Goal: Task Accomplishment & Management: Use online tool/utility

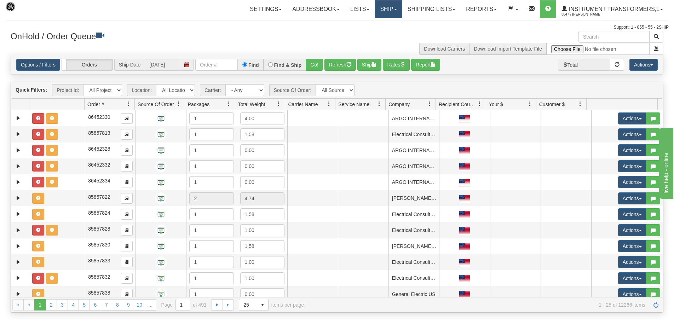
click at [381, 11] on link "Ship" at bounding box center [388, 9] width 27 height 18
click at [364, 24] on span "Ship Screen" at bounding box center [358, 25] width 27 height 6
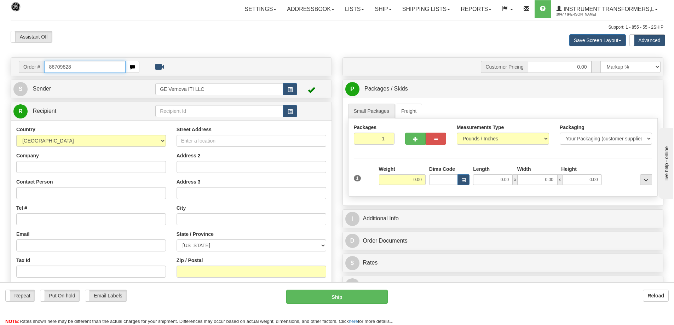
type input "86709828"
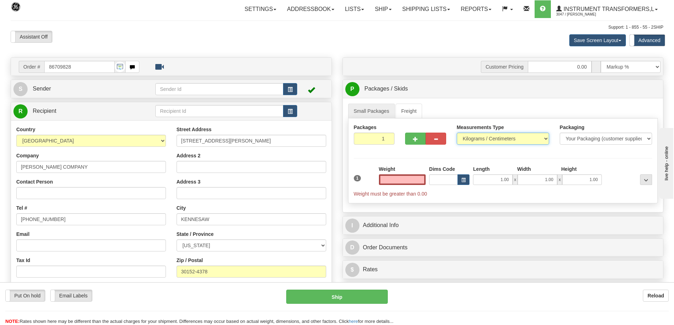
type input "0.00"
click at [533, 141] on select "Pounds / Inches Kilograms / Centimeters" at bounding box center [503, 139] width 92 height 12
select select "0"
click at [457, 133] on select "Pounds / Inches Kilograms / Centimeters" at bounding box center [503, 139] width 92 height 12
drag, startPoint x: 398, startPoint y: 180, endPoint x: 424, endPoint y: 180, distance: 26.5
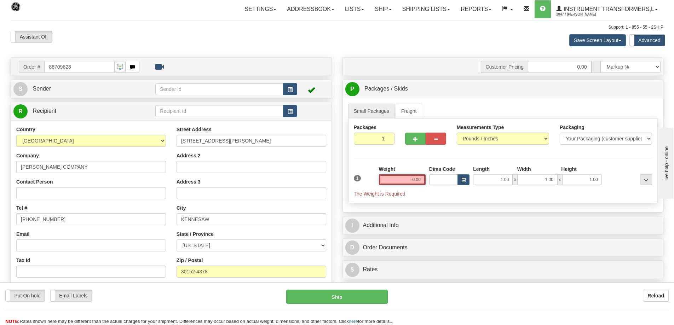
click at [424, 180] on input "0.00" at bounding box center [402, 179] width 47 height 11
click button "Delete" at bounding box center [0, 0] width 0 height 0
type input "329.00"
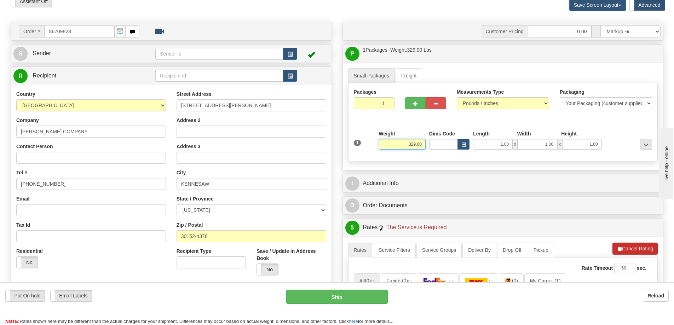
scroll to position [71, 0]
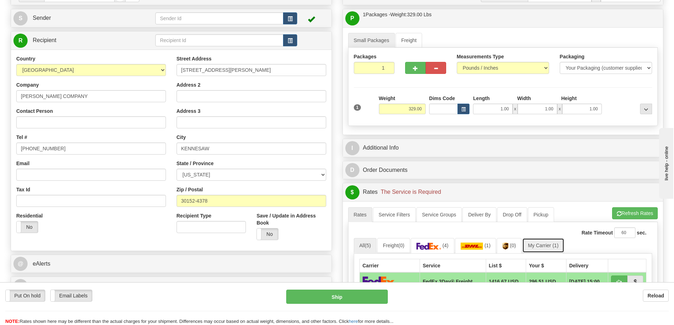
click at [549, 247] on link "My Carrier (1)" at bounding box center [543, 245] width 42 height 15
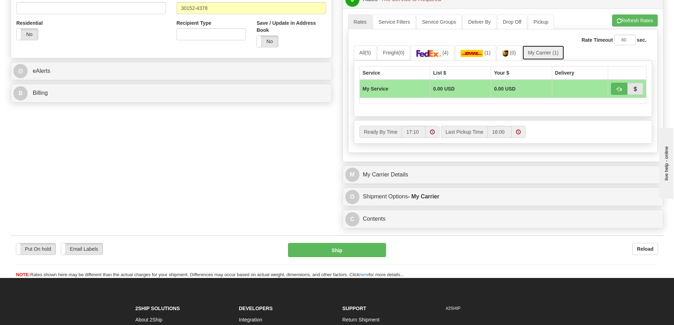
scroll to position [283, 0]
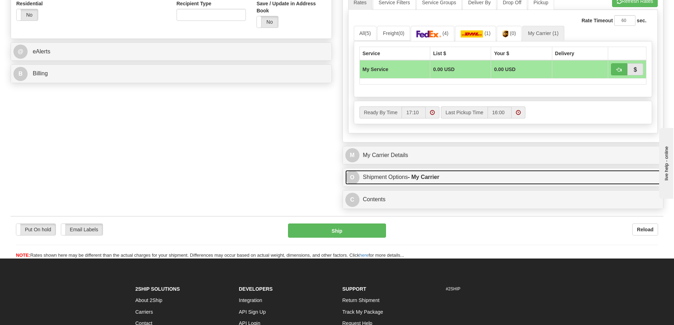
click at [439, 180] on strong "- My Carrier" at bounding box center [423, 177] width 31 height 6
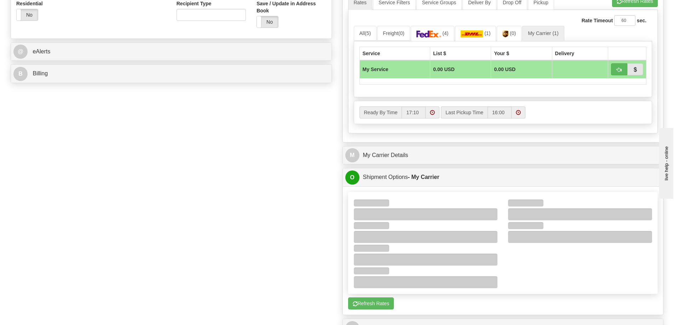
click at [443, 163] on div "M My Carrier Details" at bounding box center [503, 155] width 320 height 18
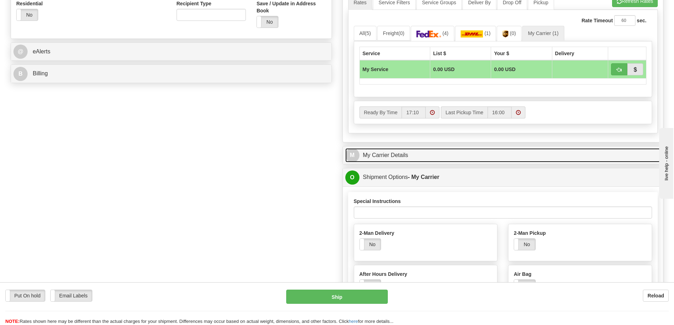
click at [443, 158] on link "M My Carrier Details" at bounding box center [503, 155] width 316 height 15
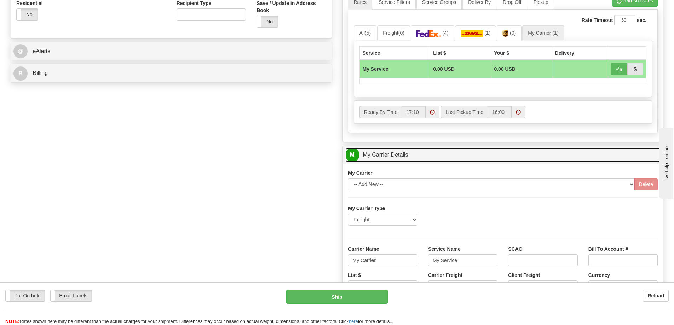
scroll to position [318, 0]
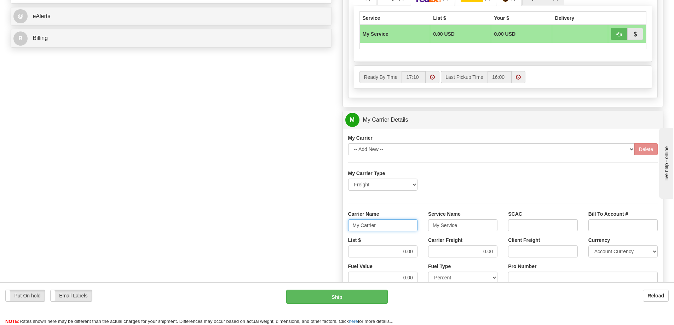
drag, startPoint x: 398, startPoint y: 228, endPoint x: 347, endPoint y: 234, distance: 51.3
click at [347, 234] on div "Carrier Name My Carrier" at bounding box center [383, 223] width 80 height 26
drag, startPoint x: 464, startPoint y: 227, endPoint x: 397, endPoint y: 232, distance: 68.1
click at [394, 230] on div "Carrier Name Service Name SCAC Bill To Account #" at bounding box center [503, 223] width 320 height 26
drag, startPoint x: 394, startPoint y: 250, endPoint x: 418, endPoint y: 253, distance: 23.8
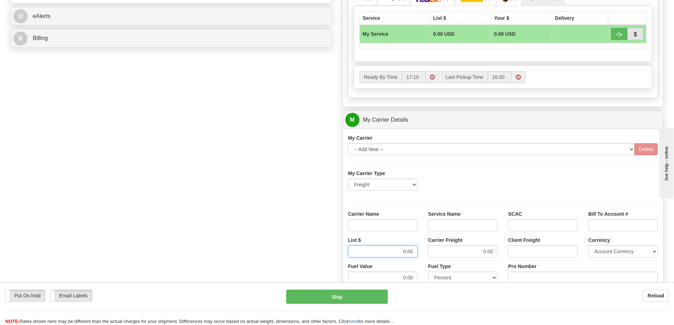
click at [418, 253] on div "List $ 0.00" at bounding box center [383, 250] width 80 height 26
drag, startPoint x: 475, startPoint y: 251, endPoint x: 496, endPoint y: 251, distance: 20.2
click at [496, 251] on input "0.00" at bounding box center [462, 251] width 69 height 12
click at [409, 225] on input "Carrier Name" at bounding box center [382, 225] width 69 height 12
type input "300"
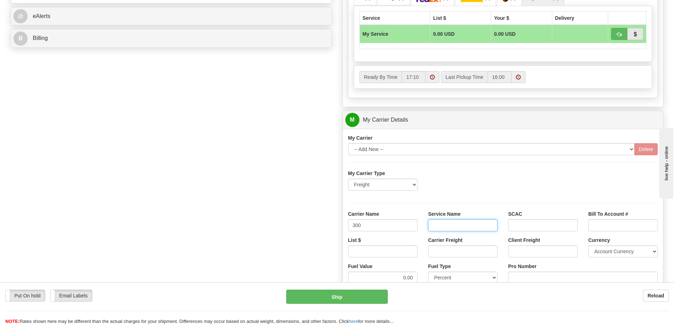
click at [452, 228] on input "Service Name" at bounding box center [462, 225] width 69 height 12
type input "300"
click at [391, 251] on input "List $" at bounding box center [382, 251] width 69 height 12
drag, startPoint x: 445, startPoint y: 227, endPoint x: 411, endPoint y: 227, distance: 33.6
click at [411, 227] on div "Carrier Name 300 Service Name 300 SCAC Bill To Account #" at bounding box center [503, 223] width 320 height 26
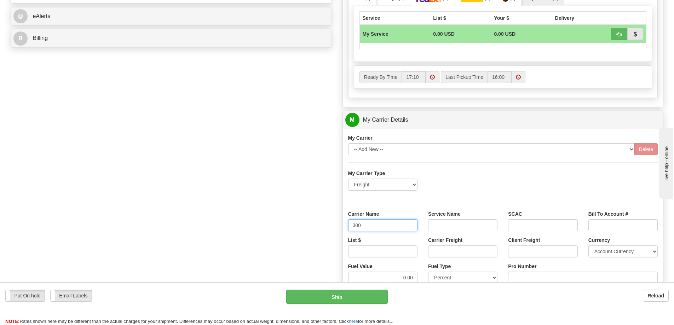
drag, startPoint x: 382, startPoint y: 222, endPoint x: 336, endPoint y: 226, distance: 46.5
click at [372, 224] on input "Carrier Name" at bounding box center [382, 225] width 69 height 12
type input "AVR"
drag, startPoint x: 430, startPoint y: 223, endPoint x: 444, endPoint y: 231, distance: 15.9
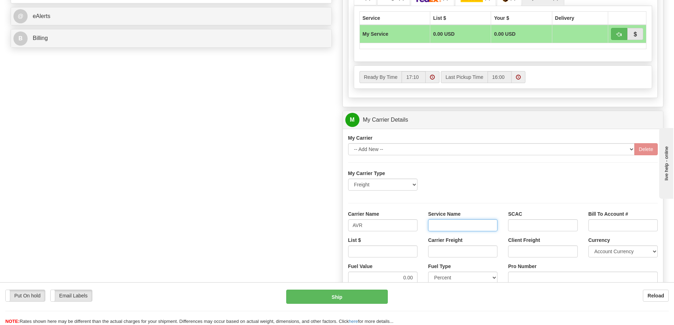
click at [430, 223] on input "Service Name" at bounding box center [462, 225] width 69 height 12
type input "LTL"
click at [465, 252] on input "Carrier Freight" at bounding box center [462, 251] width 69 height 12
type input "300"
click at [415, 253] on input "List $" at bounding box center [382, 251] width 69 height 12
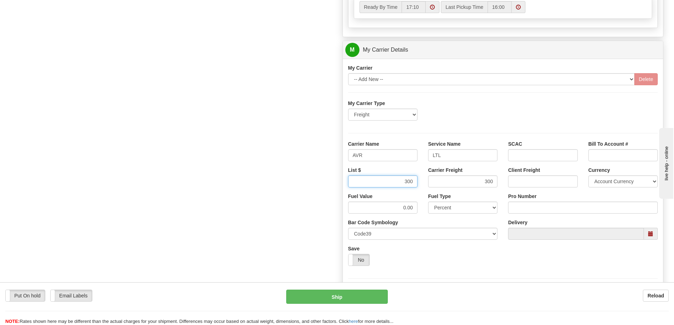
scroll to position [389, 0]
type input "300"
click at [533, 208] on input "Pro Number" at bounding box center [583, 207] width 150 height 12
type input "0760161490"
click button "Delete" at bounding box center [0, 0] width 0 height 0
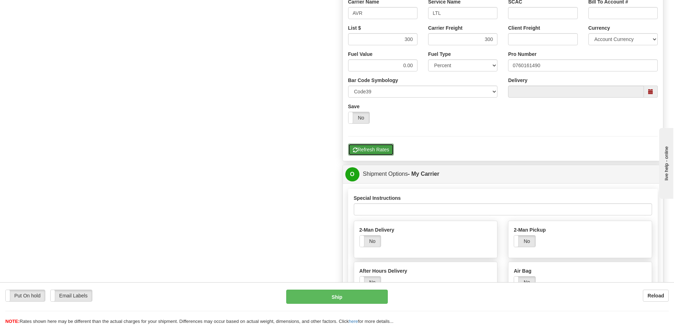
click at [381, 151] on button "Refresh Rates" at bounding box center [371, 150] width 46 height 12
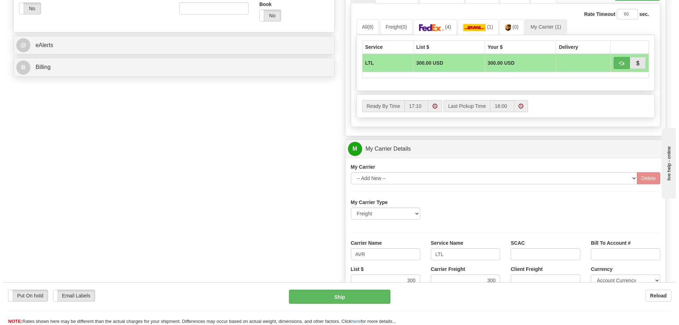
scroll to position [283, 0]
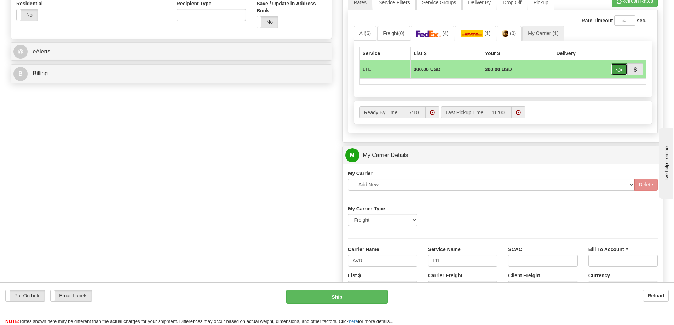
click at [617, 70] on span "button" at bounding box center [619, 70] width 5 height 5
type input "00"
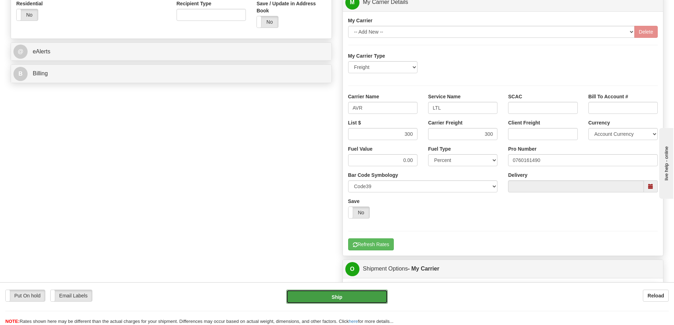
click at [373, 294] on button "Ship" at bounding box center [337, 297] width 102 height 14
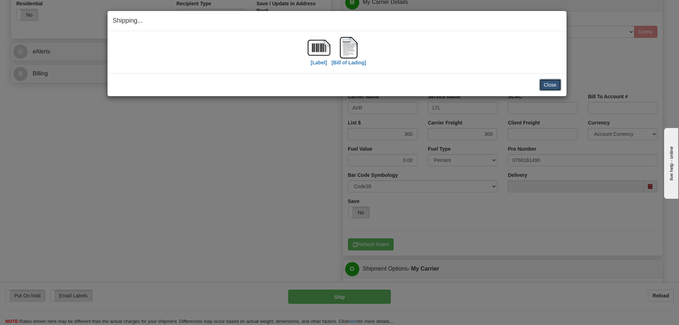
click at [555, 87] on button "Close" at bounding box center [550, 85] width 22 height 12
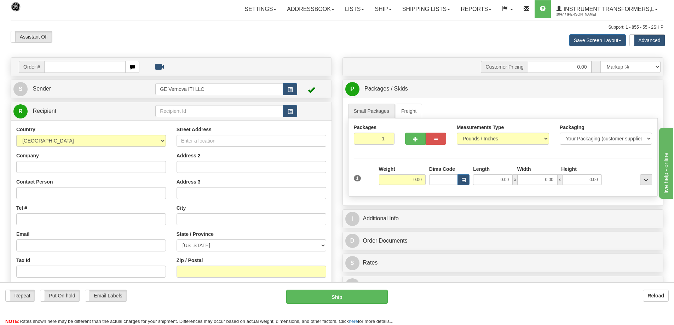
click at [53, 67] on input "text" at bounding box center [84, 67] width 81 height 12
type input "86709843"
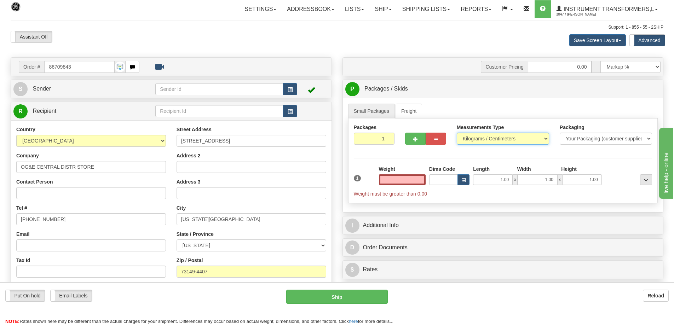
type input "0.00"
click at [479, 140] on select "Pounds / Inches Kilograms / Centimeters" at bounding box center [503, 139] width 92 height 12
select select "0"
click at [457, 133] on select "Pounds / Inches Kilograms / Centimeters" at bounding box center [503, 139] width 92 height 12
click at [407, 180] on input "0.00" at bounding box center [402, 179] width 47 height 11
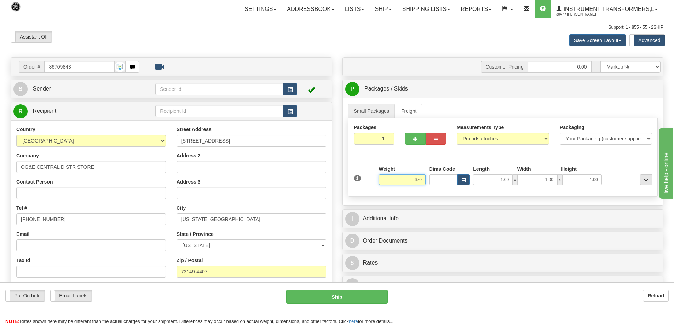
click button "Delete" at bounding box center [0, 0] width 0 height 0
type input "670.00"
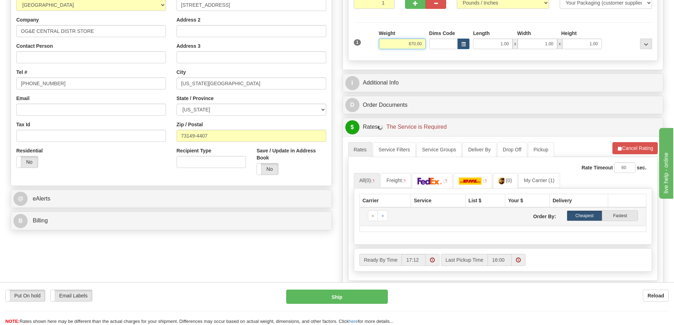
scroll to position [141, 0]
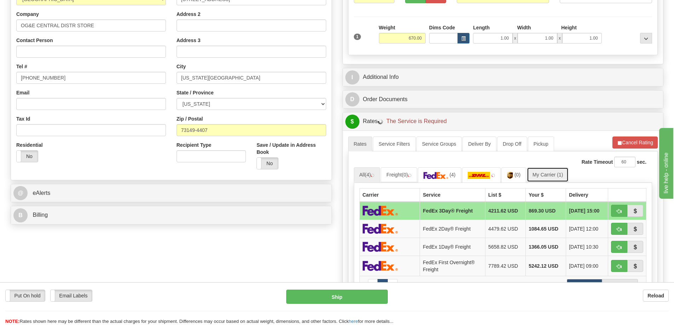
click at [548, 172] on link "My Carrier (1)" at bounding box center [548, 174] width 42 height 15
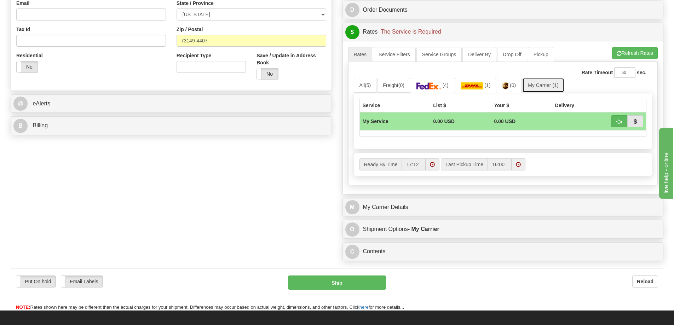
scroll to position [248, 0]
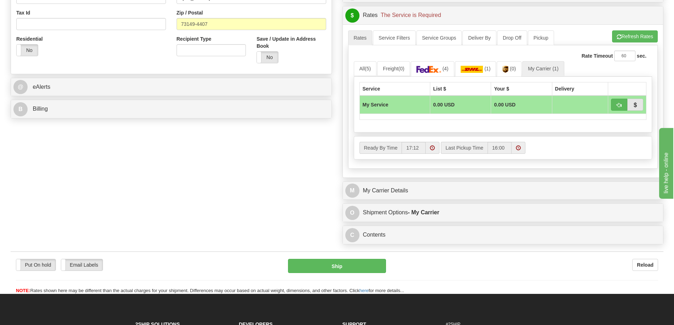
click at [433, 198] on div "M My Carrier Details" at bounding box center [503, 191] width 320 height 18
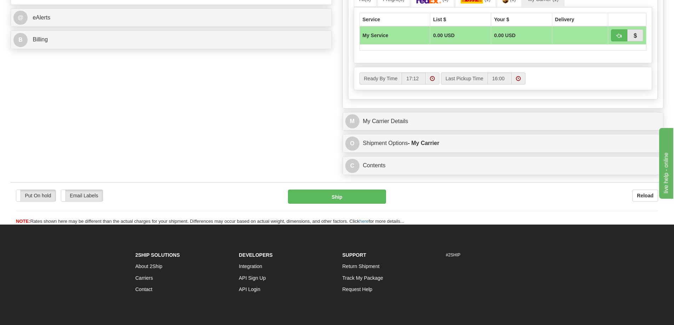
scroll to position [318, 0]
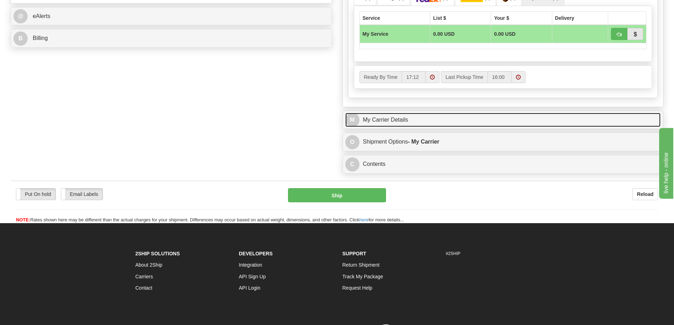
click at [422, 126] on link "M My Carrier Details" at bounding box center [503, 120] width 316 height 15
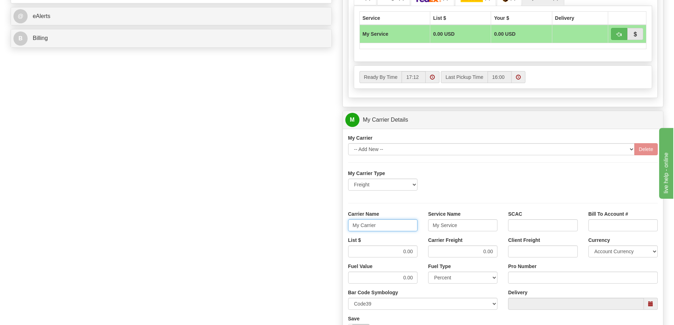
drag, startPoint x: 385, startPoint y: 222, endPoint x: 338, endPoint y: 229, distance: 47.2
click at [338, 229] on div "Customer Pricing 0.00 Markup % Discount % Flat Amount Per Pound Flat Amount Mar…" at bounding box center [503, 80] width 332 height 683
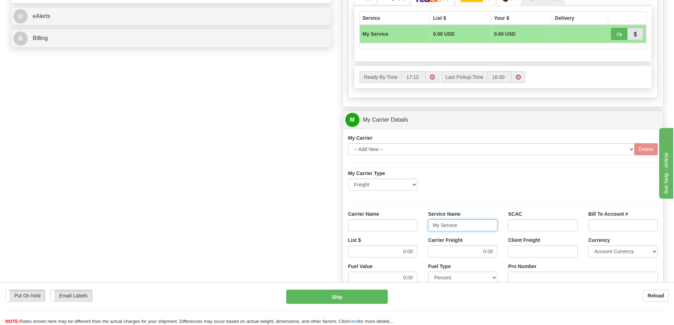
drag, startPoint x: 461, startPoint y: 223, endPoint x: 415, endPoint y: 226, distance: 45.8
click at [415, 226] on div "Carrier Name Service Name My Service SCAC Bill To Account #" at bounding box center [503, 223] width 320 height 26
drag, startPoint x: 399, startPoint y: 251, endPoint x: 419, endPoint y: 250, distance: 20.2
click at [419, 250] on div "List $ 0.00" at bounding box center [383, 250] width 80 height 26
drag, startPoint x: 469, startPoint y: 253, endPoint x: 500, endPoint y: 251, distance: 30.5
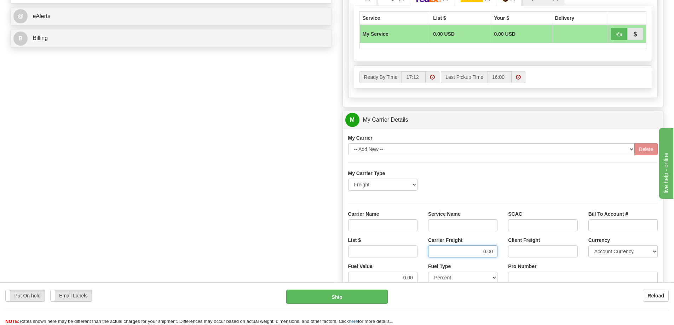
click at [500, 251] on div "Carrier Freight 0.00" at bounding box center [463, 250] width 80 height 26
click at [473, 224] on input "Service Name" at bounding box center [462, 225] width 69 height 12
type input "LTL"
drag, startPoint x: 408, startPoint y: 227, endPoint x: 406, endPoint y: 231, distance: 4.1
click at [408, 227] on input "Carrier Name" at bounding box center [382, 225] width 69 height 12
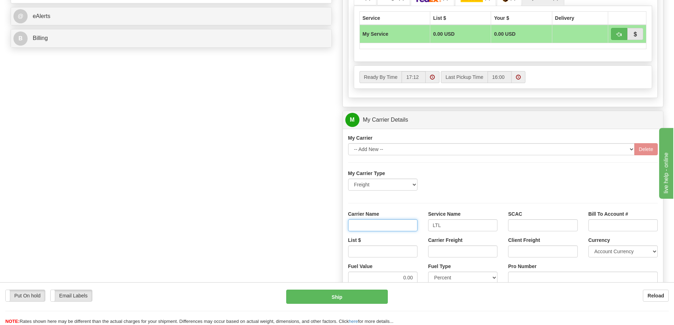
type input "AVR"
click at [394, 252] on input "List $" at bounding box center [382, 251] width 69 height 12
type input "4"
type input "500"
click at [447, 254] on input "Carrier Freight" at bounding box center [462, 251] width 69 height 12
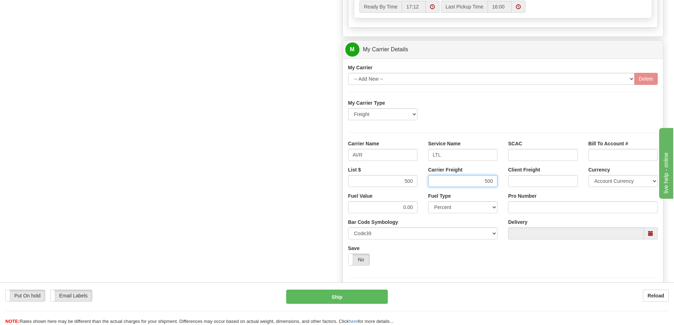
scroll to position [389, 0]
type input "500"
click at [529, 206] on input "Pro Number" at bounding box center [583, 207] width 150 height 12
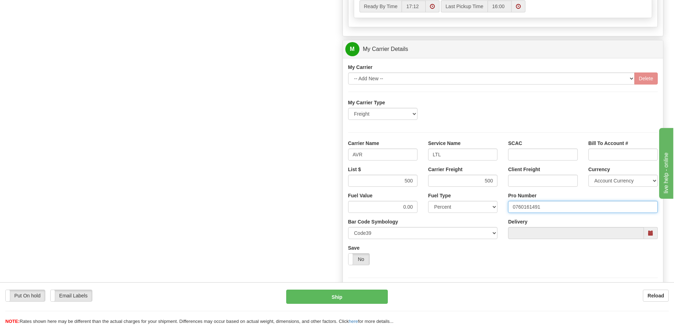
type input "0760161491"
click button "Delete" at bounding box center [0, 0] width 0 height 0
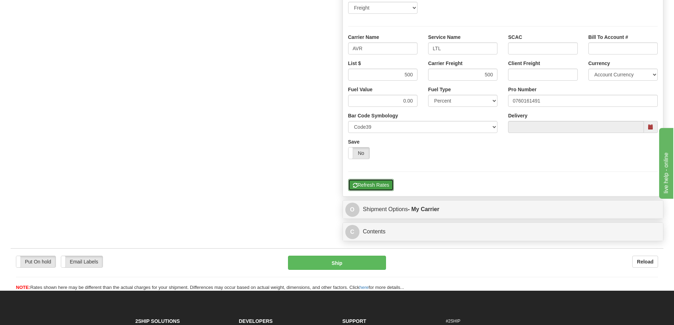
click at [381, 189] on button "Refresh Rates" at bounding box center [371, 185] width 46 height 12
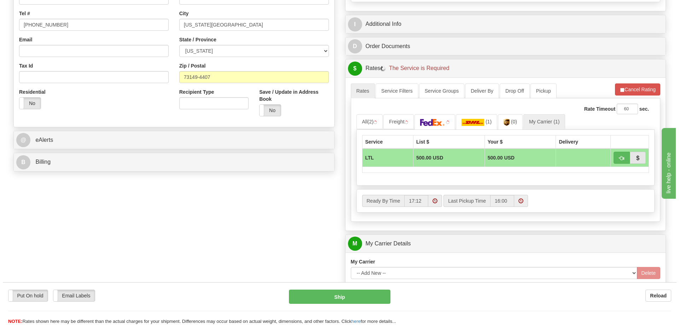
scroll to position [194, 0]
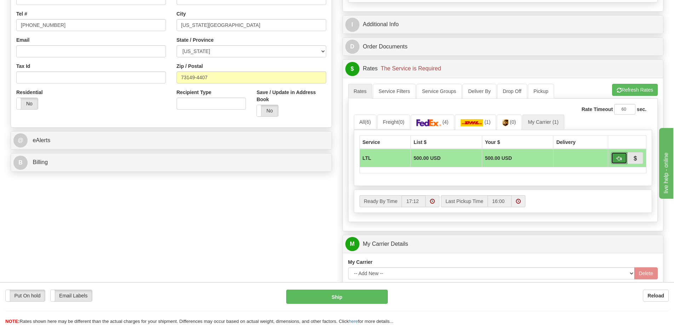
click at [617, 162] on button "button" at bounding box center [619, 158] width 16 height 12
type input "00"
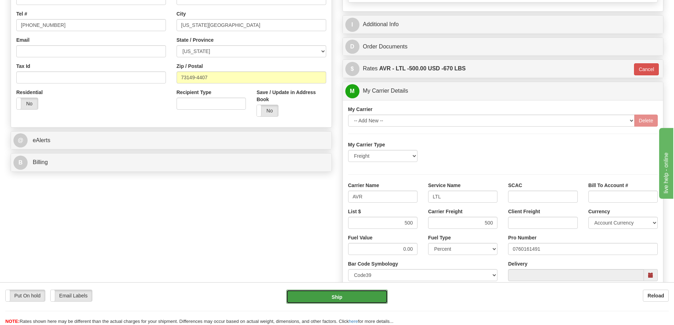
click at [356, 292] on button "Ship" at bounding box center [337, 297] width 102 height 14
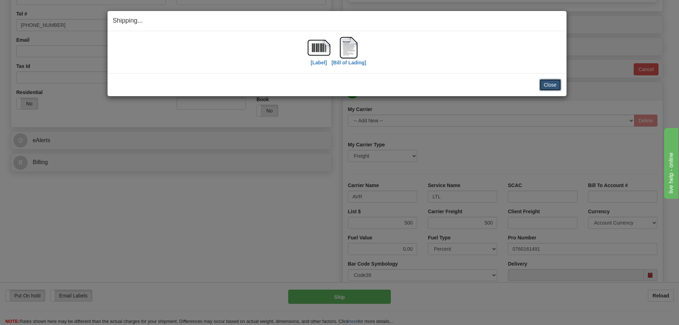
click at [557, 81] on button "Close" at bounding box center [550, 85] width 22 height 12
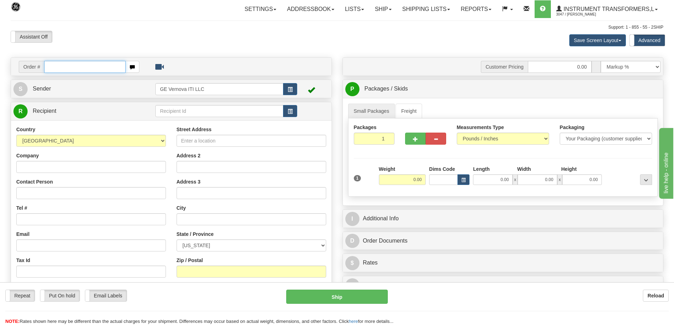
click at [99, 65] on input "text" at bounding box center [84, 67] width 81 height 12
type input "86709770"
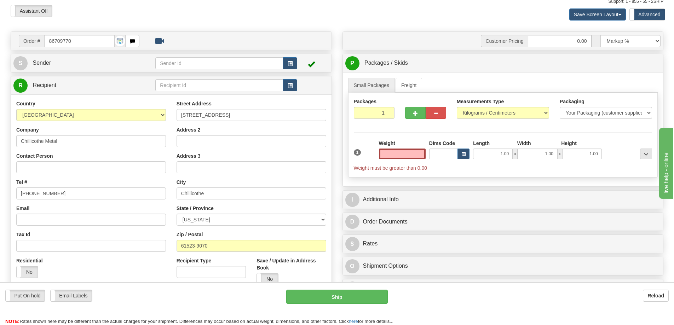
scroll to position [35, 0]
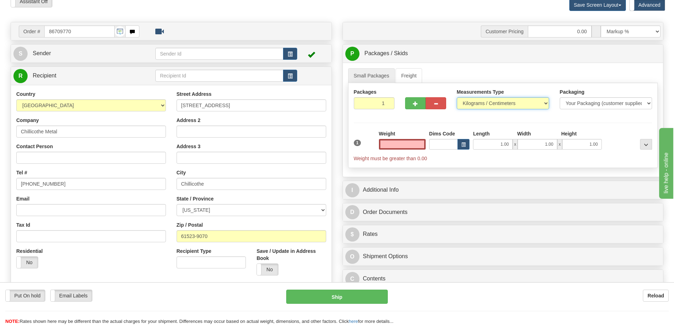
type input "0.00"
drag, startPoint x: 476, startPoint y: 100, endPoint x: 478, endPoint y: 108, distance: 7.6
click at [476, 100] on select "Pounds / Inches Kilograms / Centimeters" at bounding box center [503, 103] width 92 height 12
select select "0"
click at [457, 97] on select "Pounds / Inches Kilograms / Centimeters" at bounding box center [503, 103] width 92 height 12
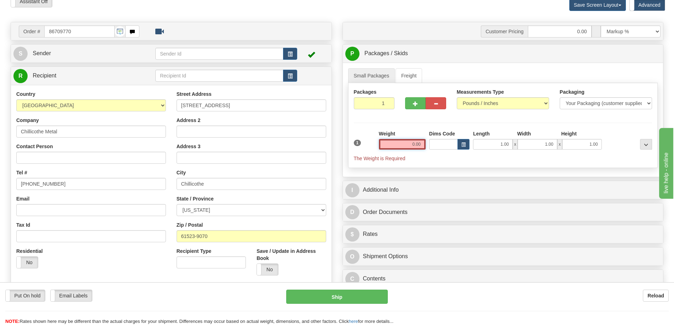
click at [399, 144] on input "0.00" at bounding box center [402, 144] width 47 height 11
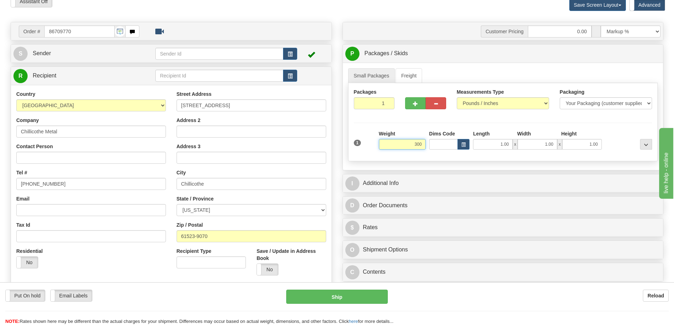
click button "Delete" at bounding box center [0, 0] width 0 height 0
type input "300.00"
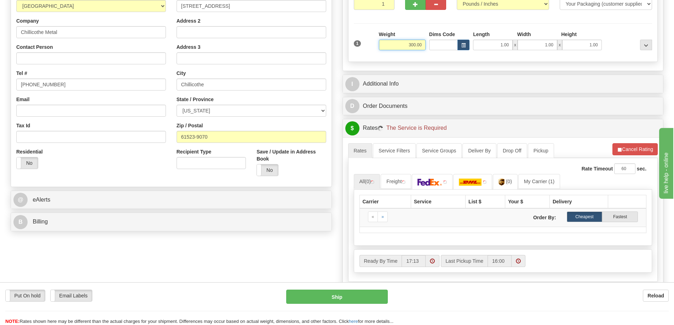
scroll to position [141, 0]
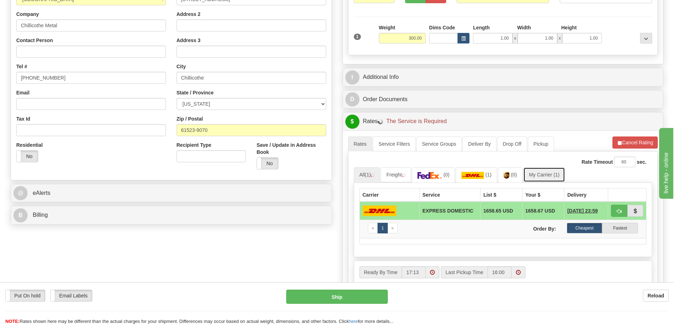
click at [537, 173] on link "My Carrier (1)" at bounding box center [544, 174] width 42 height 15
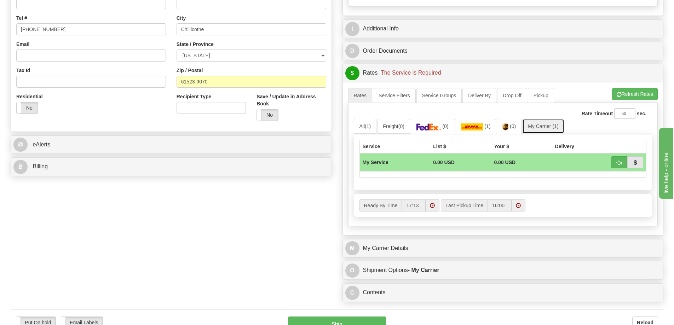
scroll to position [283, 0]
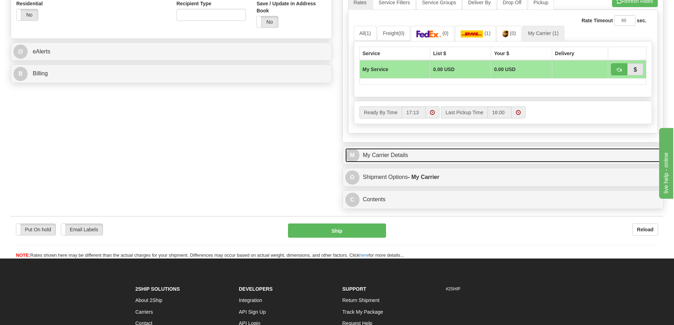
click at [400, 157] on link "M My Carrier Details" at bounding box center [503, 155] width 316 height 15
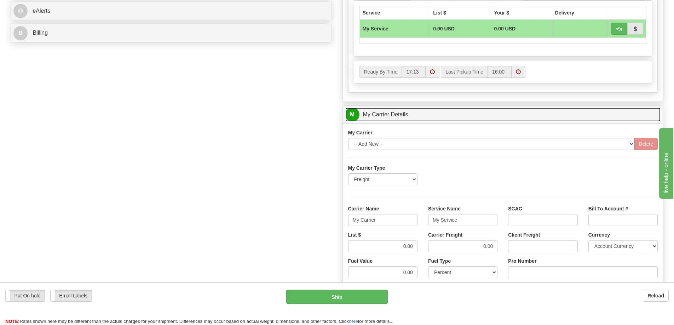
scroll to position [389, 0]
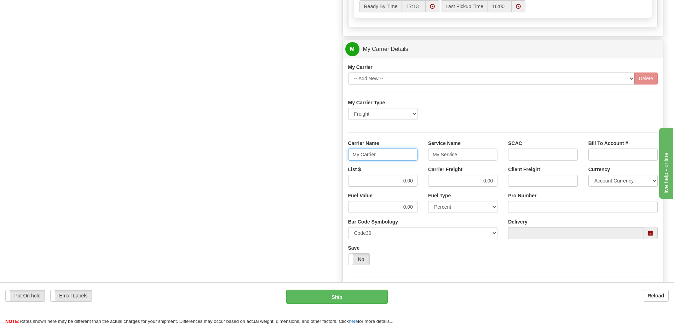
drag, startPoint x: 382, startPoint y: 158, endPoint x: 345, endPoint y: 158, distance: 37.1
click at [345, 158] on div "Carrier Name My Carrier" at bounding box center [383, 153] width 80 height 26
drag, startPoint x: 457, startPoint y: 156, endPoint x: 431, endPoint y: 160, distance: 27.1
click at [431, 160] on input "Service Name" at bounding box center [462, 155] width 69 height 12
drag, startPoint x: 399, startPoint y: 181, endPoint x: 417, endPoint y: 180, distance: 17.4
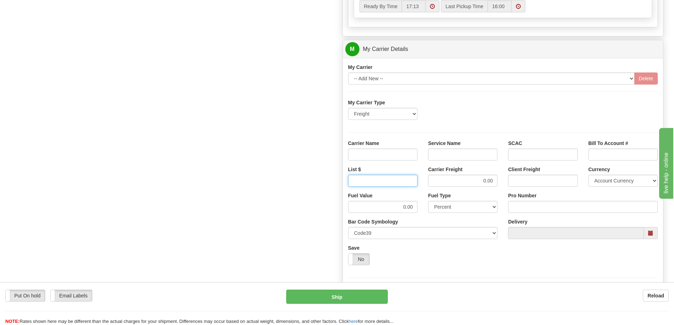
click at [417, 180] on input "List $" at bounding box center [382, 181] width 69 height 12
drag, startPoint x: 477, startPoint y: 182, endPoint x: 501, endPoint y: 180, distance: 24.4
click at [501, 180] on div "Carrier Freight 0.00" at bounding box center [463, 179] width 80 height 26
click at [461, 155] on input "Service Name" at bounding box center [462, 155] width 69 height 12
type input "LTL"
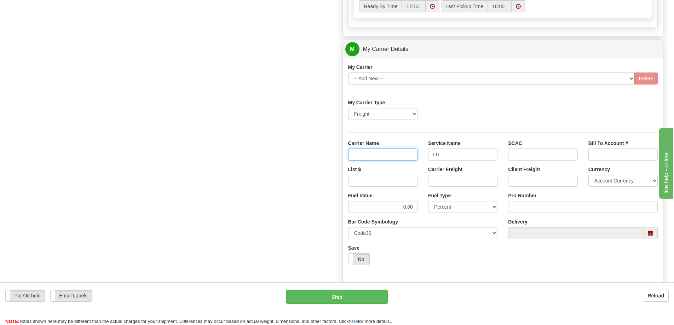
click at [379, 153] on input "Carrier Name" at bounding box center [382, 155] width 69 height 12
type input "AVR"
click at [386, 179] on input "List $" at bounding box center [382, 181] width 69 height 12
type input "300"
click at [444, 177] on input "Carrier Freight" at bounding box center [462, 181] width 69 height 12
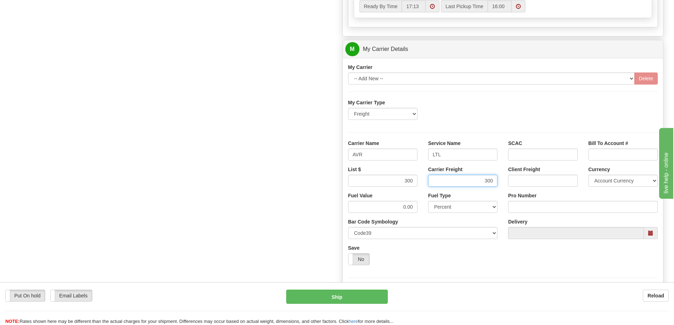
type input "300"
click button "Delete" at bounding box center [0, 0] width 0 height 0
click at [526, 207] on input "Pro Number" at bounding box center [583, 207] width 150 height 12
type input "0760161492"
click button "Delete" at bounding box center [0, 0] width 0 height 0
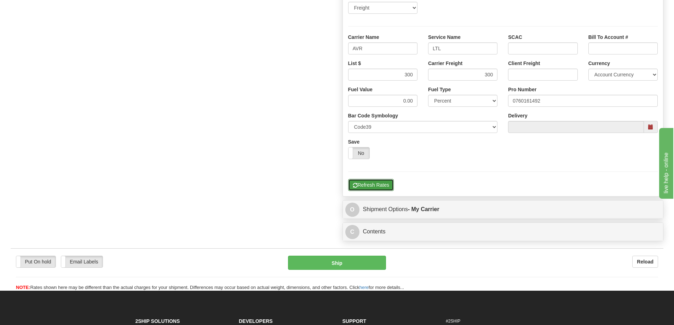
click at [369, 187] on button "Refresh Rates" at bounding box center [371, 185] width 46 height 12
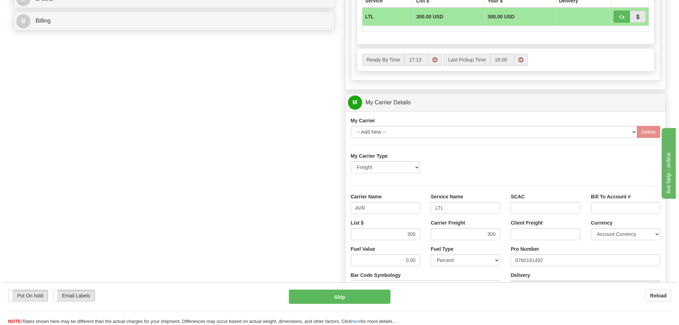
scroll to position [318, 0]
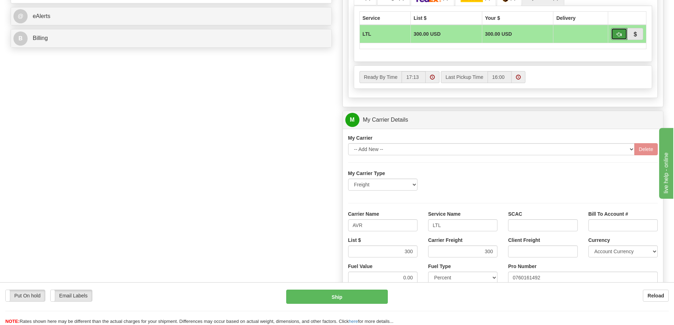
click at [618, 37] on span "button" at bounding box center [619, 34] width 5 height 5
type input "00"
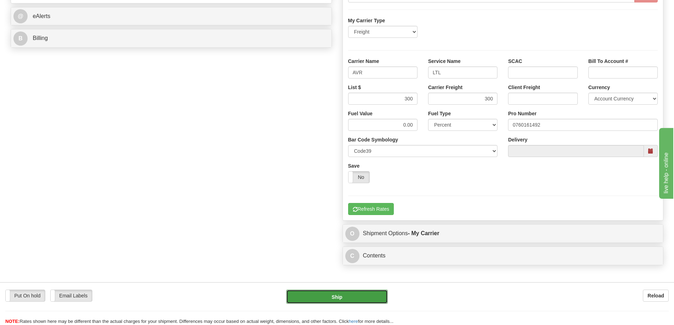
click at [329, 292] on button "Ship" at bounding box center [337, 297] width 102 height 14
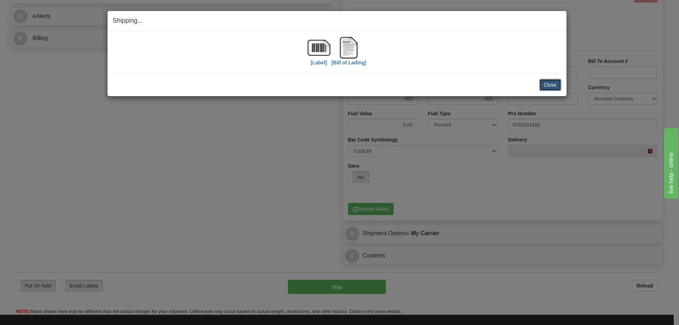
click at [551, 85] on button "Close" at bounding box center [550, 85] width 22 height 12
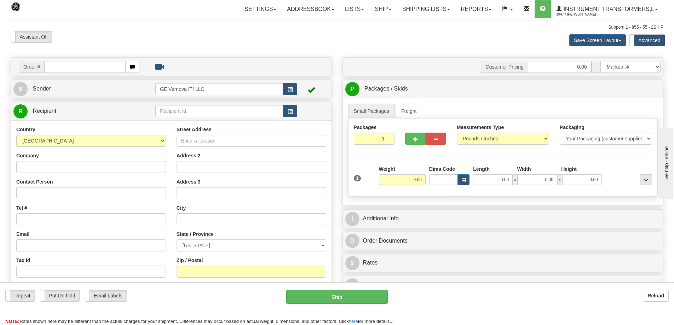
click at [47, 69] on input "text" at bounding box center [84, 67] width 81 height 12
type input "86709813"
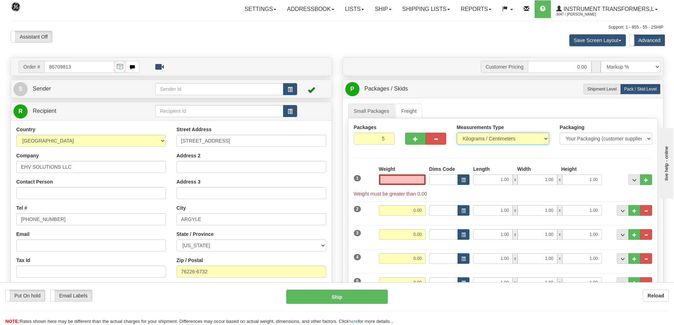
type input "0.00"
drag, startPoint x: 491, startPoint y: 137, endPoint x: 489, endPoint y: 140, distance: 4.0
click at [491, 137] on select "Pounds / Inches Kilograms / Centimeters" at bounding box center [503, 139] width 92 height 12
select select "0"
click at [457, 133] on select "Pounds / Inches Kilograms / Centimeters" at bounding box center [503, 139] width 92 height 12
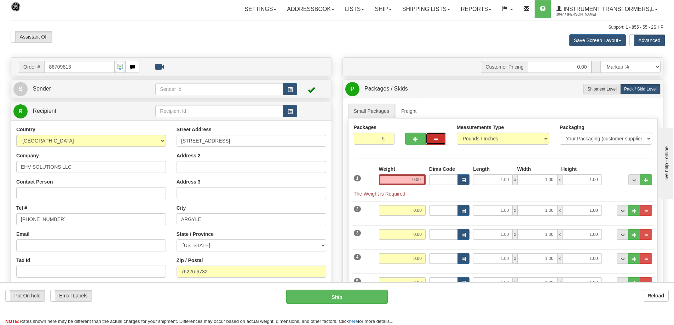
click at [435, 138] on span "button" at bounding box center [435, 139] width 5 height 5
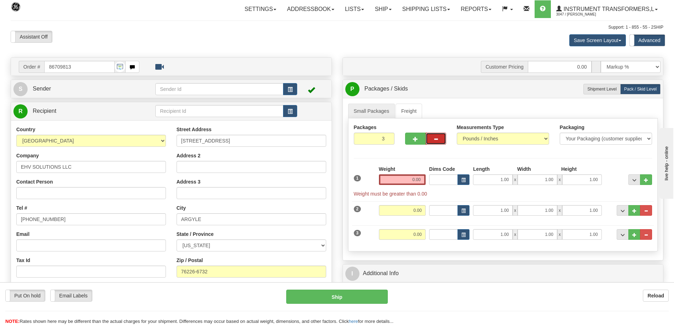
click at [435, 138] on span "button" at bounding box center [435, 139] width 5 height 5
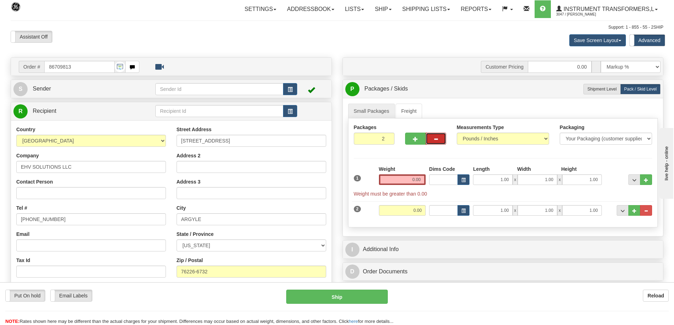
click at [435, 138] on span "button" at bounding box center [435, 139] width 5 height 5
type input "1"
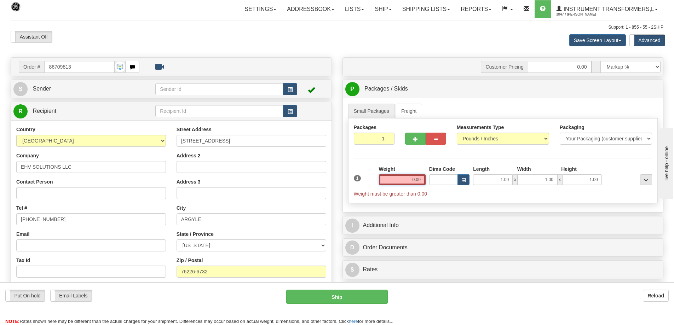
drag, startPoint x: 409, startPoint y: 179, endPoint x: 423, endPoint y: 179, distance: 14.2
click at [423, 179] on input "0.00" at bounding box center [402, 179] width 47 height 11
click button "Delete" at bounding box center [0, 0] width 0 height 0
type input "955.00"
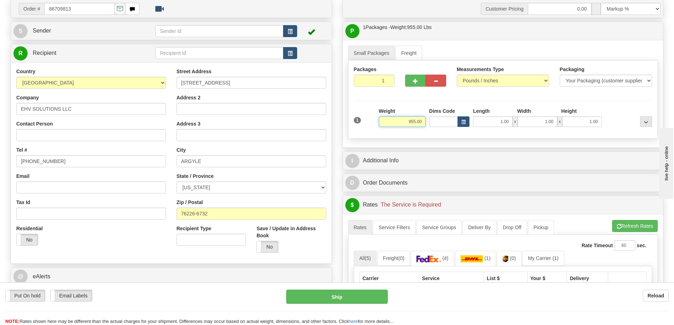
scroll to position [71, 0]
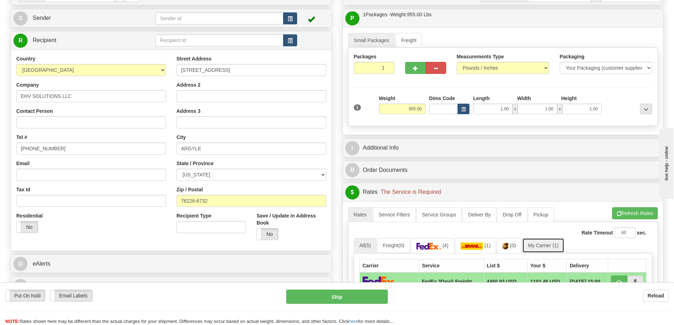
click at [543, 241] on link "My Carrier (1)" at bounding box center [543, 245] width 42 height 15
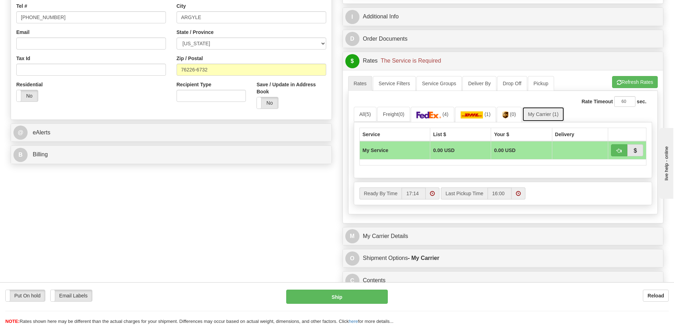
scroll to position [212, 0]
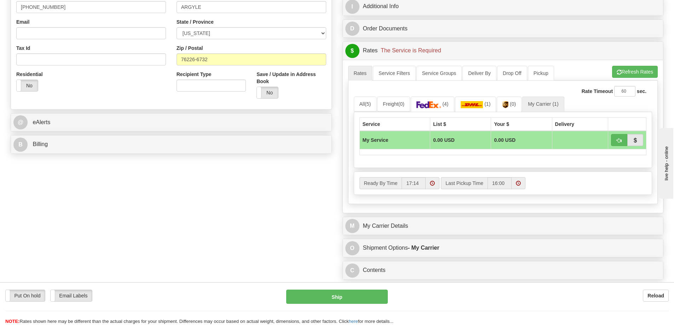
click at [431, 233] on div "M My Carrier Details" at bounding box center [503, 226] width 320 height 18
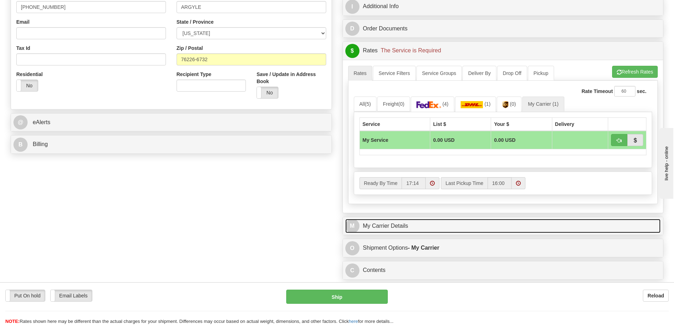
click at [395, 226] on link "M My Carrier Details" at bounding box center [503, 226] width 316 height 15
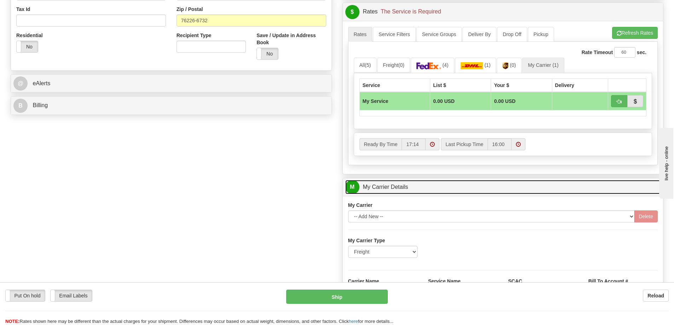
scroll to position [318, 0]
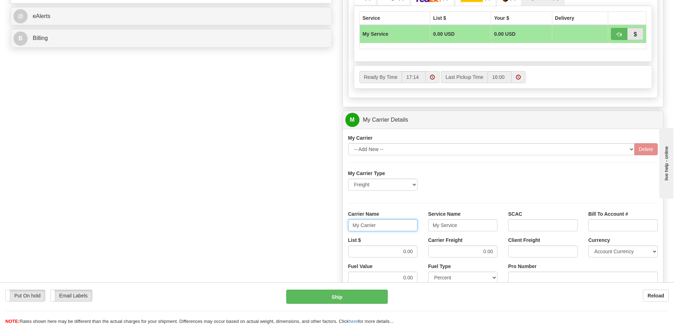
drag, startPoint x: 384, startPoint y: 229, endPoint x: 348, endPoint y: 237, distance: 36.9
click at [348, 235] on div "Carrier Name My Carrier" at bounding box center [383, 223] width 80 height 26
drag, startPoint x: 463, startPoint y: 229, endPoint x: 422, endPoint y: 233, distance: 41.6
click at [422, 233] on div "Carrier Name Service Name My Service SCAC Bill To Account #" at bounding box center [503, 223] width 320 height 26
drag, startPoint x: 398, startPoint y: 252, endPoint x: 425, endPoint y: 250, distance: 27.3
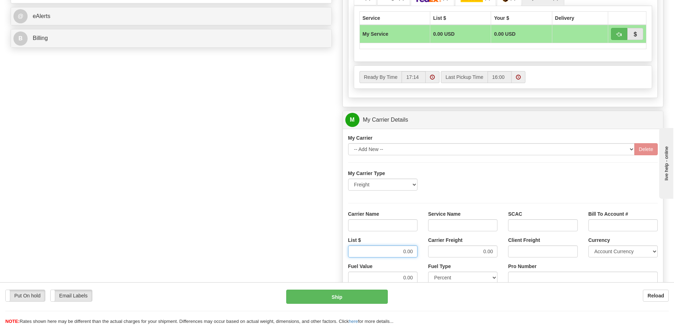
click at [425, 250] on div "List $ 0.00 Carrier Freight 0.00 Client Freight Currency Account Currency ARN A…" at bounding box center [503, 250] width 320 height 26
drag, startPoint x: 477, startPoint y: 252, endPoint x: 491, endPoint y: 250, distance: 14.2
click at [491, 250] on input "0.00" at bounding box center [462, 251] width 69 height 12
type input "0"
drag, startPoint x: 494, startPoint y: 250, endPoint x: 489, endPoint y: 254, distance: 6.0
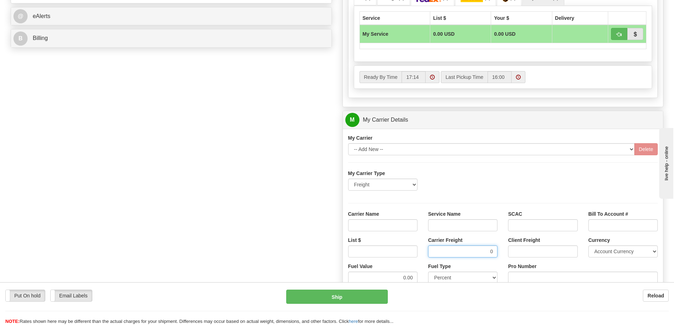
click at [489, 254] on input "0" at bounding box center [462, 251] width 69 height 12
click at [467, 226] on input "Service Name" at bounding box center [462, 225] width 69 height 12
type input "LTL"
click at [388, 227] on input "Carrier Name" at bounding box center [382, 225] width 69 height 12
type input "AVR"
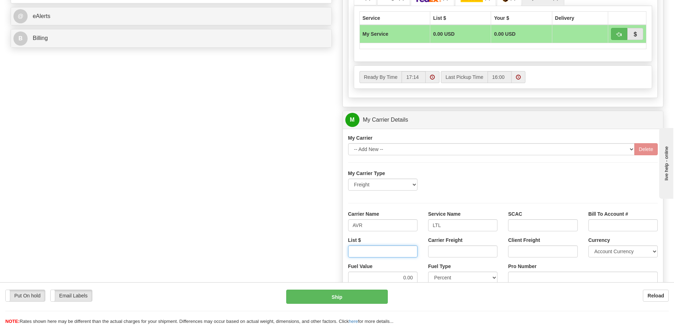
click at [389, 252] on input "List $" at bounding box center [382, 251] width 69 height 12
type input "600"
click at [451, 257] on input "Carrier Freight" at bounding box center [462, 251] width 69 height 12
type input "600"
click button "Delete" at bounding box center [0, 0] width 0 height 0
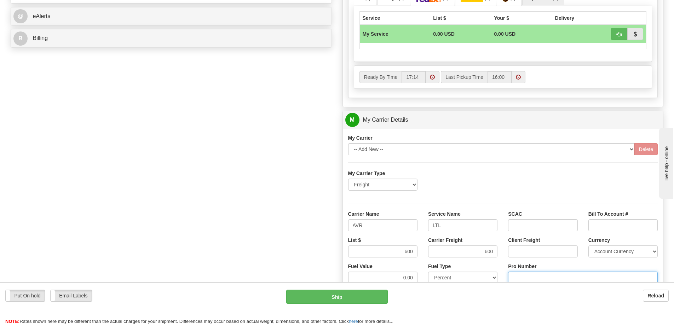
click at [515, 274] on input "Pro Number" at bounding box center [583, 278] width 150 height 12
type input "0760161493"
click button "Delete" at bounding box center [0, 0] width 0 height 0
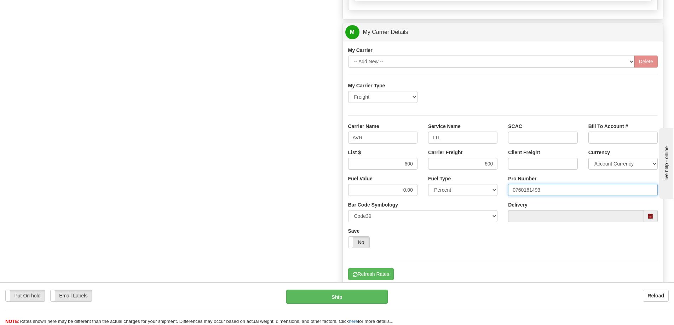
scroll to position [424, 0]
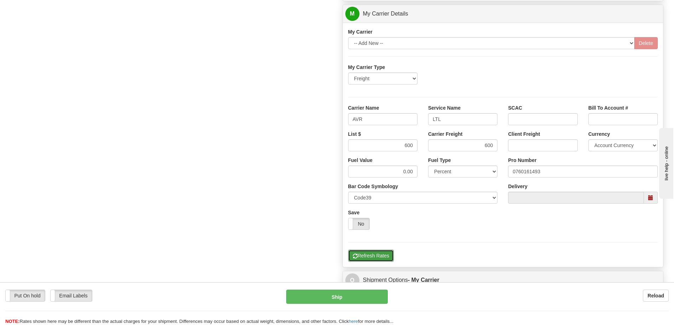
click at [376, 257] on button "Refresh Rates" at bounding box center [371, 256] width 46 height 12
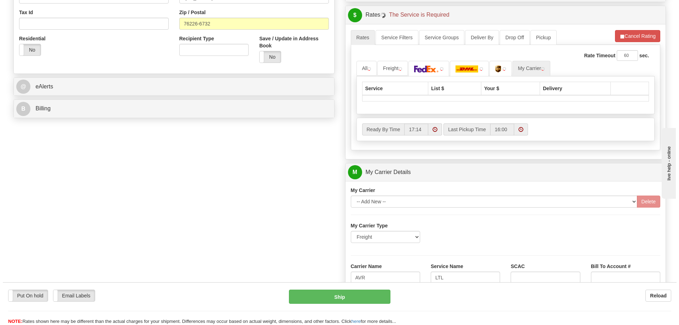
scroll to position [212, 0]
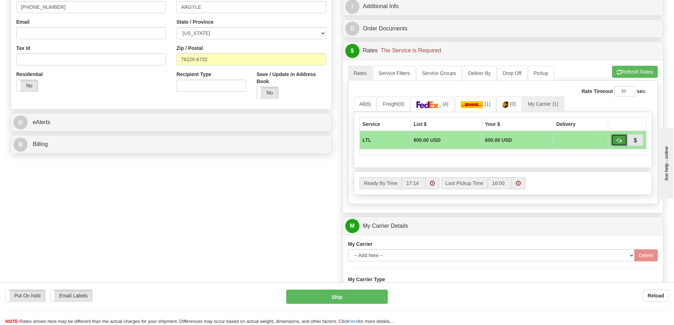
click at [619, 137] on button "button" at bounding box center [619, 140] width 16 height 12
type input "00"
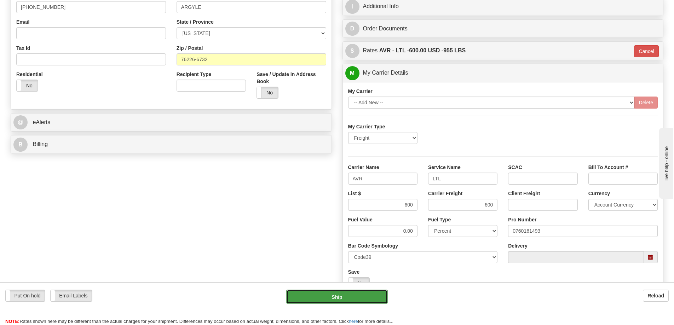
click at [354, 300] on button "Ship" at bounding box center [337, 297] width 102 height 14
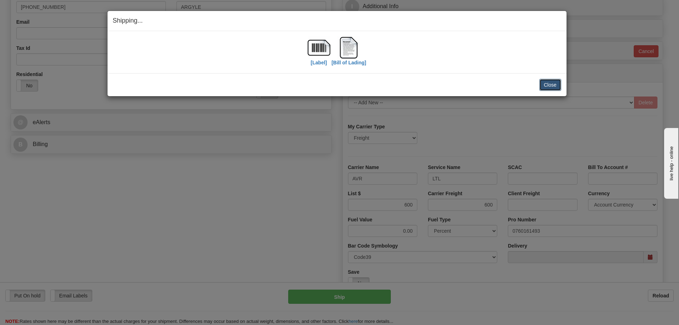
click at [552, 89] on button "Close" at bounding box center [550, 85] width 22 height 12
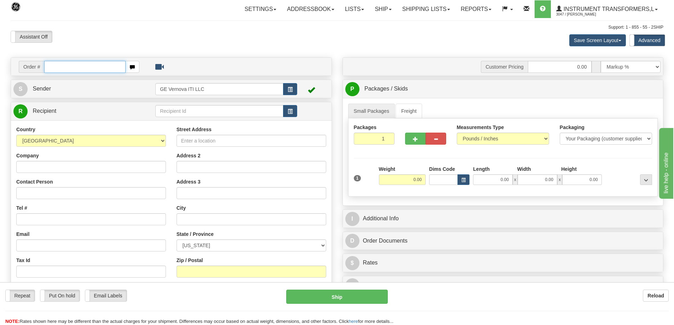
click at [76, 68] on input "text" at bounding box center [84, 67] width 81 height 12
type input "86709739"
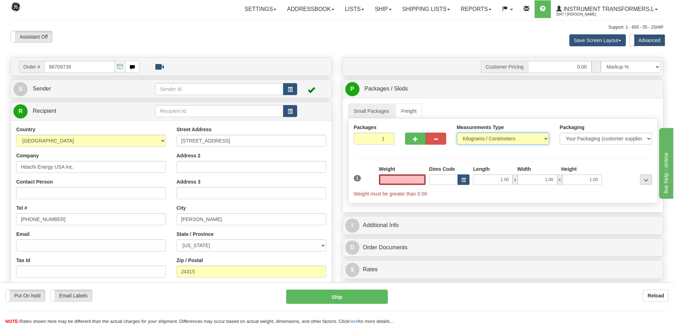
type input "0.00"
click at [469, 140] on select "Pounds / Inches Kilograms / Centimeters" at bounding box center [503, 139] width 92 height 12
select select "0"
click at [457, 133] on select "Pounds / Inches Kilograms / Centimeters" at bounding box center [503, 139] width 92 height 12
click at [403, 180] on input "0.00" at bounding box center [402, 179] width 47 height 11
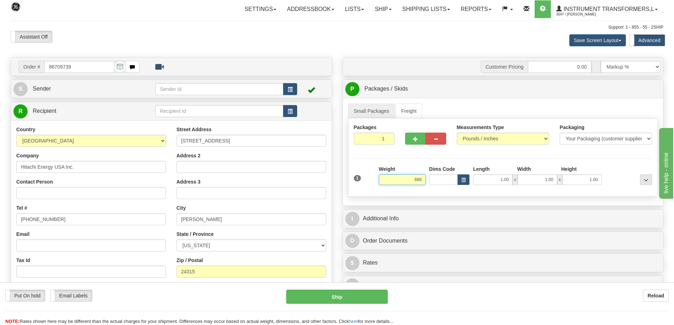
click button "Delete" at bounding box center [0, 0] width 0 height 0
type input "686.00"
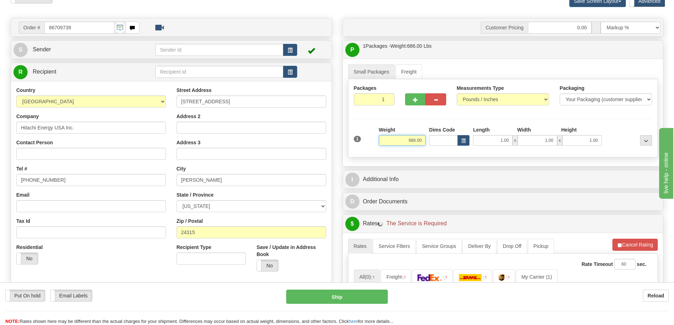
scroll to position [106, 0]
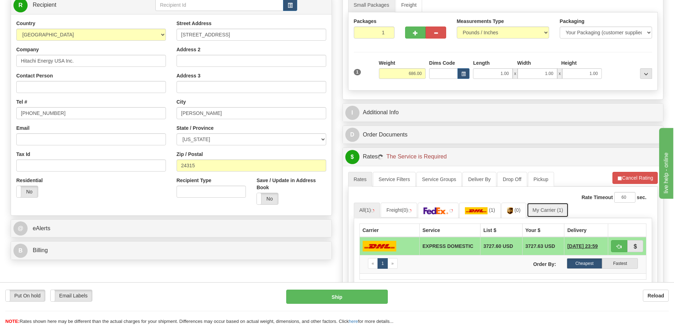
click at [538, 213] on link "My Carrier (1)" at bounding box center [548, 210] width 42 height 15
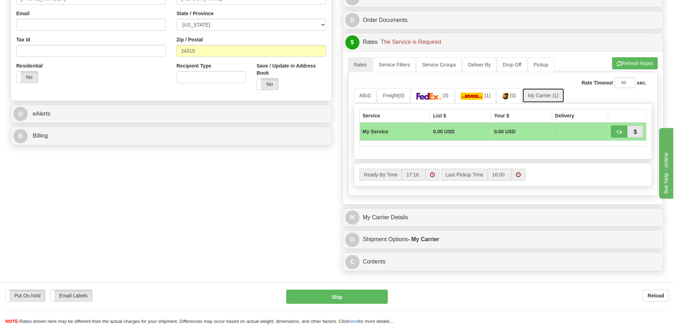
scroll to position [248, 0]
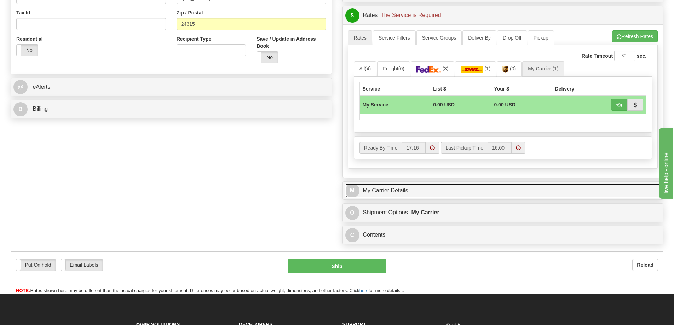
click at [450, 191] on link "M My Carrier Details" at bounding box center [503, 191] width 316 height 15
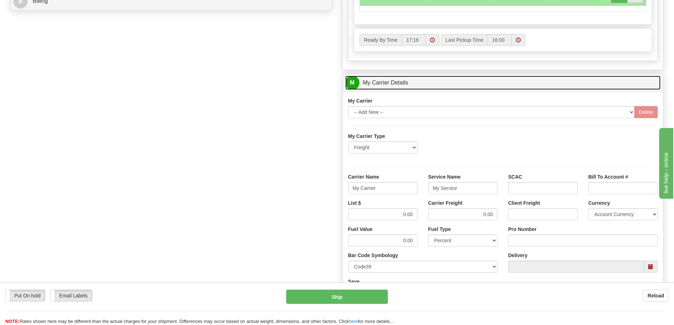
scroll to position [389, 0]
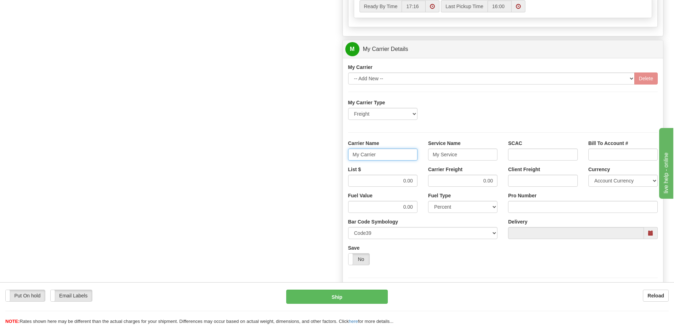
drag, startPoint x: 381, startPoint y: 158, endPoint x: 336, endPoint y: 161, distance: 45.8
click at [336, 161] on div "Order # 86709739 S Sender" at bounding box center [336, 9] width 663 height 683
drag, startPoint x: 458, startPoint y: 154, endPoint x: 420, endPoint y: 156, distance: 37.9
click at [420, 156] on div "Carrier Name Service Name My Service SCAC Bill To Account #" at bounding box center [503, 153] width 320 height 26
drag, startPoint x: 400, startPoint y: 181, endPoint x: 417, endPoint y: 184, distance: 17.7
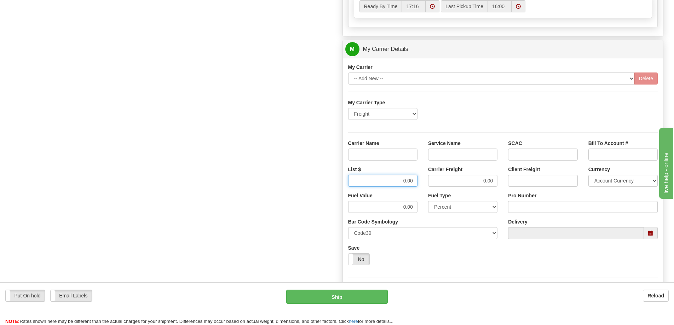
click at [417, 184] on div "List $ 0.00" at bounding box center [383, 179] width 80 height 26
drag, startPoint x: 467, startPoint y: 184, endPoint x: 502, endPoint y: 183, distance: 34.7
click at [502, 183] on div "Carrier Freight 0.00" at bounding box center [463, 179] width 80 height 26
drag, startPoint x: 402, startPoint y: 153, endPoint x: 402, endPoint y: 158, distance: 5.0
click at [402, 153] on input "Carrier Name" at bounding box center [382, 155] width 69 height 12
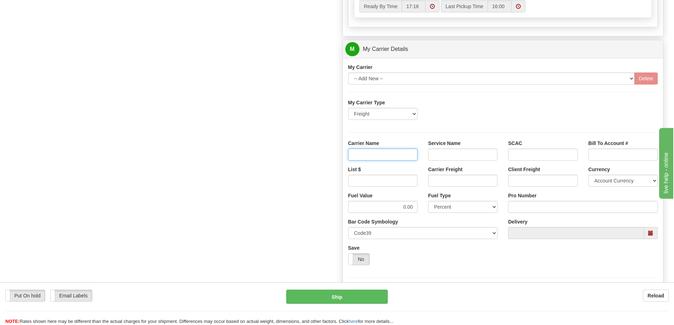
type input "AVR"
drag, startPoint x: 441, startPoint y: 154, endPoint x: 446, endPoint y: 171, distance: 17.7
click at [441, 154] on input "Service Name" at bounding box center [462, 155] width 69 height 12
type input "LTL"
click at [403, 181] on input "List $" at bounding box center [382, 181] width 69 height 12
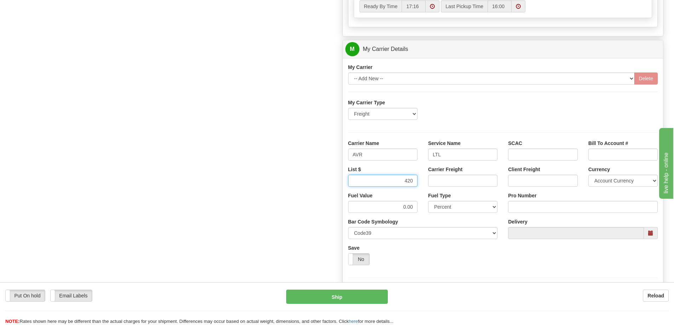
type input "420"
click at [456, 182] on input "Carrier Freight" at bounding box center [462, 181] width 69 height 12
type input "420"
click button "Delete" at bounding box center [0, 0] width 0 height 0
click at [512, 207] on input "Pro Number" at bounding box center [583, 207] width 150 height 12
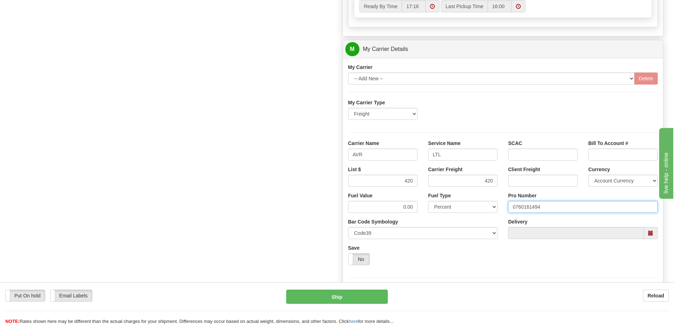
type input "0760161494"
click button "Delete" at bounding box center [0, 0] width 0 height 0
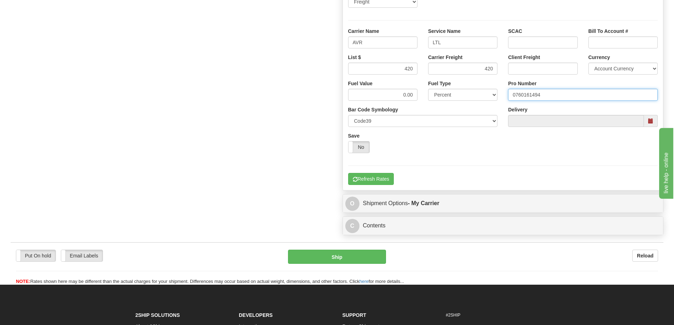
scroll to position [531, 0]
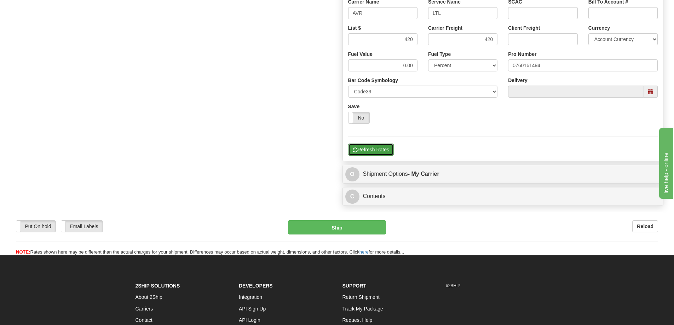
click at [378, 150] on button "Refresh Rates" at bounding box center [371, 150] width 46 height 12
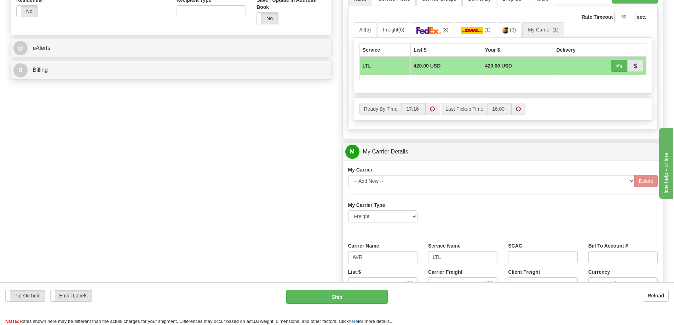
scroll to position [283, 0]
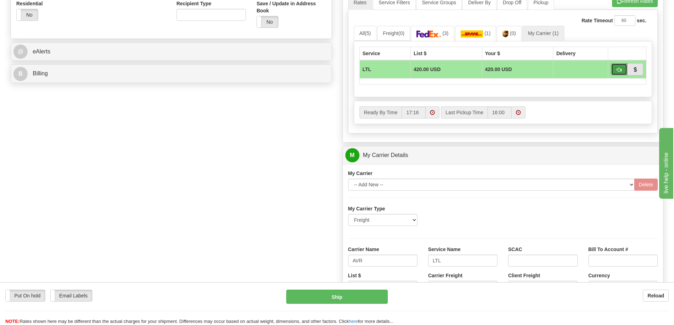
click at [623, 71] on button "button" at bounding box center [619, 69] width 16 height 12
type input "00"
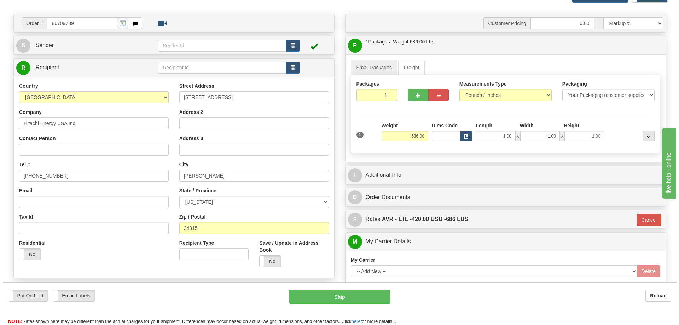
scroll to position [35, 0]
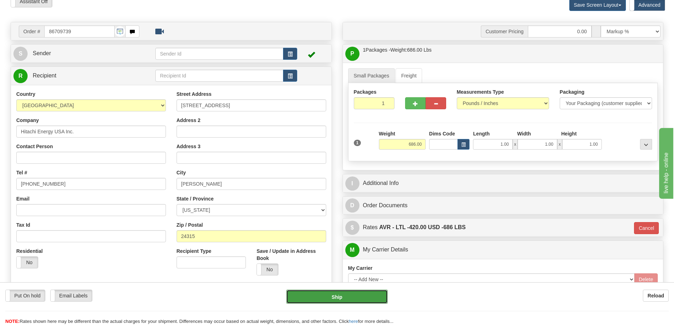
click at [349, 292] on button "Ship" at bounding box center [337, 297] width 102 height 14
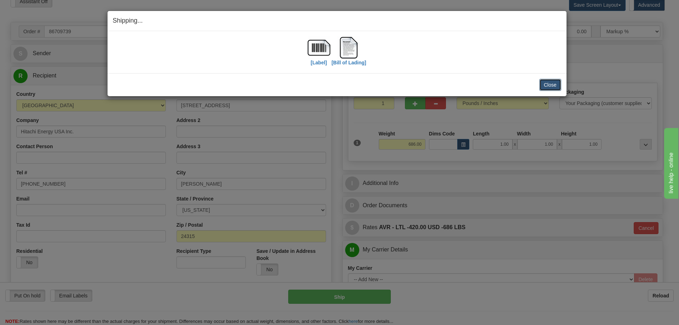
click at [560, 89] on button "Close" at bounding box center [550, 85] width 22 height 12
click at [553, 85] on button "Close" at bounding box center [550, 85] width 22 height 12
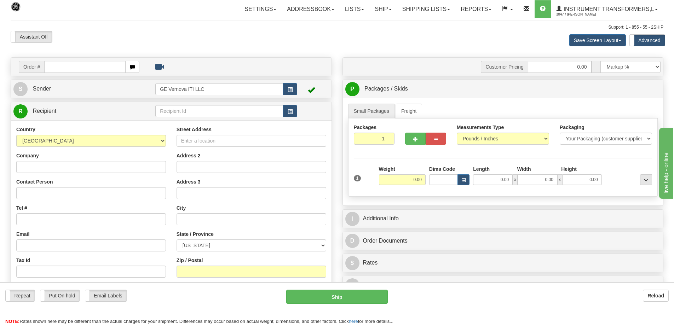
click at [103, 66] on input "text" at bounding box center [84, 67] width 81 height 12
type input "86705978"
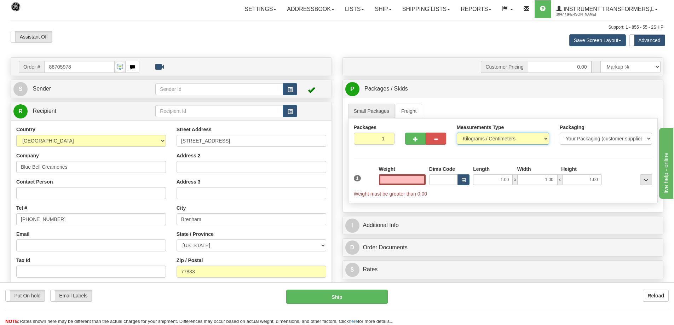
type input "0.00"
click at [472, 139] on select "Pounds / Inches Kilograms / Centimeters" at bounding box center [503, 139] width 92 height 12
select select "0"
click at [457, 133] on select "Pounds / Inches Kilograms / Centimeters" at bounding box center [503, 139] width 92 height 12
click at [398, 177] on input "0.00" at bounding box center [402, 179] width 47 height 11
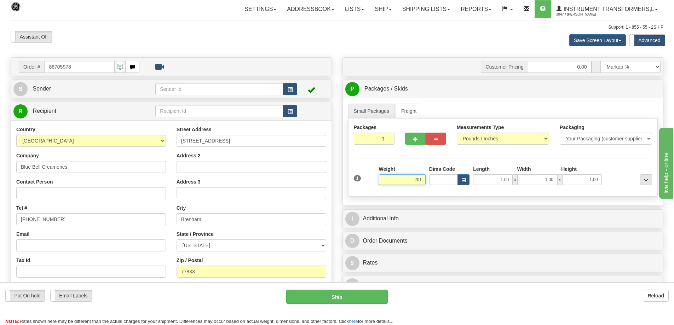
click button "Delete" at bounding box center [0, 0] width 0 height 0
type input "201.00"
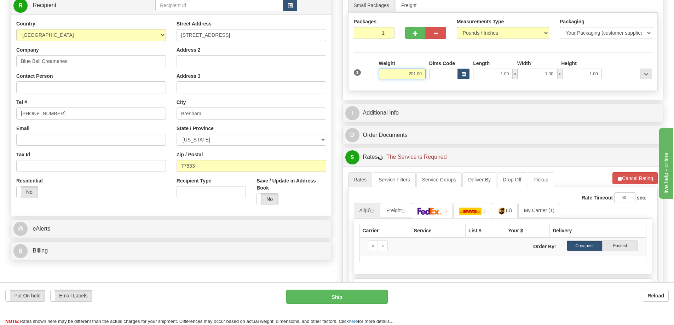
scroll to position [141, 0]
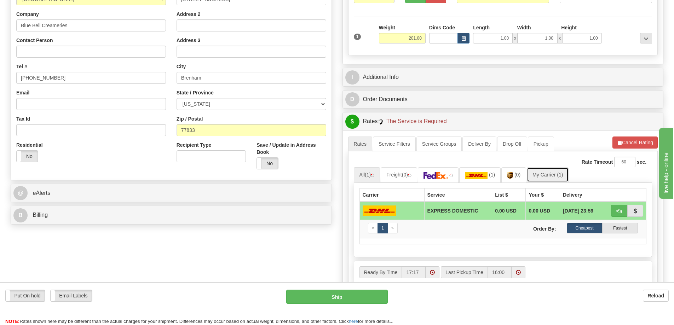
click at [542, 172] on link "My Carrier (1)" at bounding box center [548, 174] width 42 height 15
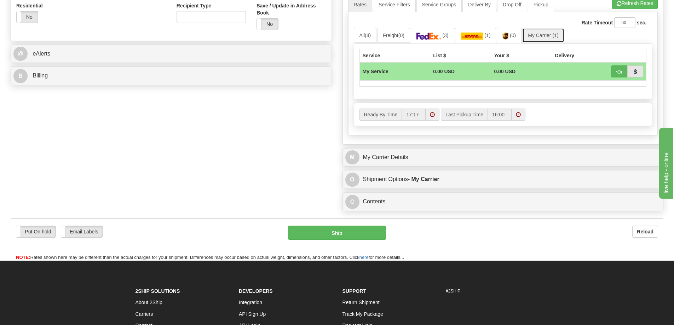
scroll to position [283, 0]
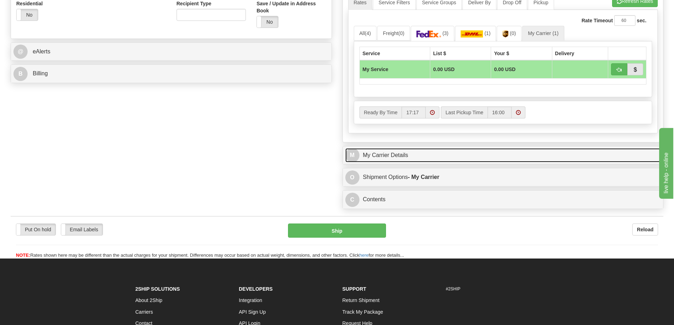
click at [441, 156] on link "M My Carrier Details" at bounding box center [503, 155] width 316 height 15
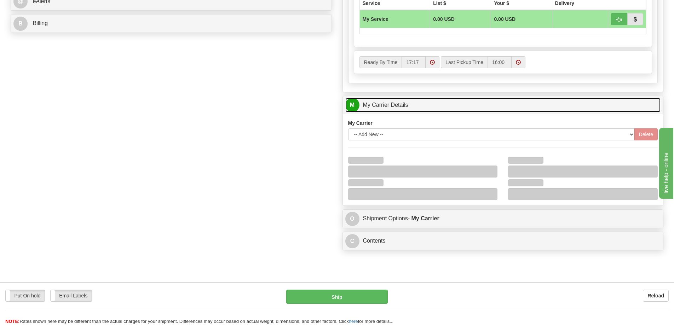
scroll to position [424, 0]
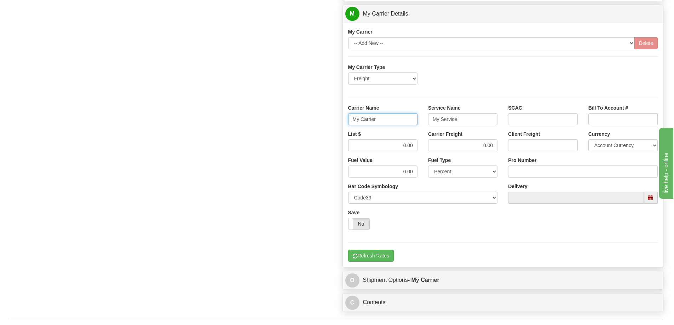
drag, startPoint x: 393, startPoint y: 122, endPoint x: 323, endPoint y: 126, distance: 70.2
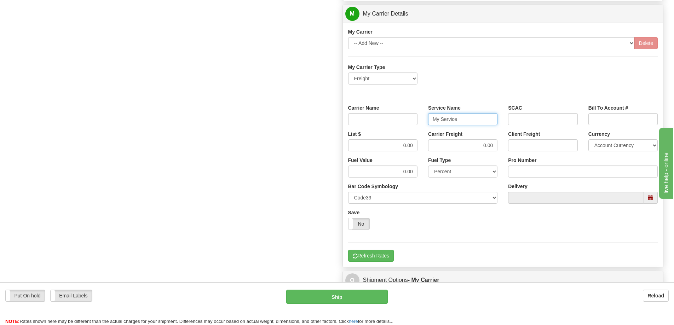
drag, startPoint x: 459, startPoint y: 119, endPoint x: 411, endPoint y: 123, distance: 48.6
click at [411, 123] on div "Carrier Name Service Name My Service SCAC Bill To Account #" at bounding box center [503, 117] width 320 height 26
drag, startPoint x: 399, startPoint y: 147, endPoint x: 417, endPoint y: 145, distance: 18.8
click at [417, 145] on input "0.00" at bounding box center [382, 145] width 69 height 12
drag, startPoint x: 479, startPoint y: 148, endPoint x: 494, endPoint y: 147, distance: 14.9
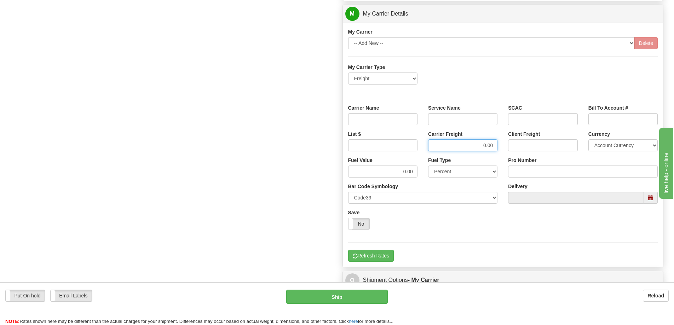
click at [494, 147] on input "0.00" at bounding box center [462, 145] width 69 height 12
click at [464, 121] on input "Service Name" at bounding box center [462, 119] width 69 height 12
type input "LTL"
click at [383, 116] on input "Carrier Name" at bounding box center [382, 119] width 69 height 12
type input "AVR"
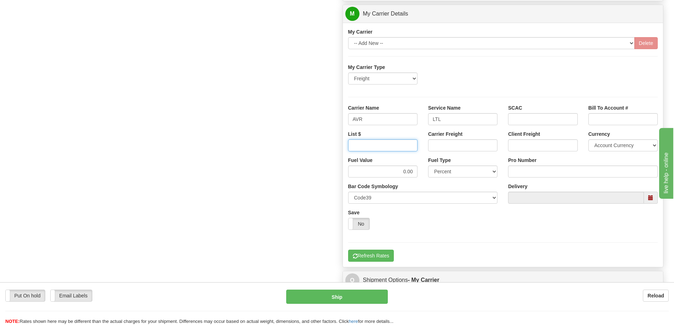
click at [390, 143] on input "List $" at bounding box center [382, 145] width 69 height 12
type input "300"
click at [442, 145] on input "Carrier Freight" at bounding box center [462, 145] width 69 height 12
type input "300"
click button "Delete" at bounding box center [0, 0] width 0 height 0
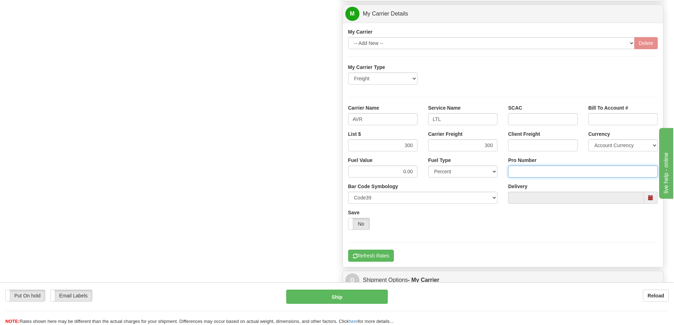
click at [512, 171] on input "Pro Number" at bounding box center [583, 172] width 150 height 12
type input "0760161489"
click button "Delete" at bounding box center [0, 0] width 0 height 0
click at [374, 250] on button "Refresh Rates" at bounding box center [371, 256] width 46 height 12
click at [380, 254] on button "Refresh Rates" at bounding box center [371, 256] width 46 height 12
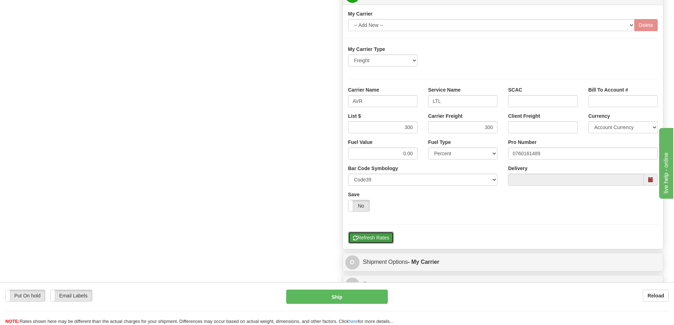
click at [382, 238] on button "Refresh Rates" at bounding box center [371, 238] width 46 height 12
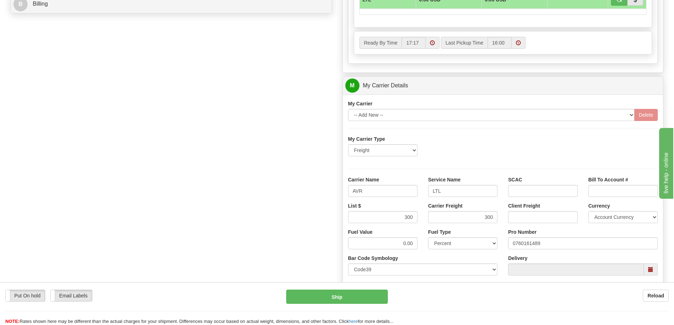
scroll to position [354, 0]
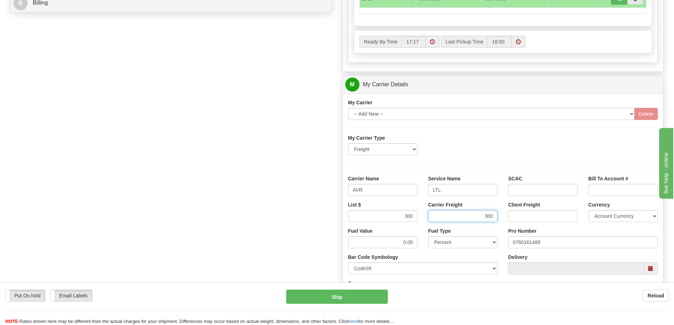
click at [468, 219] on input "300" at bounding box center [462, 216] width 69 height 12
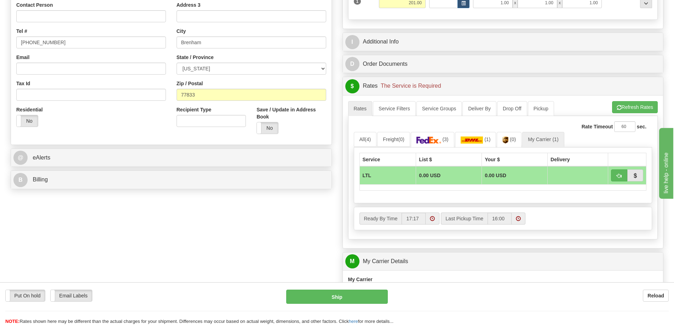
scroll to position [141, 0]
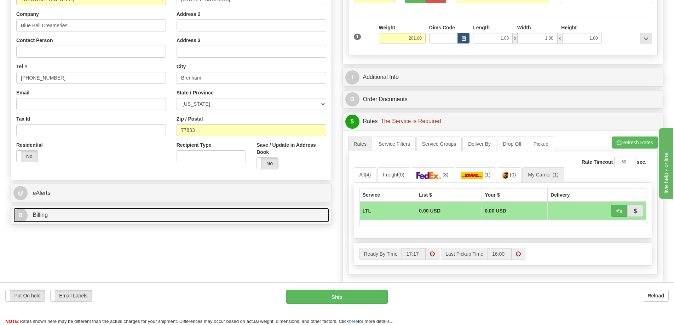
click at [75, 218] on link "B Billing" at bounding box center [171, 215] width 316 height 15
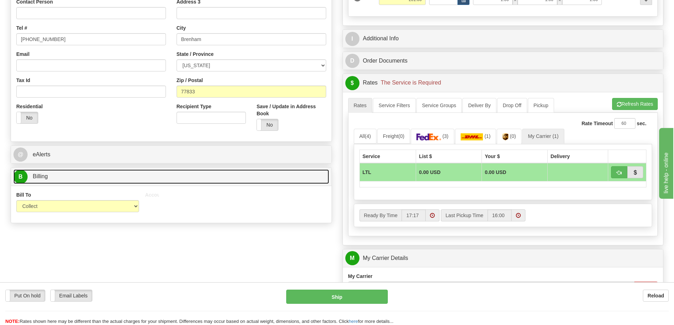
scroll to position [212, 0]
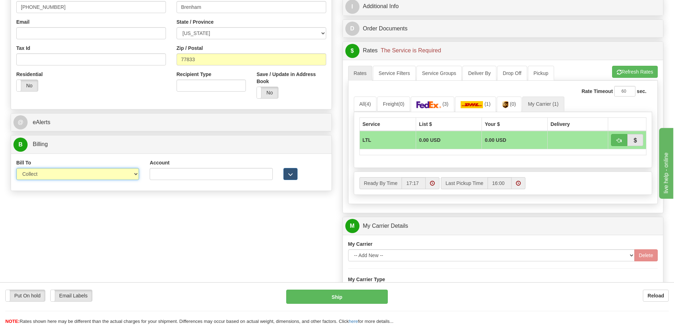
click at [74, 174] on select "Sender Recipient Third Party Collect" at bounding box center [77, 174] width 123 height 12
select select "1"
click at [16, 168] on select "Sender Recipient Third Party Collect" at bounding box center [77, 174] width 123 height 12
click at [618, 140] on span "button" at bounding box center [619, 140] width 5 height 5
type input "00"
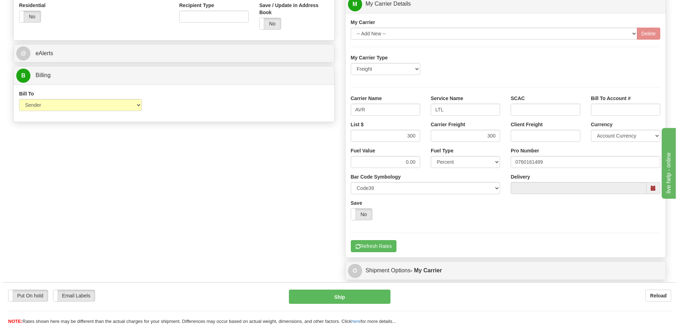
scroll to position [283, 0]
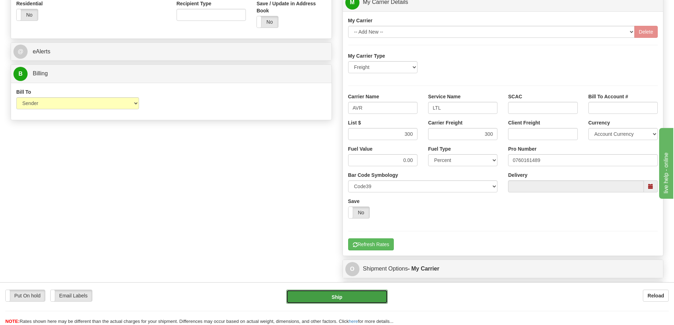
click at [361, 297] on button "Ship" at bounding box center [337, 297] width 102 height 14
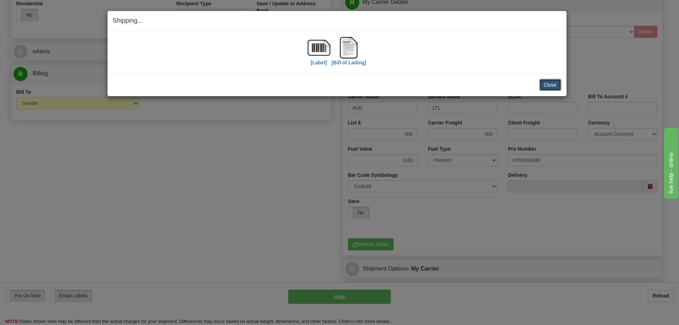
click at [556, 81] on button "Close" at bounding box center [550, 85] width 22 height 12
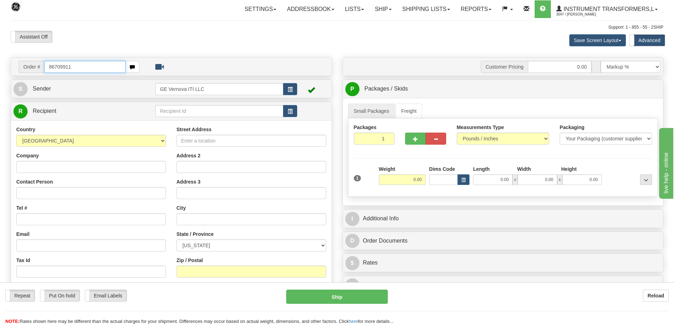
type input "86709911"
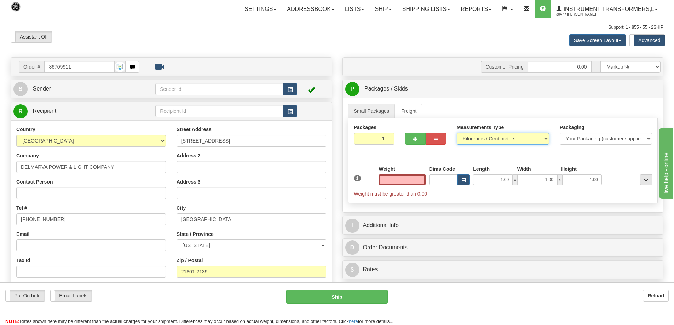
type input "0.00"
click at [532, 135] on select "Pounds / Inches Kilograms / Centimeters" at bounding box center [503, 139] width 92 height 12
select select "0"
click at [457, 133] on select "Pounds / Inches Kilograms / Centimeters" at bounding box center [503, 139] width 92 height 12
click at [411, 179] on input "0.00" at bounding box center [402, 179] width 47 height 11
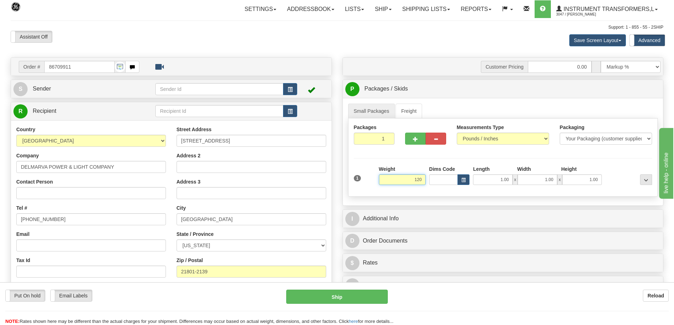
click button "Delete" at bounding box center [0, 0] width 0 height 0
type input "120.00"
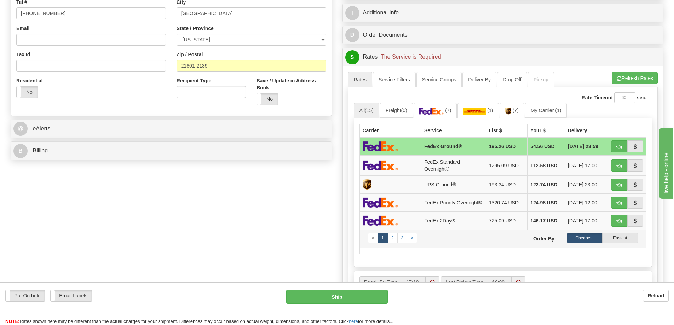
scroll to position [212, 0]
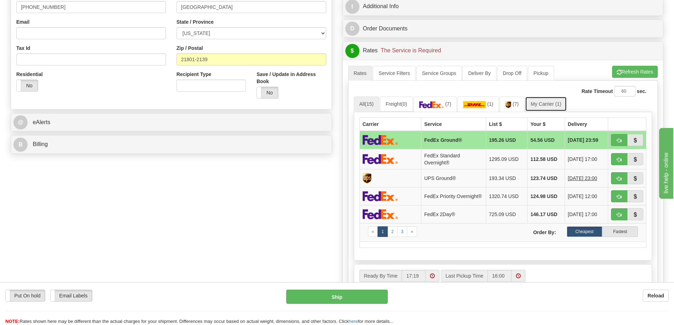
click at [546, 108] on link "My Carrier (1)" at bounding box center [546, 104] width 42 height 15
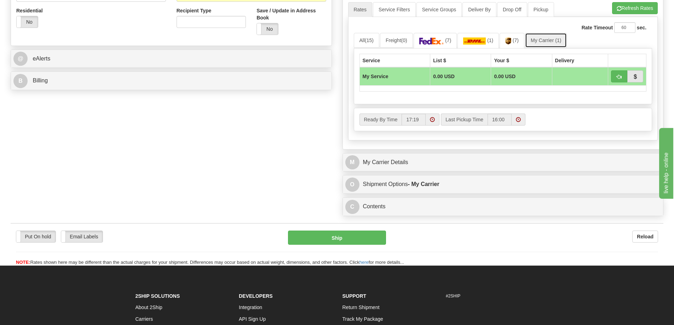
scroll to position [283, 0]
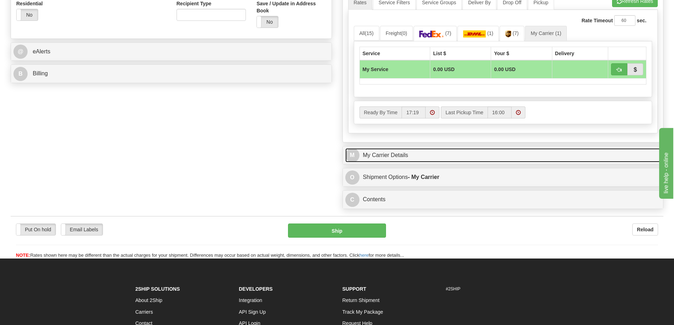
click at [432, 162] on link "M My Carrier Details" at bounding box center [503, 155] width 316 height 15
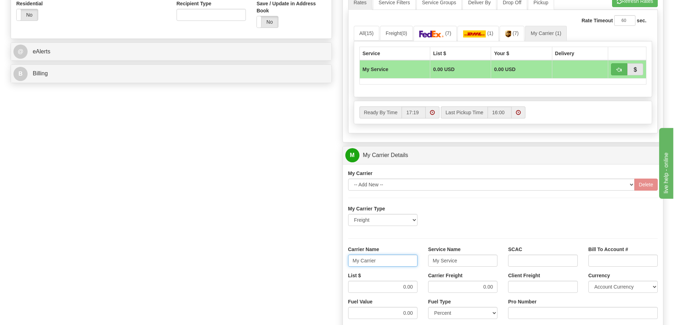
click at [377, 265] on input "My Carrier" at bounding box center [382, 261] width 69 height 12
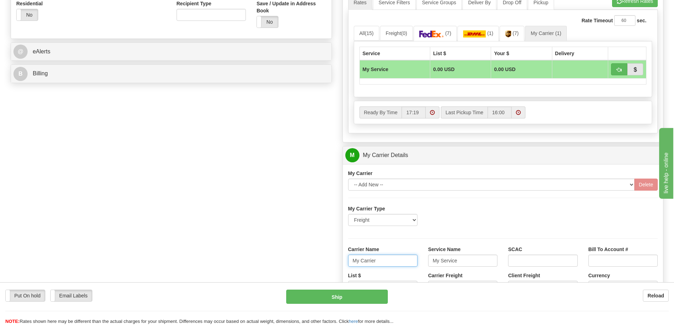
drag, startPoint x: 377, startPoint y: 264, endPoint x: 340, endPoint y: 264, distance: 37.5
click at [340, 264] on div "Customer Pricing 0.00 Markup % Discount % Flat Amount Per Pound Flat Amount Mar…" at bounding box center [503, 115] width 332 height 683
drag, startPoint x: 461, startPoint y: 261, endPoint x: 426, endPoint y: 271, distance: 36.1
click at [426, 271] on div "Service Name My Service" at bounding box center [463, 259] width 80 height 26
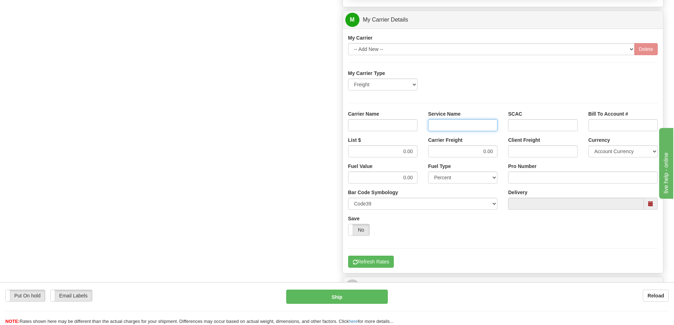
scroll to position [424, 0]
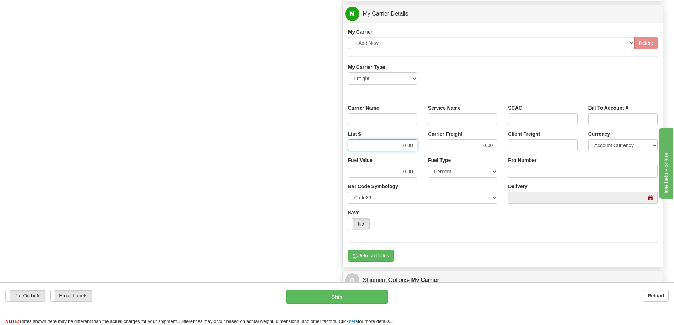
drag, startPoint x: 391, startPoint y: 148, endPoint x: 430, endPoint y: 146, distance: 39.0
click at [430, 146] on div "List $ 0.00 Carrier Freight 0.00 Client Freight Currency Account Currency ARN A…" at bounding box center [503, 144] width 320 height 26
click at [528, 146] on div "List $ Carrier Freight 0.00 Client Freight Currency Account Currency ARN AWG AU…" at bounding box center [503, 144] width 320 height 26
drag, startPoint x: 481, startPoint y: 146, endPoint x: 500, endPoint y: 146, distance: 18.7
click at [500, 146] on div "Carrier Freight 0.00" at bounding box center [463, 144] width 80 height 26
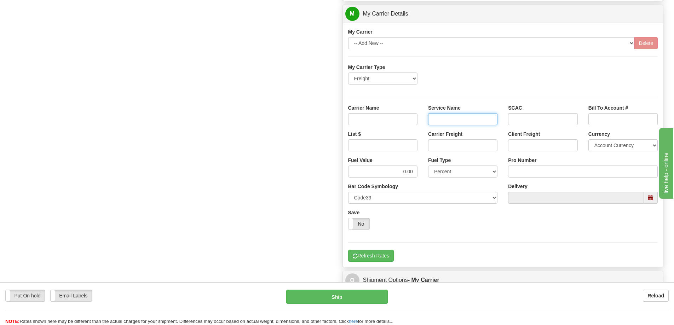
click at [475, 122] on input "Service Name" at bounding box center [462, 119] width 69 height 12
type input "LTL"
drag, startPoint x: 400, startPoint y: 120, endPoint x: 400, endPoint y: 125, distance: 5.3
click at [400, 120] on input "Carrier Name" at bounding box center [382, 119] width 69 height 12
click at [391, 147] on input "List $" at bounding box center [382, 145] width 69 height 12
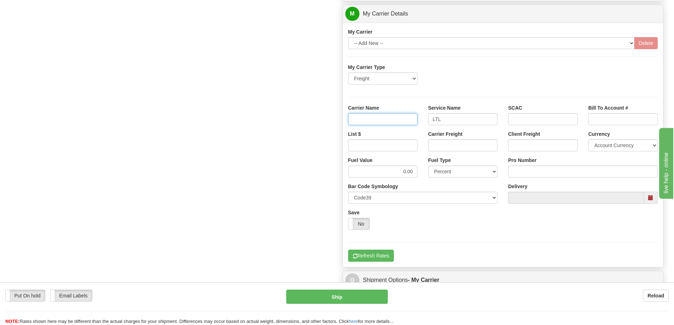
click at [396, 120] on input "Carrier Name" at bounding box center [382, 119] width 69 height 12
type input "AVR"
click at [393, 145] on input "List $" at bounding box center [382, 145] width 69 height 12
type input "300"
click at [478, 146] on input "Carrier Freight" at bounding box center [462, 145] width 69 height 12
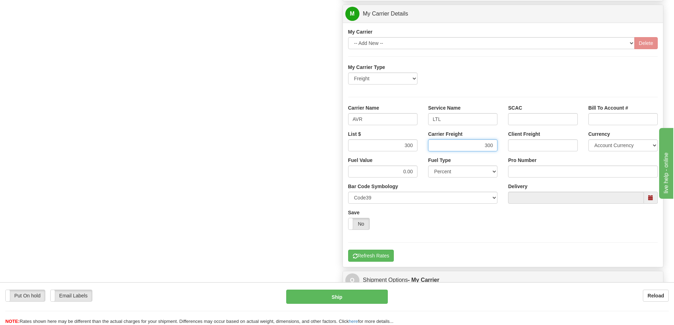
type input "300"
click at [519, 174] on input "Pro Number" at bounding box center [583, 172] width 150 height 12
type input "251-263611"
click at [371, 258] on button "Refresh Rates" at bounding box center [371, 256] width 46 height 12
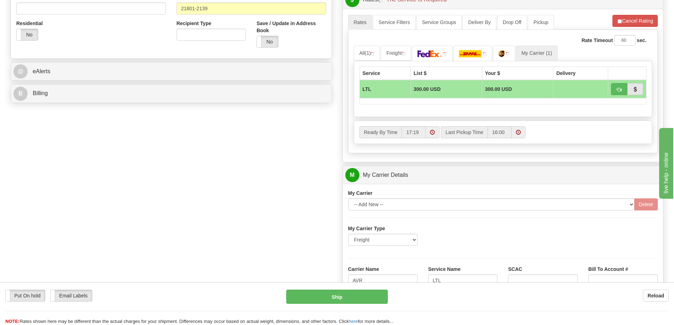
scroll to position [248, 0]
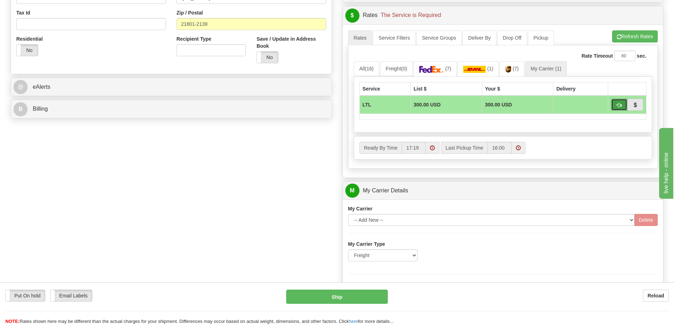
click at [620, 105] on span "button" at bounding box center [619, 105] width 5 height 5
type input "00"
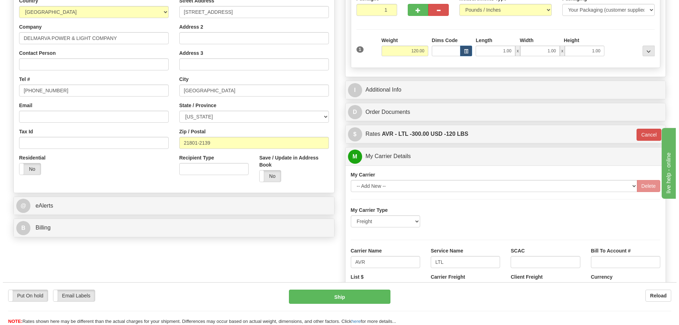
scroll to position [141, 0]
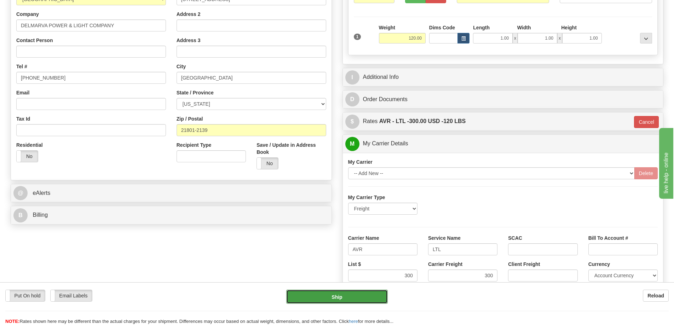
click at [343, 296] on button "Ship" at bounding box center [337, 297] width 102 height 14
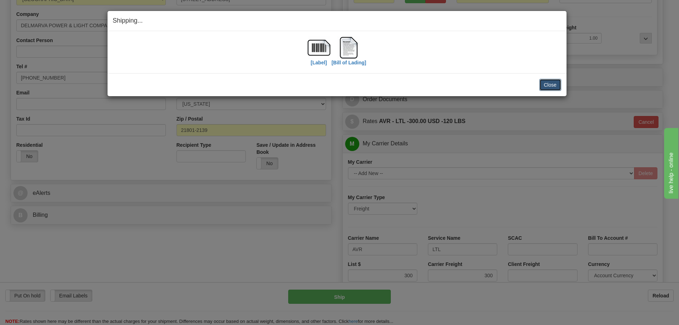
click at [555, 86] on button "Close" at bounding box center [550, 85] width 22 height 12
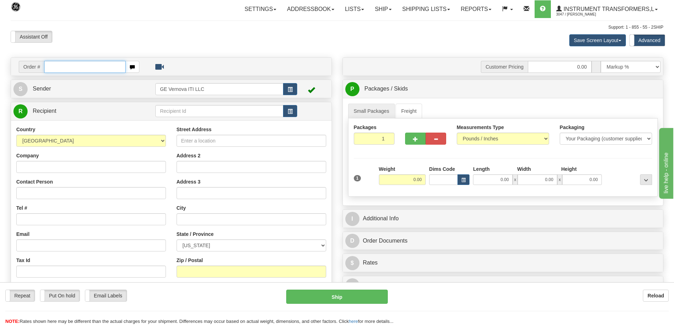
click at [59, 65] on input "text" at bounding box center [84, 67] width 81 height 12
type input "86709830"
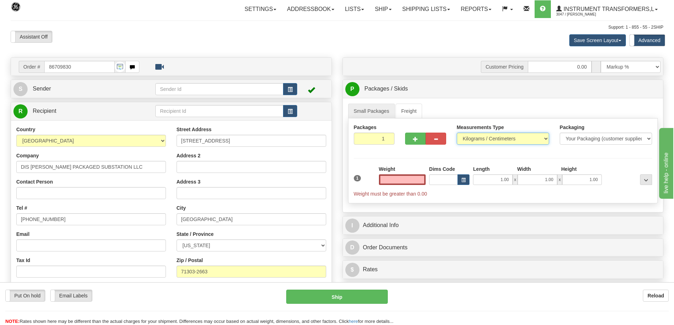
type input "0.00"
click at [505, 141] on select "Pounds / Inches Kilograms / Centimeters" at bounding box center [503, 139] width 92 height 12
select select "0"
click at [457, 133] on select "Pounds / Inches Kilograms / Centimeters" at bounding box center [503, 139] width 92 height 12
click at [403, 181] on input "0.00" at bounding box center [402, 179] width 47 height 11
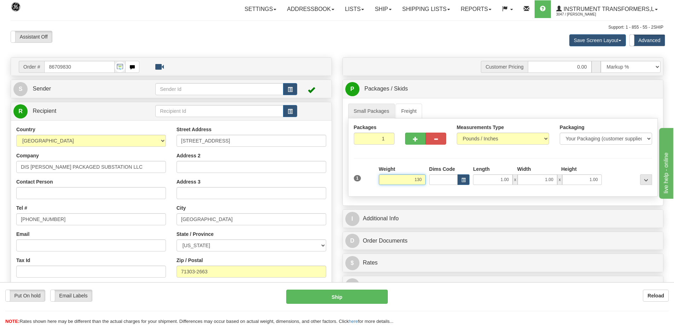
click button "Delete" at bounding box center [0, 0] width 0 height 0
type input "130.00"
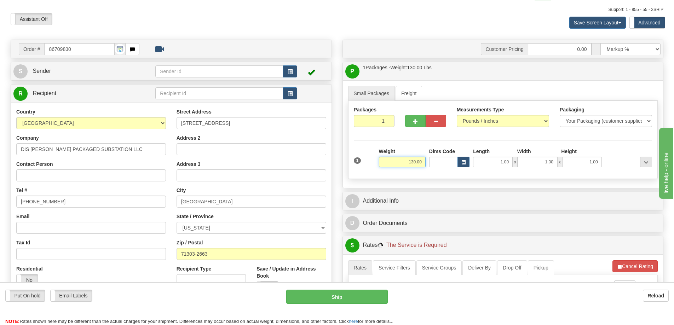
scroll to position [35, 0]
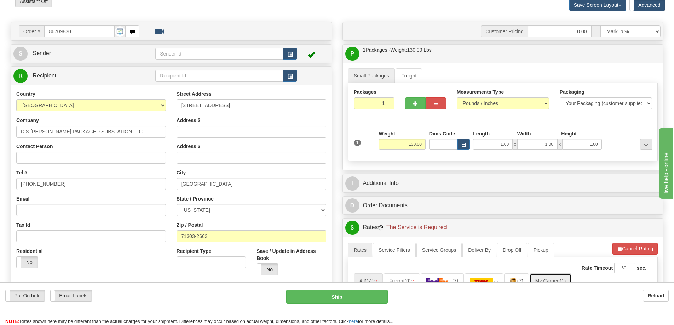
click at [541, 276] on link "My Carrier (1)" at bounding box center [551, 280] width 42 height 15
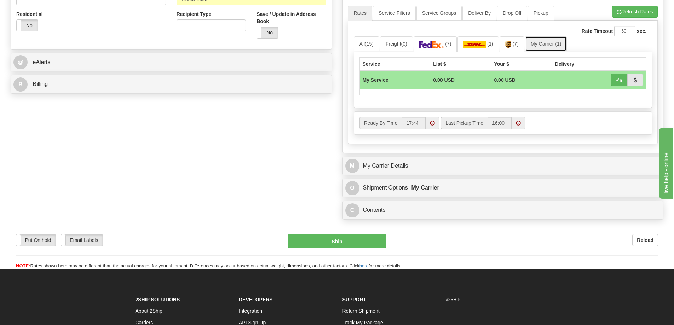
scroll to position [283, 0]
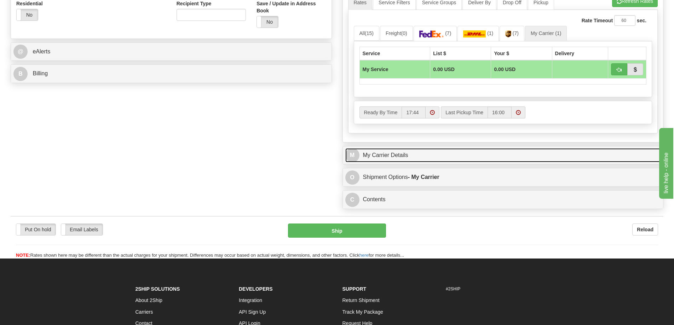
click at [409, 159] on link "M My Carrier Details" at bounding box center [503, 155] width 316 height 15
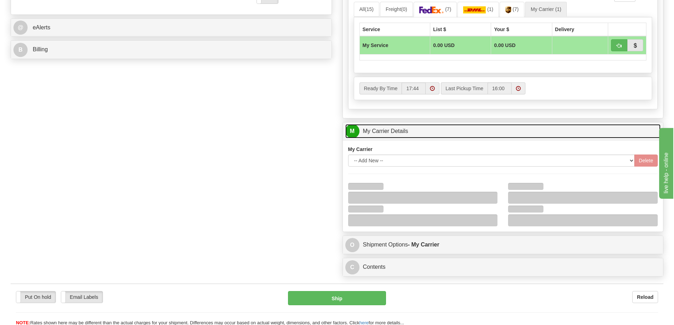
scroll to position [354, 0]
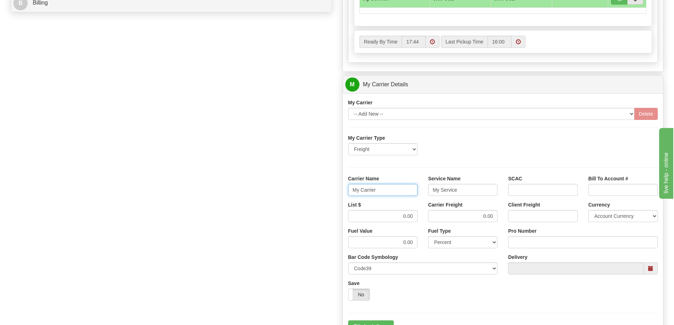
drag, startPoint x: 391, startPoint y: 190, endPoint x: 342, endPoint y: 193, distance: 48.9
click at [342, 193] on div "M My Carrier Details My Carrier -- Add New -- [GEOGRAPHIC_DATA]" at bounding box center [502, 206] width 321 height 263
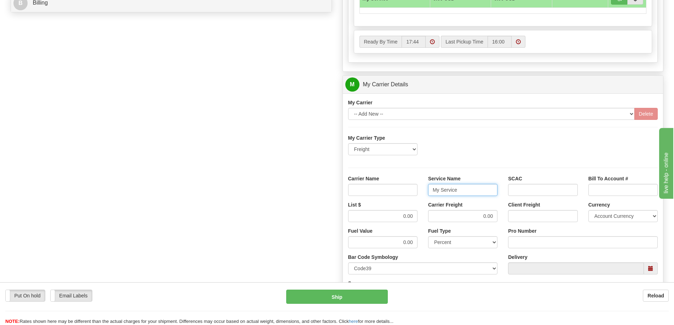
drag, startPoint x: 440, startPoint y: 190, endPoint x: 427, endPoint y: 195, distance: 13.4
click at [426, 193] on div "Service Name My Service" at bounding box center [463, 188] width 80 height 26
type input "e"
drag, startPoint x: 445, startPoint y: 191, endPoint x: 429, endPoint y: 194, distance: 16.9
click at [429, 194] on input "e" at bounding box center [462, 190] width 69 height 12
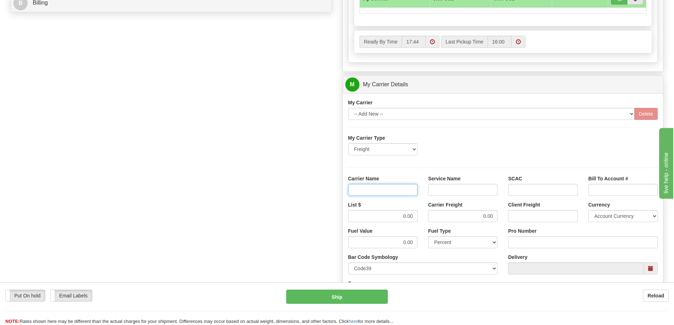
click at [389, 189] on input "Carrier Name" at bounding box center [382, 190] width 69 height 12
type input "AVR"
click at [448, 189] on input "Service Name" at bounding box center [462, 190] width 69 height 12
type input "LTL"
drag, startPoint x: 393, startPoint y: 216, endPoint x: 416, endPoint y: 216, distance: 23.7
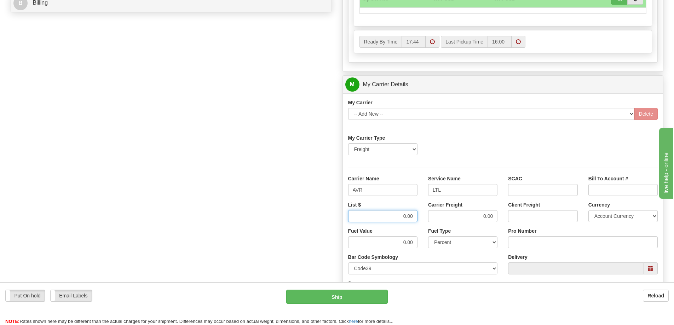
click at [416, 216] on input "0.00" at bounding box center [382, 216] width 69 height 12
drag, startPoint x: 479, startPoint y: 217, endPoint x: 499, endPoint y: 217, distance: 20.5
click at [499, 217] on div "Carrier Freight 0.00" at bounding box center [463, 214] width 80 height 26
type input "300"
click at [406, 214] on input "List $" at bounding box center [382, 216] width 69 height 12
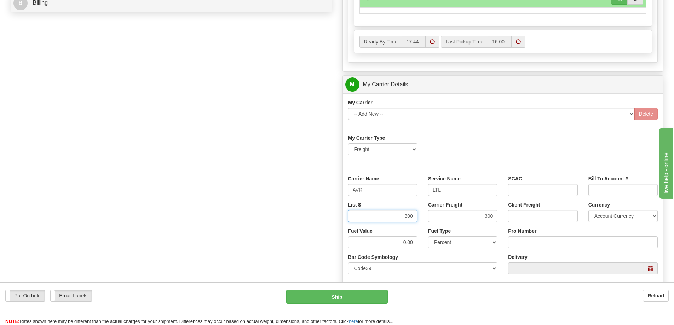
type input "300"
click at [540, 242] on input "Pro Number" at bounding box center [583, 242] width 150 height 12
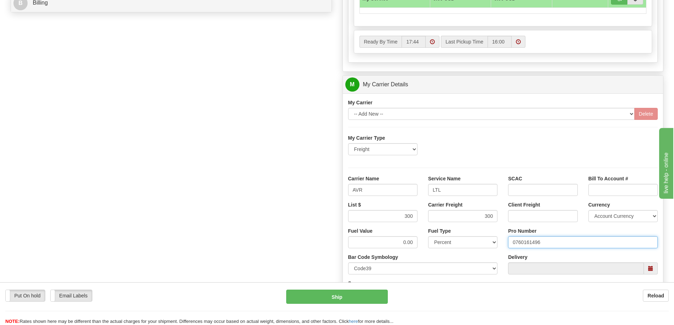
type input "0760161496"
click button "Delete" at bounding box center [0, 0] width 0 height 0
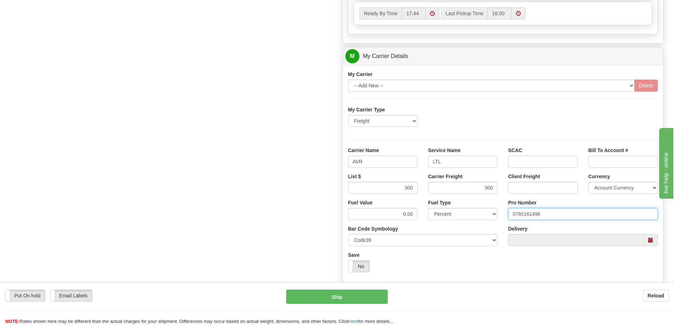
scroll to position [531, 0]
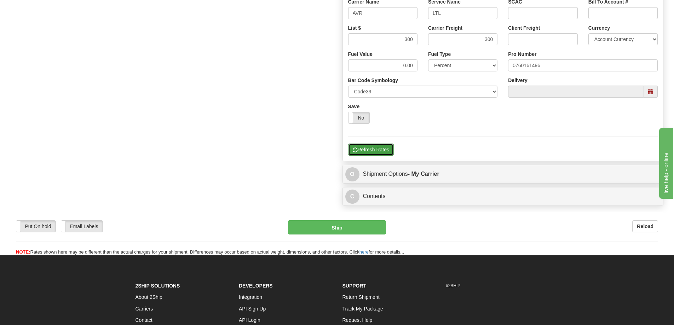
click at [369, 149] on button "Refresh Rates" at bounding box center [371, 150] width 46 height 12
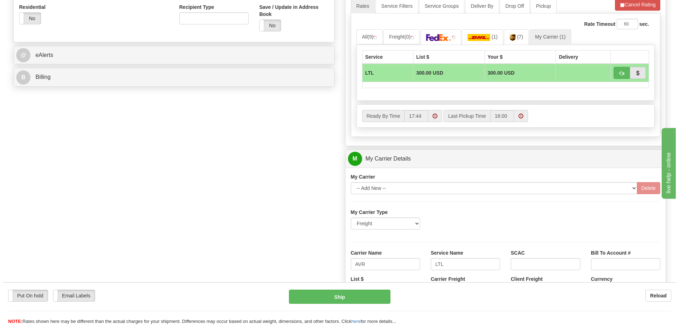
scroll to position [212, 0]
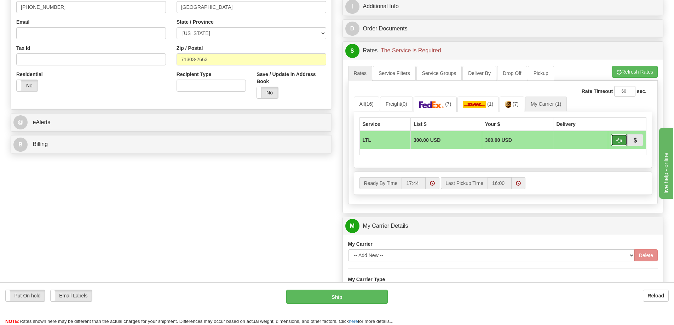
click at [624, 143] on button "button" at bounding box center [619, 140] width 16 height 12
type input "00"
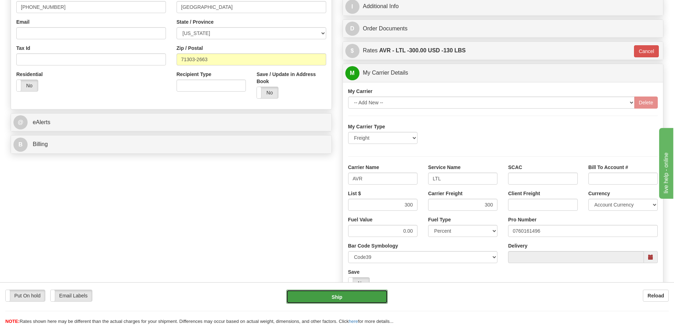
click at [357, 294] on button "Ship" at bounding box center [337, 297] width 102 height 14
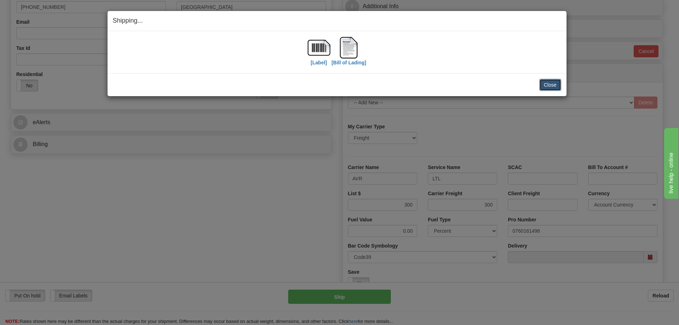
click at [554, 87] on button "Close" at bounding box center [550, 85] width 22 height 12
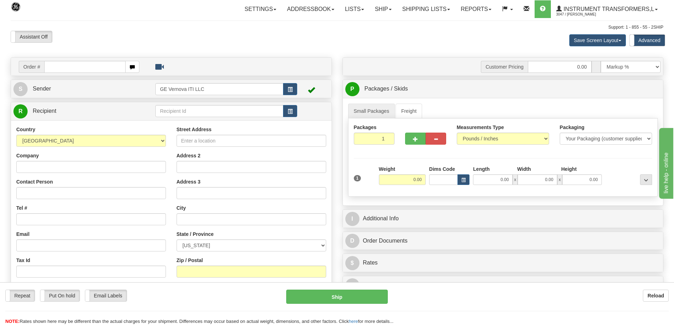
click at [101, 65] on input "text" at bounding box center [84, 67] width 81 height 12
type input "86709827"
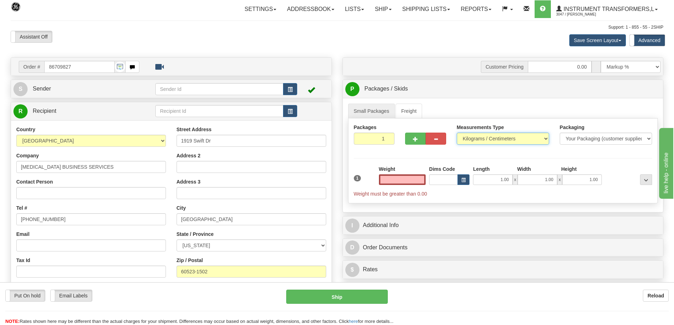
type input "0.00"
click at [467, 139] on select "Pounds / Inches Kilograms / Centimeters" at bounding box center [503, 139] width 92 height 12
select select "0"
click at [457, 133] on select "Pounds / Inches Kilograms / Centimeters" at bounding box center [503, 139] width 92 height 12
click at [406, 175] on input "0.00" at bounding box center [402, 179] width 47 height 11
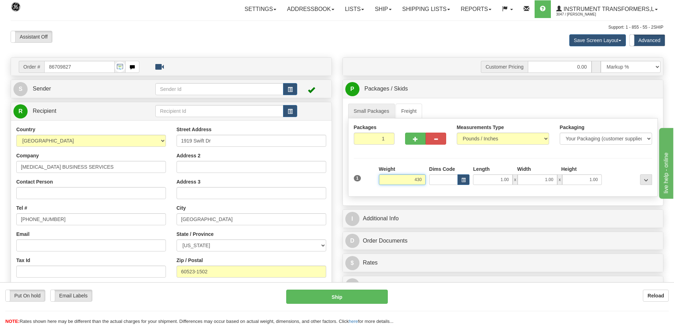
click button "Delete" at bounding box center [0, 0] width 0 height 0
type input "430.00"
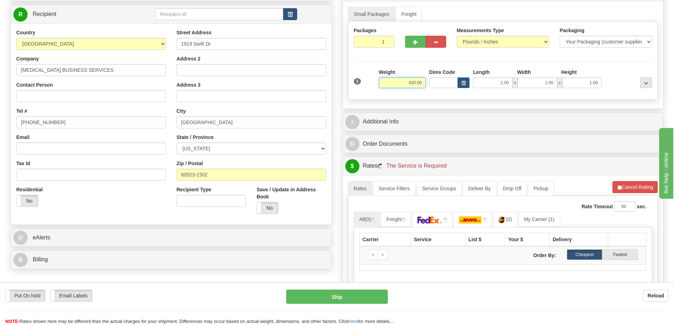
scroll to position [106, 0]
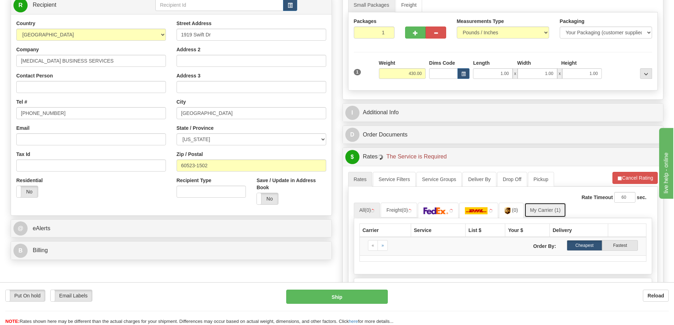
click at [538, 211] on link "My Carrier (1)" at bounding box center [545, 210] width 42 height 15
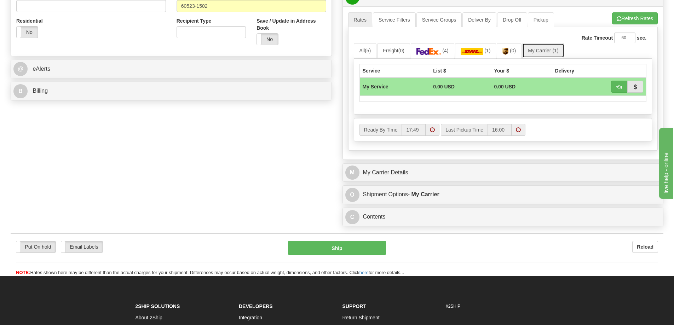
scroll to position [283, 0]
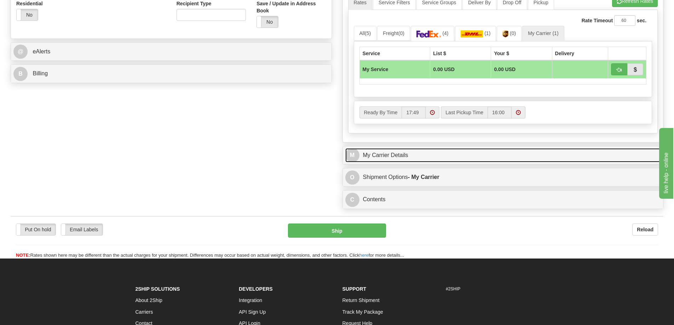
click at [422, 160] on link "M My Carrier Details" at bounding box center [503, 155] width 316 height 15
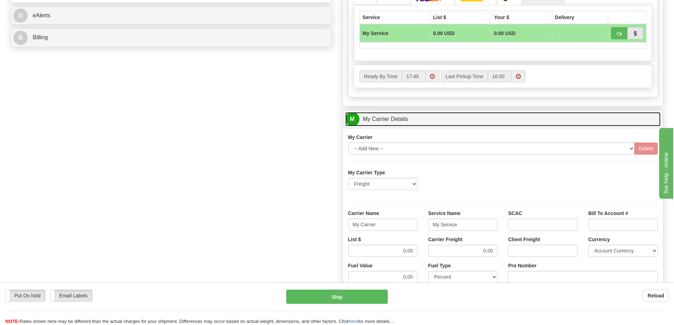
scroll to position [354, 0]
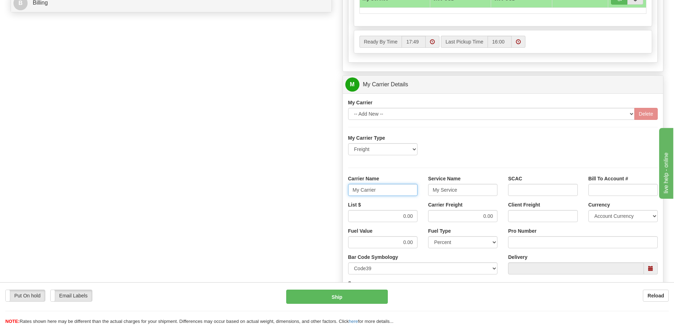
click at [380, 186] on input "My Carrier" at bounding box center [382, 190] width 69 height 12
drag, startPoint x: 377, startPoint y: 190, endPoint x: 351, endPoint y: 189, distance: 26.2
click at [351, 189] on input "My Carrier" at bounding box center [382, 190] width 69 height 12
drag, startPoint x: 454, startPoint y: 191, endPoint x: 420, endPoint y: 192, distance: 34.0
click at [420, 192] on div "Carrier Name Service Name My Service SCAC Bill To Account #" at bounding box center [503, 188] width 320 height 26
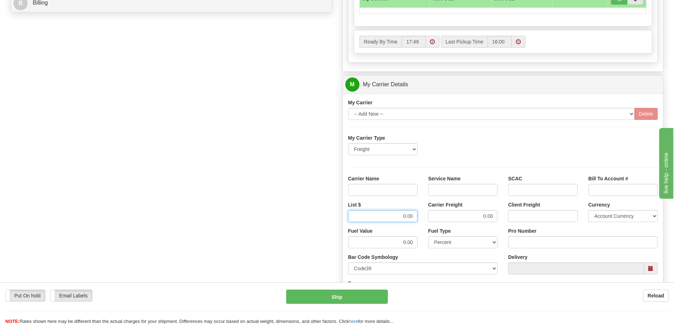
drag, startPoint x: 394, startPoint y: 213, endPoint x: 436, endPoint y: 219, distance: 42.6
click at [436, 219] on div "List $ 0.00 Carrier Freight 0.00 Client Freight Currency Account Currency ARN A…" at bounding box center [503, 214] width 320 height 26
drag, startPoint x: 484, startPoint y: 218, endPoint x: 504, endPoint y: 217, distance: 20.5
click at [504, 217] on div "List $ Carrier Freight 0.00 Client Freight Currency Account Currency ARN AWG AU…" at bounding box center [503, 214] width 320 height 26
click at [467, 189] on input "Service Name" at bounding box center [462, 190] width 69 height 12
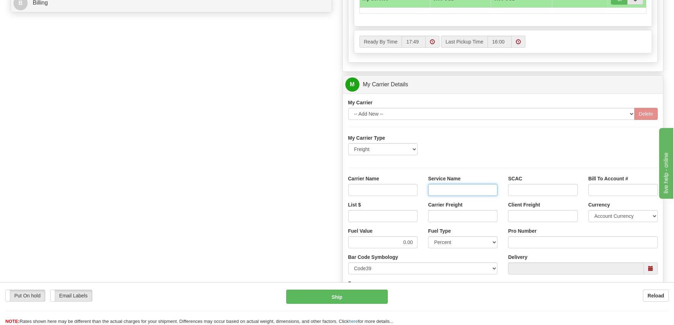
type input "LTL"
drag, startPoint x: 394, startPoint y: 189, endPoint x: 394, endPoint y: 196, distance: 7.4
click at [394, 189] on input "Carrier Name" at bounding box center [382, 190] width 69 height 12
type input "AVR"
click at [393, 216] on input "List $" at bounding box center [382, 216] width 69 height 12
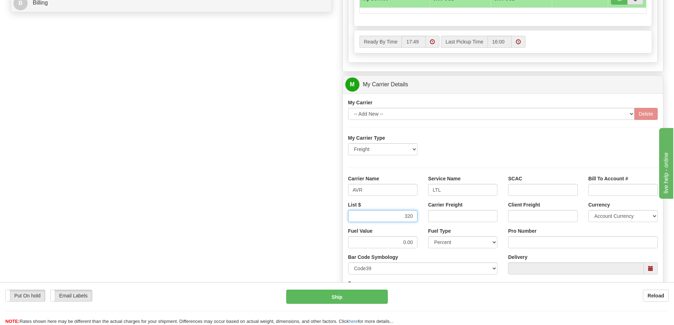
type input "320"
click at [443, 217] on input "Carrier Freight" at bounding box center [462, 216] width 69 height 12
type input "320"
click button "Delete" at bounding box center [0, 0] width 0 height 0
click at [539, 237] on input "Pro Number" at bounding box center [583, 242] width 150 height 12
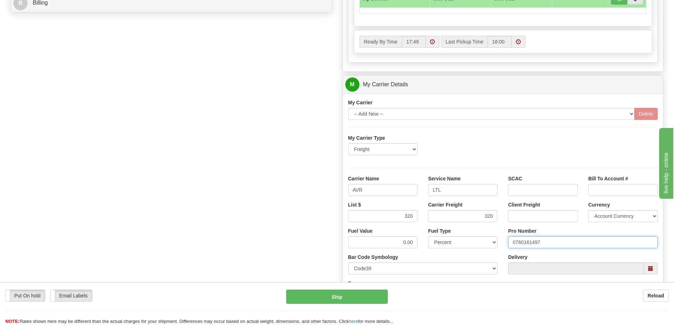
type input "0760161497"
click button "Delete" at bounding box center [0, 0] width 0 height 0
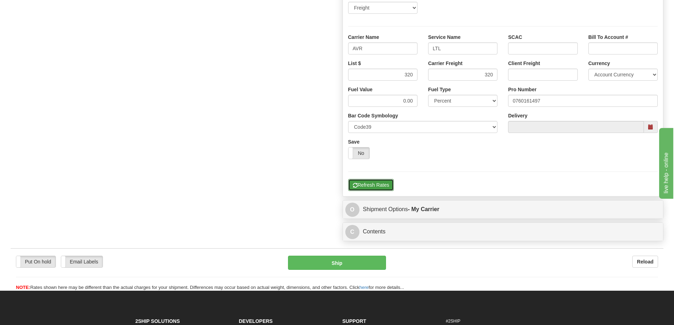
click at [381, 181] on button "Refresh Rates" at bounding box center [371, 185] width 46 height 12
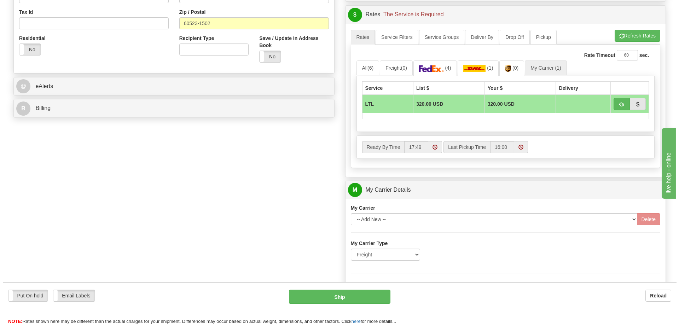
scroll to position [248, 0]
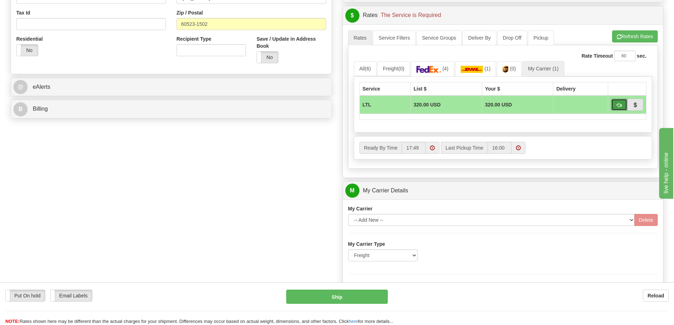
click at [617, 104] on span "button" at bounding box center [619, 105] width 5 height 5
type input "00"
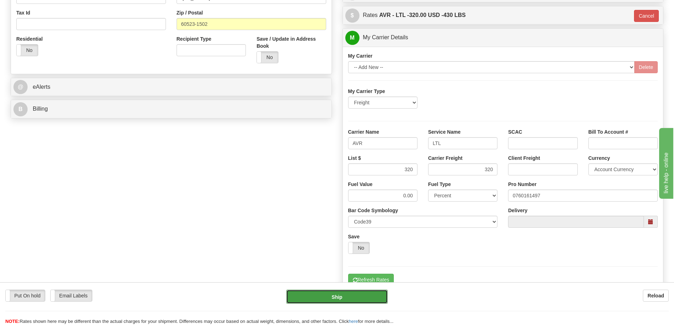
click at [330, 303] on button "Ship" at bounding box center [337, 297] width 102 height 14
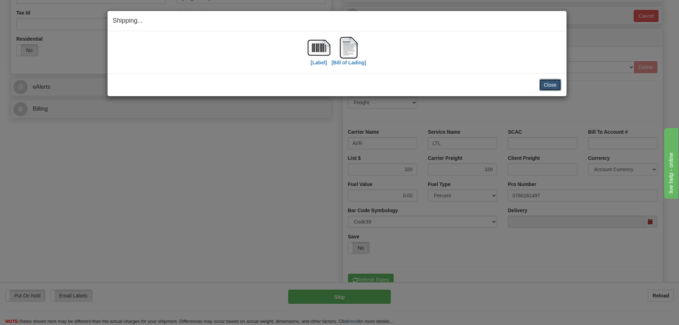
click at [552, 82] on button "Close" at bounding box center [550, 85] width 22 height 12
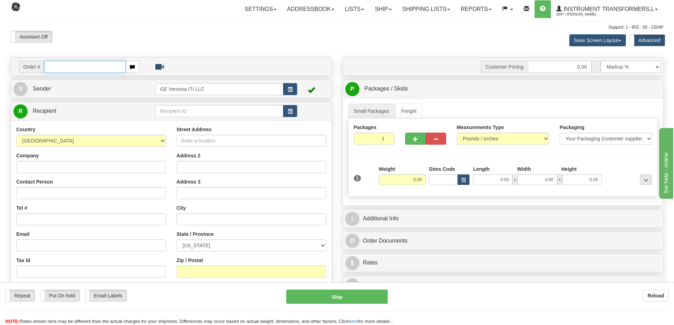
click at [73, 69] on input "text" at bounding box center [84, 67] width 81 height 12
type input "86709826"
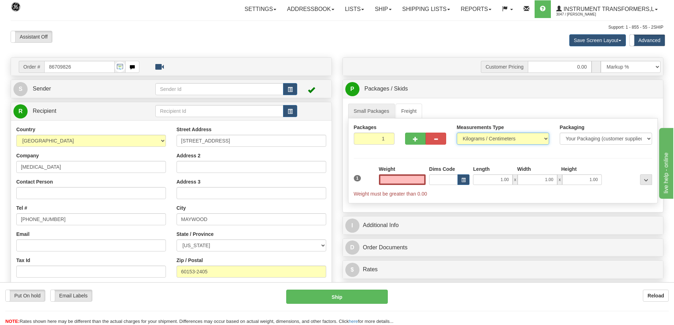
type input "0.00"
click at [478, 143] on select "Pounds / Inches Kilograms / Centimeters" at bounding box center [503, 139] width 92 height 12
select select "0"
click at [457, 133] on select "Pounds / Inches Kilograms / Centimeters" at bounding box center [503, 139] width 92 height 12
click at [399, 183] on input "0.00" at bounding box center [402, 179] width 47 height 11
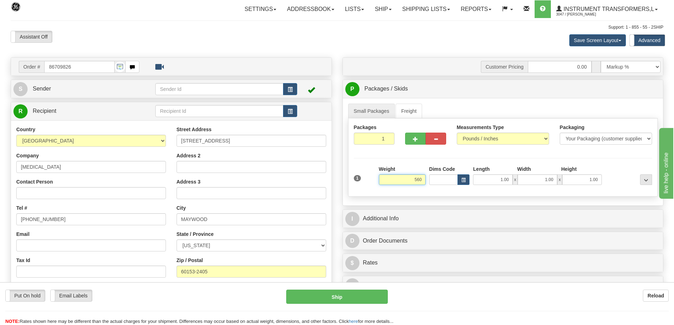
click button "Delete" at bounding box center [0, 0] width 0 height 0
type input "560.00"
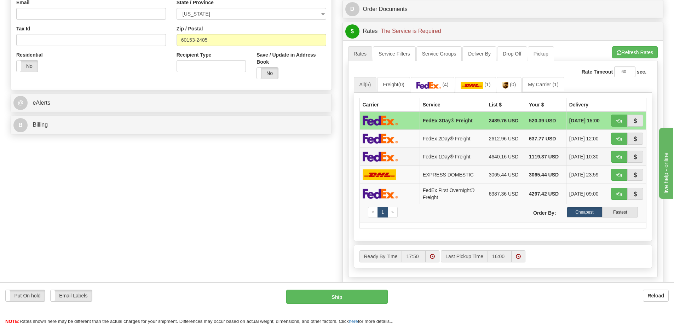
scroll to position [212, 0]
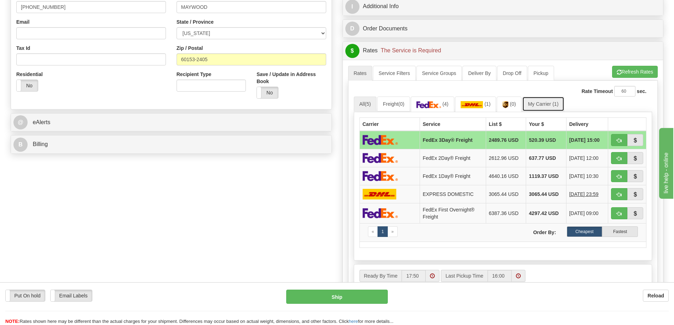
click at [544, 103] on link "My Carrier (1)" at bounding box center [543, 104] width 42 height 15
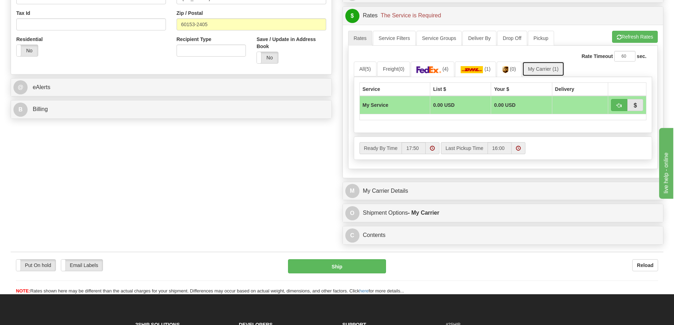
scroll to position [248, 0]
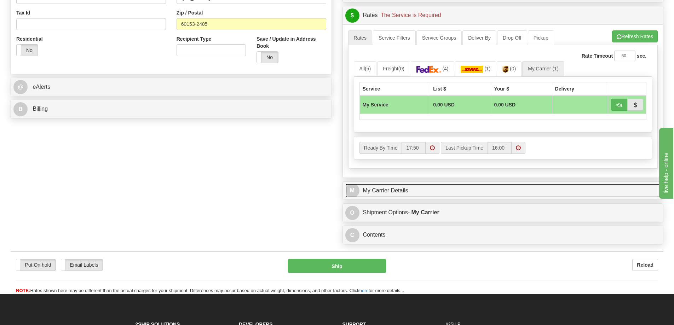
click at [426, 193] on link "M My Carrier Details" at bounding box center [503, 191] width 316 height 15
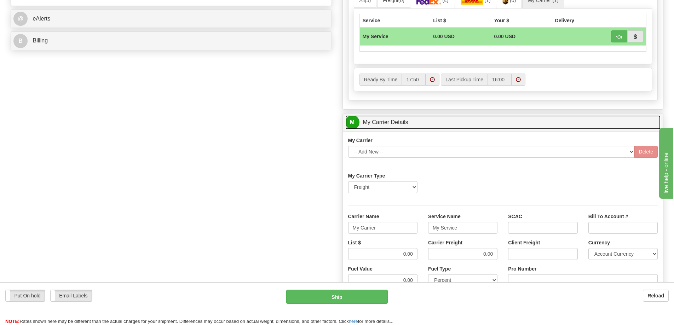
scroll to position [318, 0]
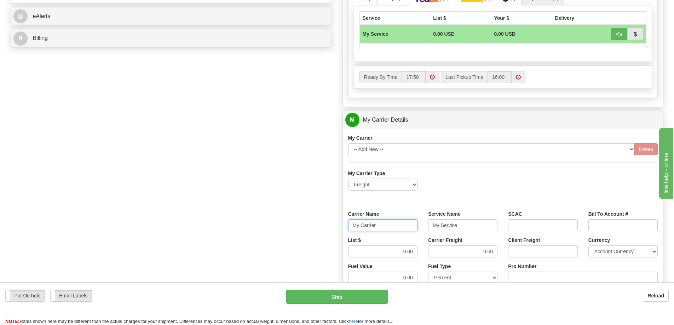
drag, startPoint x: 362, startPoint y: 230, endPoint x: 334, endPoint y: 235, distance: 28.3
click at [334, 235] on div "Order # 86709826 S Sender" at bounding box center [336, 80] width 663 height 683
type input "er"
drag, startPoint x: 357, startPoint y: 229, endPoint x: 340, endPoint y: 231, distance: 16.3
click at [340, 231] on div "Customer Pricing 0.00 Markup % Discount % Flat Amount Per Pound Flat Amount Mar…" at bounding box center [503, 80] width 332 height 683
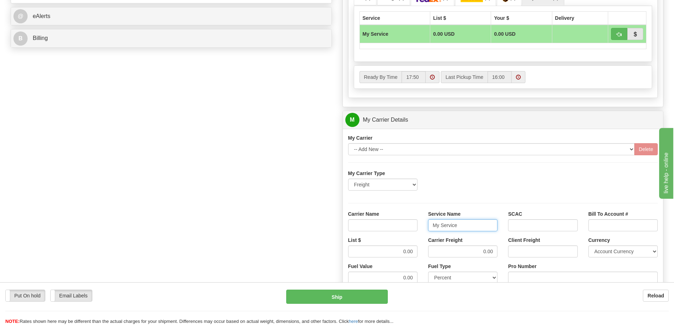
drag, startPoint x: 461, startPoint y: 226, endPoint x: 423, endPoint y: 231, distance: 38.6
click at [423, 231] on div "Service Name My Service" at bounding box center [463, 223] width 80 height 26
drag, startPoint x: 400, startPoint y: 251, endPoint x: 421, endPoint y: 252, distance: 20.2
click at [421, 252] on div "List $ 0.00" at bounding box center [383, 250] width 80 height 26
drag, startPoint x: 472, startPoint y: 250, endPoint x: 501, endPoint y: 252, distance: 29.5
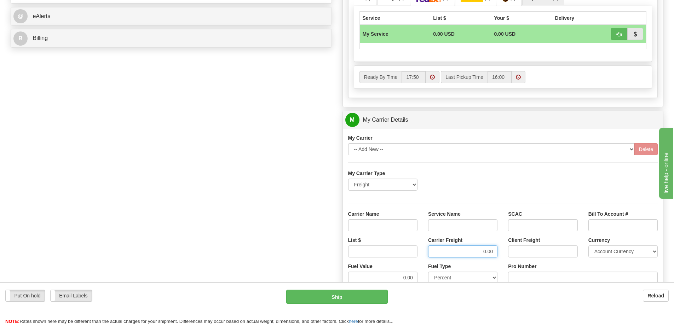
click at [501, 252] on div "Carrier Freight 0.00" at bounding box center [463, 250] width 80 height 26
click at [472, 225] on input "Service Name" at bounding box center [462, 225] width 69 height 12
type input "LTL"
click at [401, 224] on input "Carrier Name" at bounding box center [382, 225] width 69 height 12
type input "AVR"
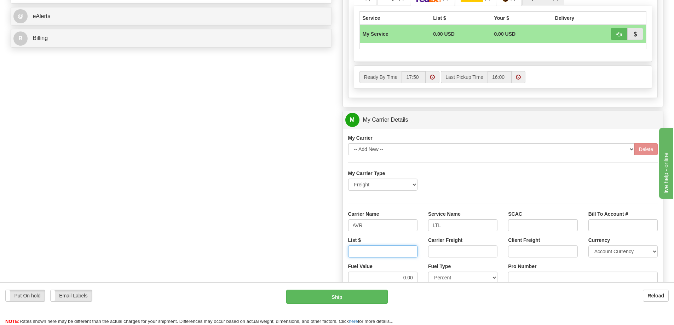
click at [390, 251] on input "List $" at bounding box center [382, 251] width 69 height 12
type input "400"
click at [448, 249] on input "Carrier Freight" at bounding box center [462, 251] width 69 height 12
type input "400"
click button "Delete" at bounding box center [0, 0] width 0 height 0
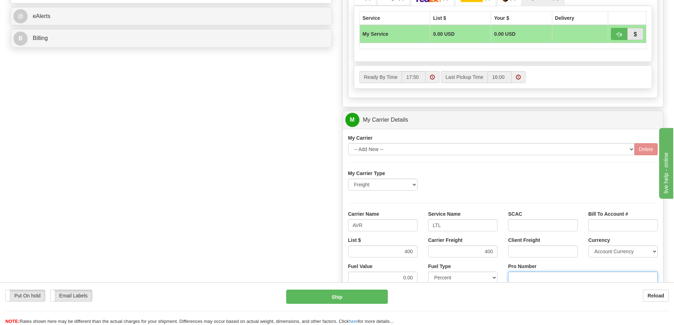
click at [519, 273] on input "Pro Number" at bounding box center [583, 278] width 150 height 12
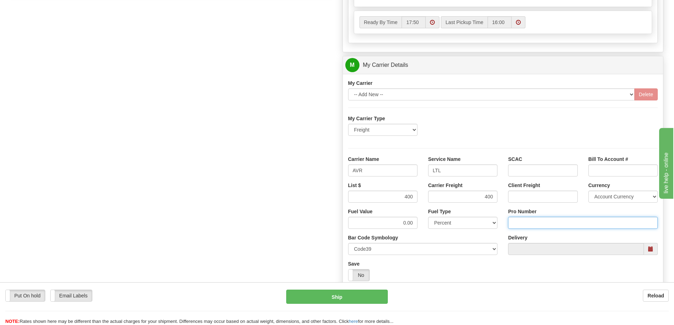
scroll to position [389, 0]
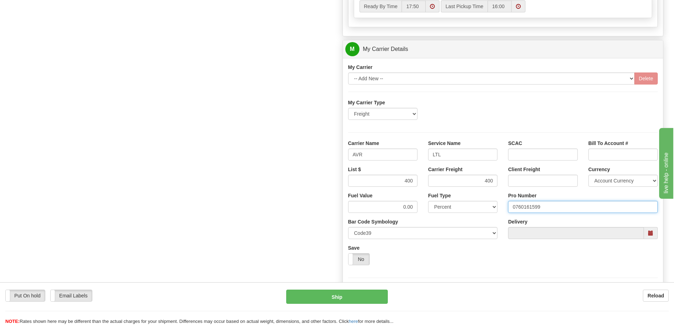
type input "0760161599"
click button "Delete" at bounding box center [0, 0] width 0 height 0
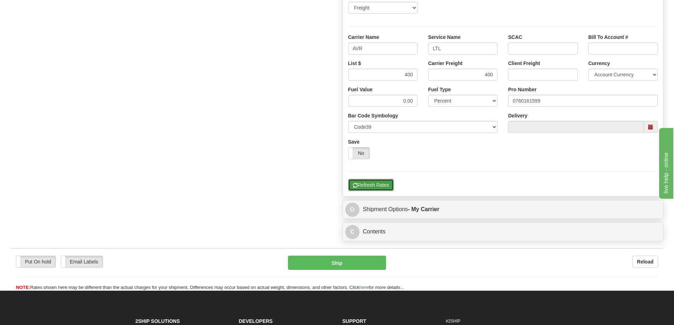
click at [378, 189] on button "Refresh Rates" at bounding box center [371, 185] width 46 height 12
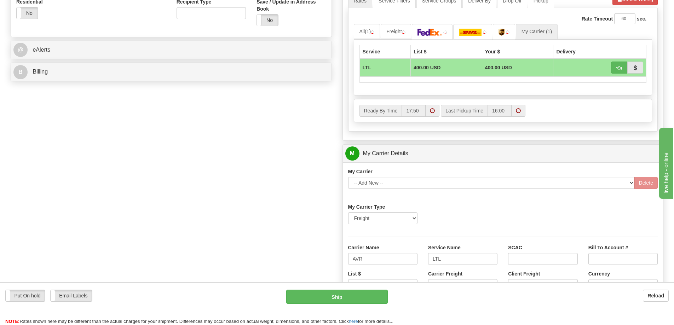
scroll to position [265, 0]
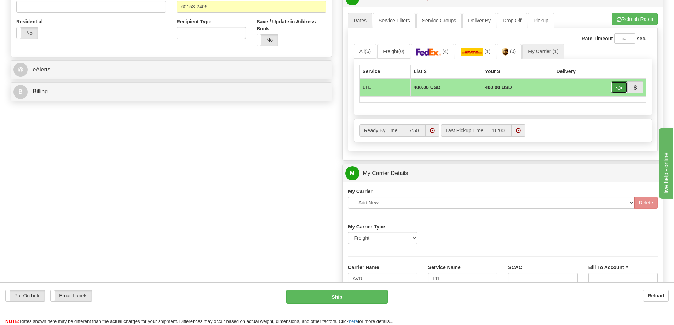
click at [618, 91] on button "button" at bounding box center [619, 87] width 16 height 12
type input "00"
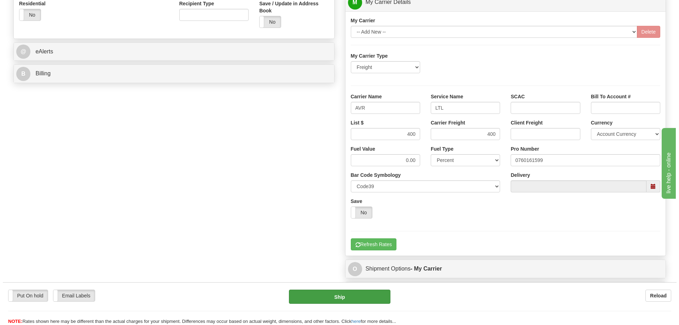
scroll to position [300, 0]
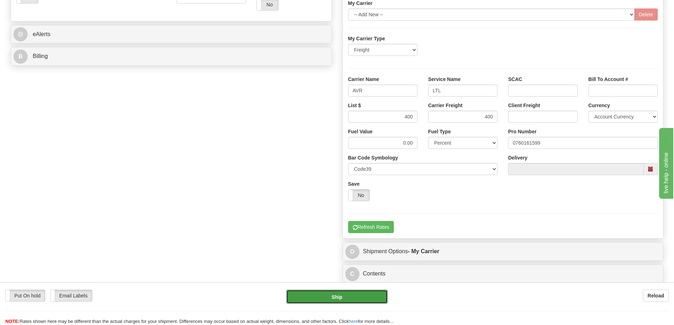
click at [347, 297] on button "Ship" at bounding box center [337, 297] width 102 height 14
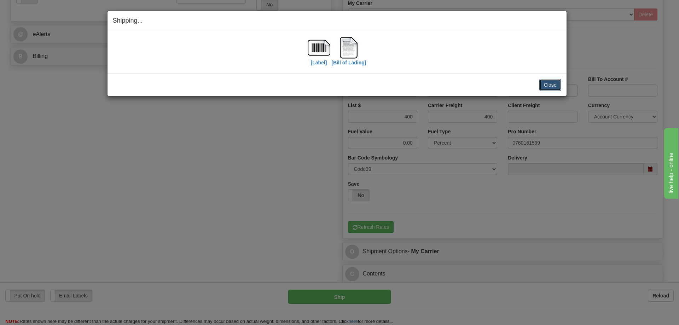
click at [557, 87] on button "Close" at bounding box center [550, 85] width 22 height 12
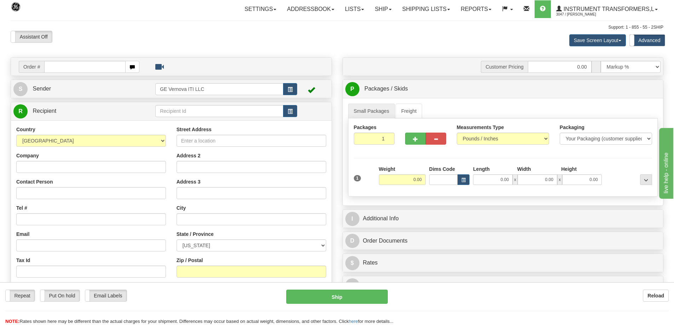
click at [82, 68] on input "text" at bounding box center [84, 67] width 81 height 12
type input "86709790"
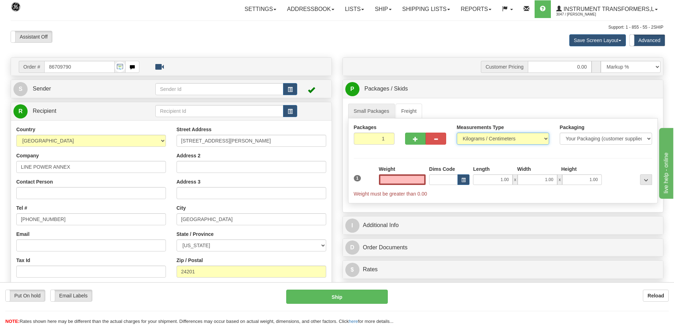
type input "0.00"
click at [502, 136] on select "Pounds / Inches Kilograms / Centimeters" at bounding box center [503, 139] width 92 height 12
select select "0"
click at [457, 133] on select "Pounds / Inches Kilograms / Centimeters" at bounding box center [503, 139] width 92 height 12
click at [405, 183] on input "0.00" at bounding box center [402, 179] width 47 height 11
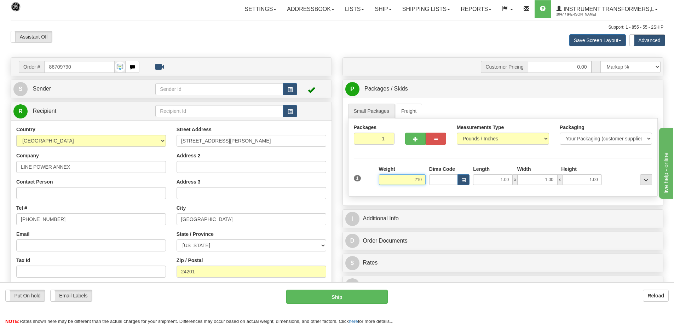
click button "Delete" at bounding box center [0, 0] width 0 height 0
type input "210.00"
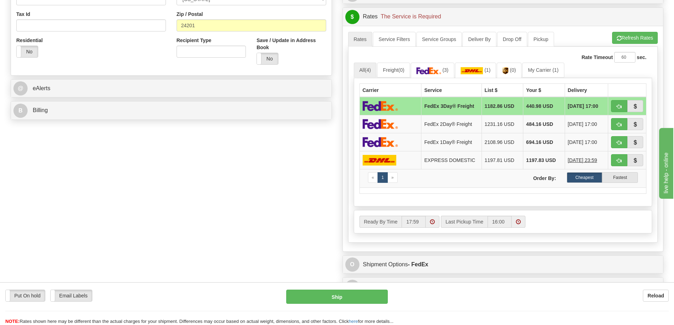
scroll to position [248, 0]
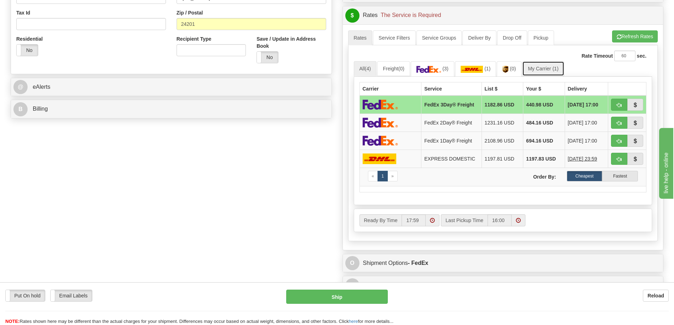
click at [542, 65] on link "My Carrier (1)" at bounding box center [543, 68] width 42 height 15
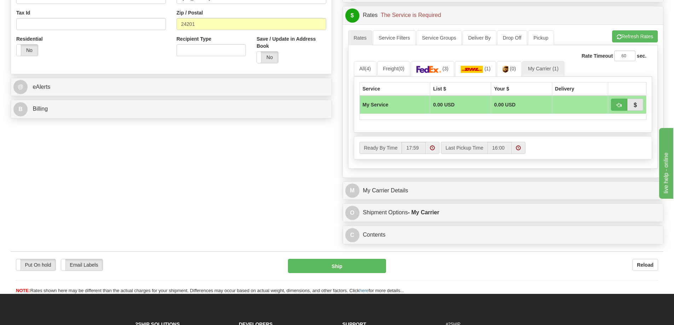
click at [421, 179] on div "Customer Pricing 0.00 Markup % Discount % Flat Amount Per Pound Flat Amount Mar…" at bounding box center [503, 29] width 332 height 438
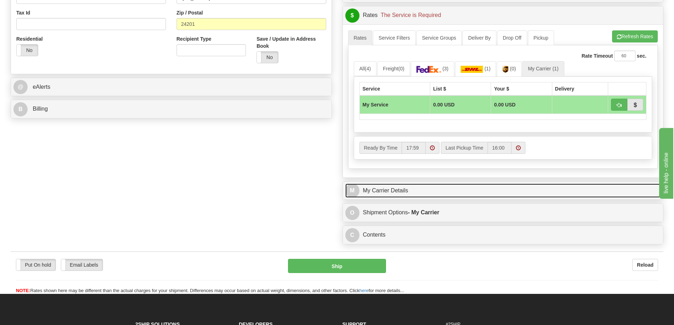
click at [418, 189] on link "M My Carrier Details" at bounding box center [503, 191] width 316 height 15
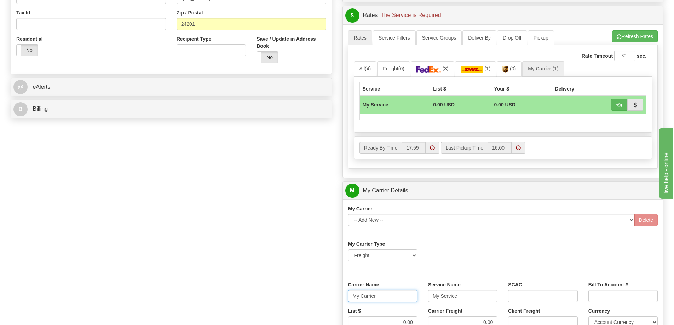
click at [352, 305] on div "Carrier Name My Carrier" at bounding box center [383, 294] width 80 height 26
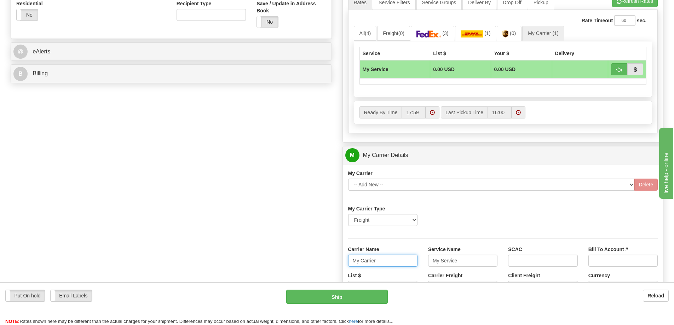
scroll to position [389, 0]
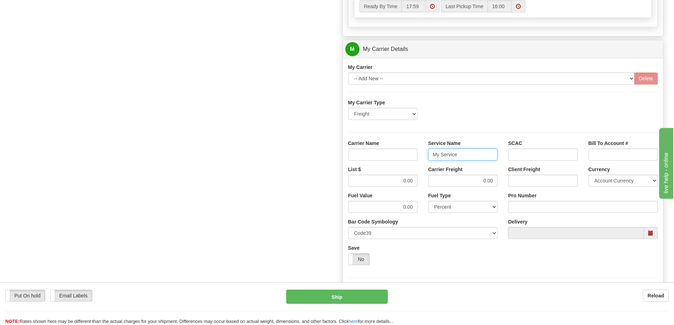
drag, startPoint x: 462, startPoint y: 156, endPoint x: 416, endPoint y: 161, distance: 46.6
click at [416, 161] on div "Carrier Name Service Name My Service SCAC Bill To Account #" at bounding box center [503, 153] width 320 height 26
drag, startPoint x: 400, startPoint y: 184, endPoint x: 420, endPoint y: 182, distance: 19.5
click at [420, 182] on div "List $ 0.00" at bounding box center [383, 179] width 80 height 26
drag, startPoint x: 476, startPoint y: 182, endPoint x: 501, endPoint y: 181, distance: 25.1
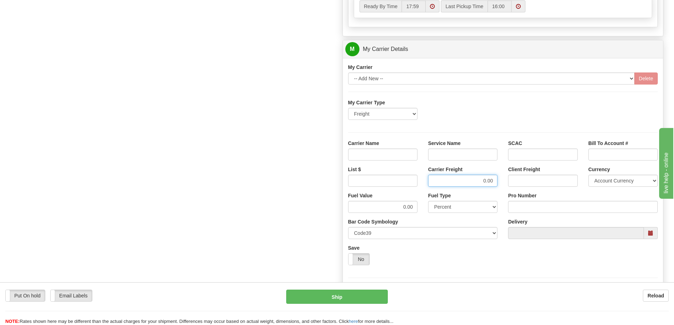
click at [501, 181] on div "Carrier Freight 0.00" at bounding box center [463, 179] width 80 height 26
click at [457, 152] on input "Service Name" at bounding box center [462, 155] width 69 height 12
type input "LTL"
drag, startPoint x: 401, startPoint y: 156, endPoint x: 399, endPoint y: 161, distance: 5.4
click at [401, 156] on input "Carrier Name" at bounding box center [382, 155] width 69 height 12
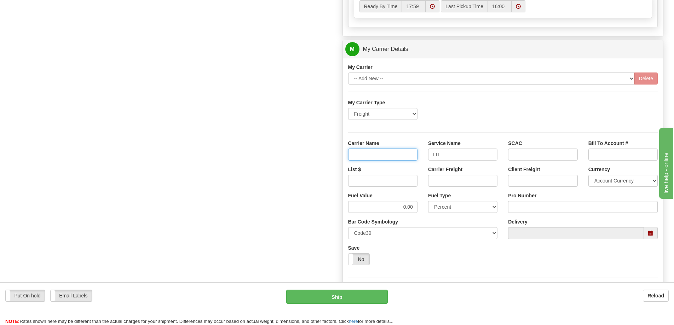
type input "AVR"
click at [388, 176] on input "List $" at bounding box center [382, 181] width 69 height 12
type input "300"
click at [456, 181] on input "Carrier Freight" at bounding box center [462, 181] width 69 height 12
type input "300"
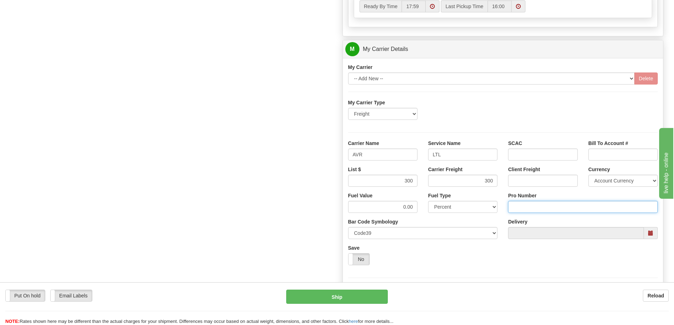
click at [544, 206] on input "Pro Number" at bounding box center [583, 207] width 150 height 12
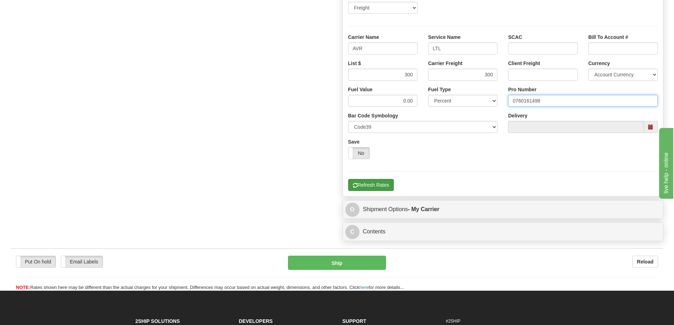
type input "0760161498"
click at [386, 187] on button "Refresh Rates" at bounding box center [371, 185] width 46 height 12
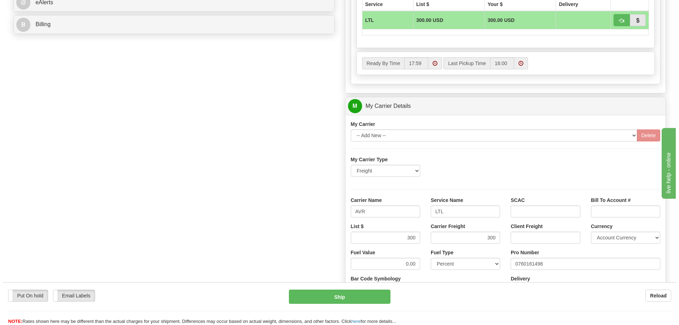
scroll to position [283, 0]
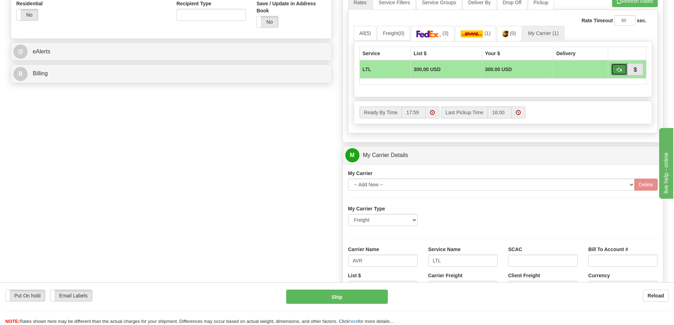
click at [615, 69] on button "button" at bounding box center [619, 69] width 16 height 12
type input "00"
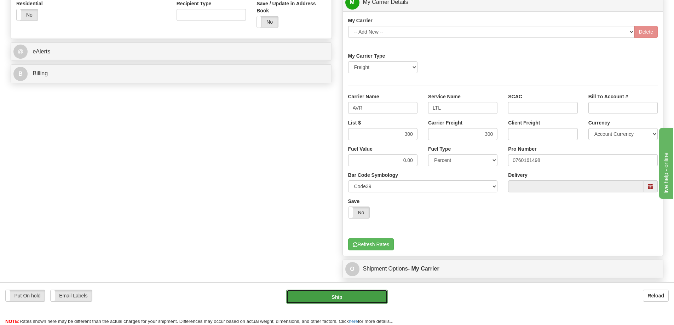
click at [346, 299] on button "Ship" at bounding box center [337, 297] width 102 height 14
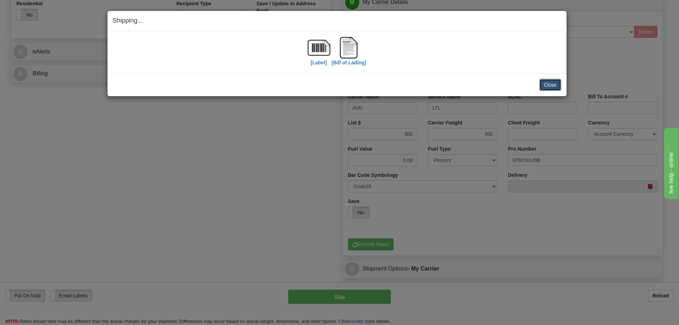
click at [547, 85] on button "Close" at bounding box center [550, 85] width 22 height 12
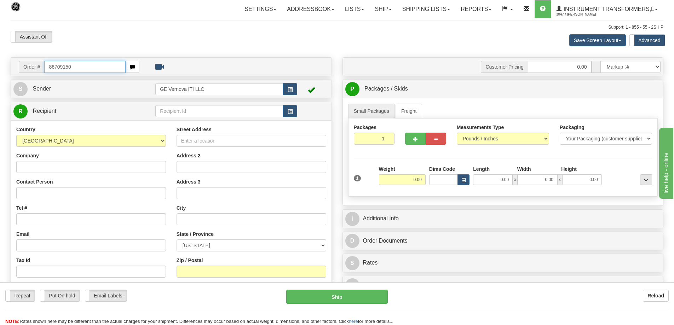
type input "86709150"
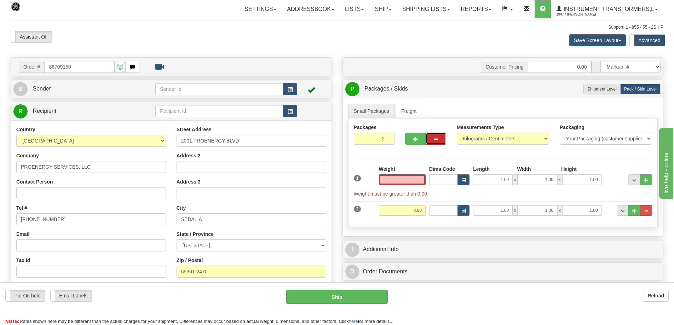
type input "0.00"
click at [437, 138] on span "button" at bounding box center [435, 139] width 5 height 5
type input "1"
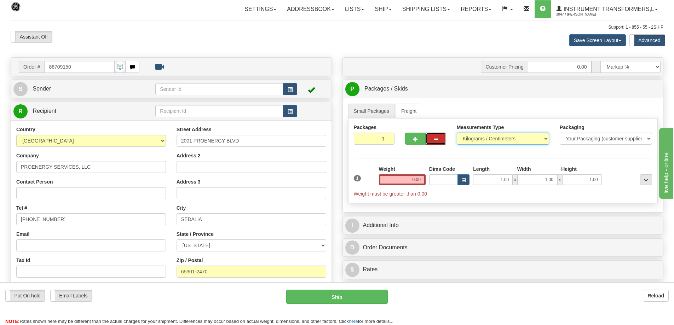
click at [479, 139] on select "Pounds / Inches Kilograms / Centimeters" at bounding box center [503, 139] width 92 height 12
select select "0"
click at [457, 133] on select "Pounds / Inches Kilograms / Centimeters" at bounding box center [503, 139] width 92 height 12
click at [401, 182] on input "0.00" at bounding box center [402, 179] width 47 height 11
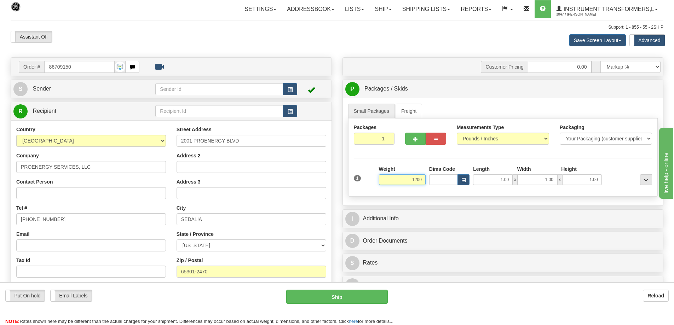
click button "Delete" at bounding box center [0, 0] width 0 height 0
type input "1200.00"
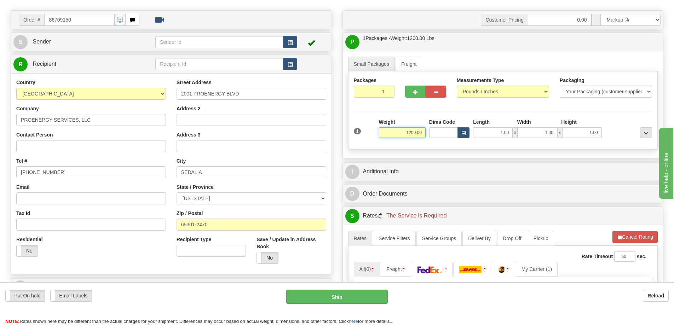
scroll to position [141, 0]
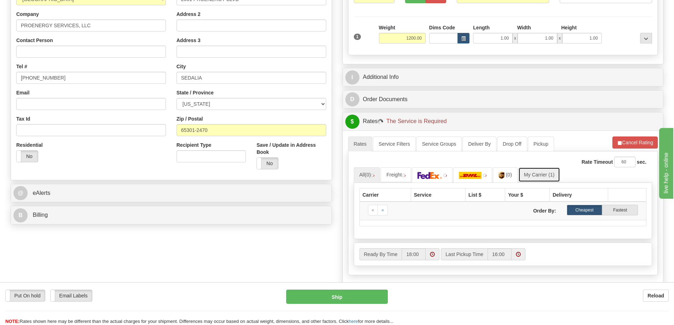
click at [529, 175] on link "My Carrier (1)" at bounding box center [539, 174] width 42 height 15
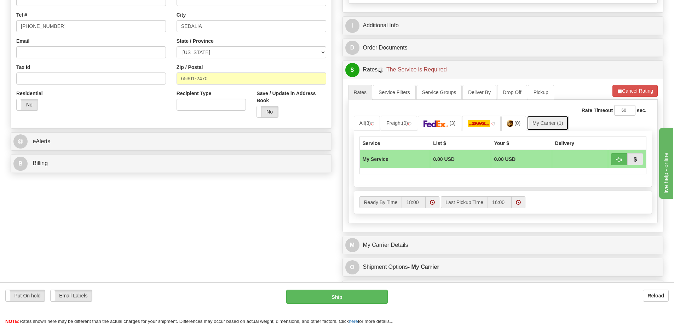
scroll to position [283, 0]
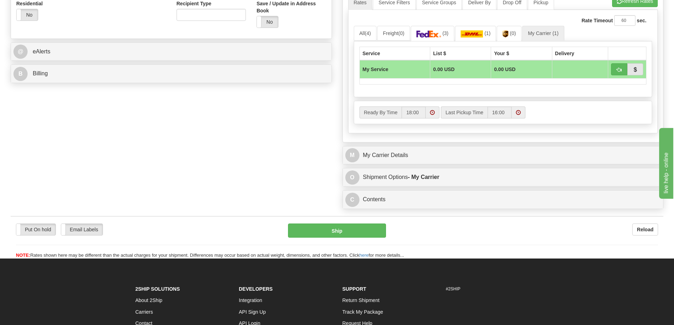
click at [435, 163] on div "M My Carrier Details" at bounding box center [503, 155] width 320 height 18
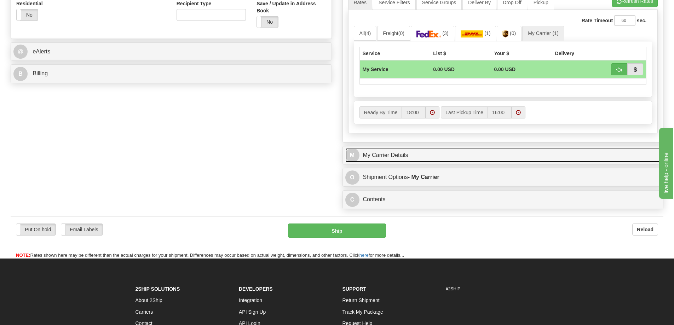
click at [438, 158] on link "M My Carrier Details" at bounding box center [503, 155] width 316 height 15
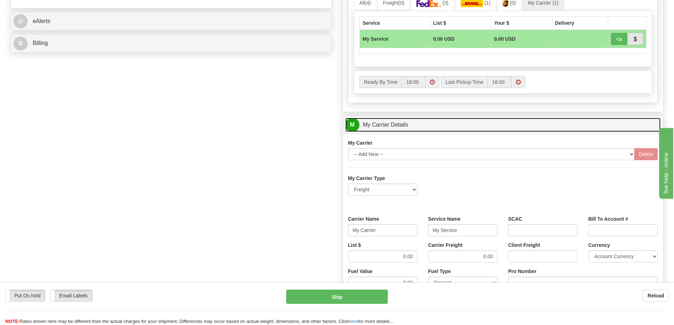
scroll to position [354, 0]
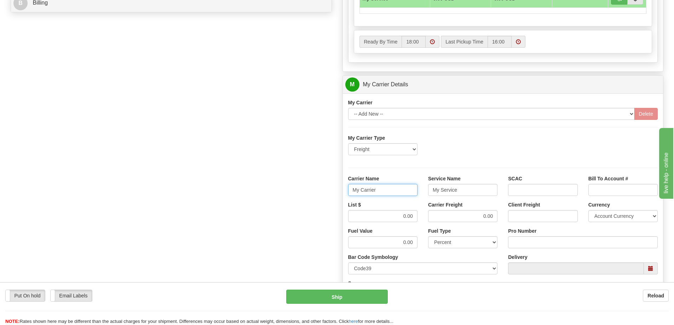
drag, startPoint x: 318, startPoint y: 203, endPoint x: 311, endPoint y: 206, distance: 7.8
click at [311, 206] on div "Order # 86709150 S Sender" at bounding box center [336, 45] width 663 height 683
drag, startPoint x: 466, startPoint y: 190, endPoint x: 418, endPoint y: 198, distance: 48.7
click at [419, 197] on div "Carrier Name Service Name My Service SCAC Bill To Account #" at bounding box center [503, 188] width 320 height 26
drag, startPoint x: 491, startPoint y: 218, endPoint x: 501, endPoint y: 218, distance: 9.2
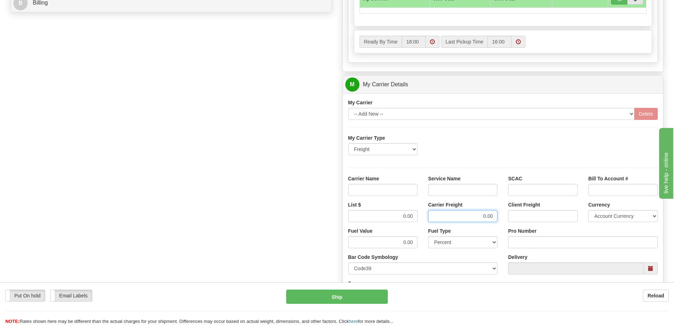
click at [501, 218] on div "Carrier Freight 0.00" at bounding box center [463, 214] width 80 height 26
drag, startPoint x: 395, startPoint y: 214, endPoint x: 427, endPoint y: 219, distance: 32.5
click at [427, 219] on div "List $ Carrier Freight Client Freight Currency Account Currency ARN AWG AUD AUS…" at bounding box center [503, 214] width 320 height 26
click at [395, 192] on input "Carrier Name" at bounding box center [382, 190] width 69 height 12
type input "AVR"
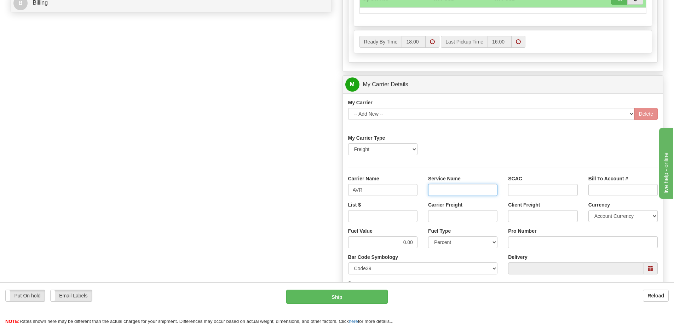
drag, startPoint x: 458, startPoint y: 188, endPoint x: 461, endPoint y: 196, distance: 8.4
click at [458, 188] on input "Service Name" at bounding box center [462, 190] width 69 height 12
type input "LTL"
click at [405, 218] on input "List $" at bounding box center [382, 216] width 69 height 12
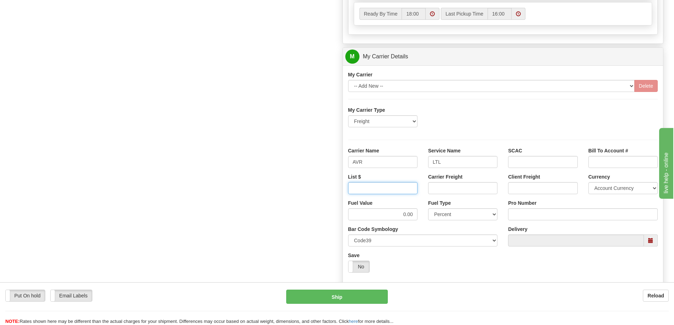
scroll to position [424, 0]
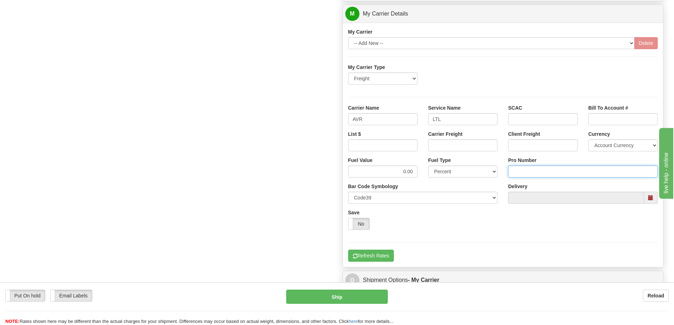
click at [525, 172] on input "Pro Number" at bounding box center [583, 172] width 150 height 12
type input "251-293681"
click button "Delete" at bounding box center [0, 0] width 0 height 0
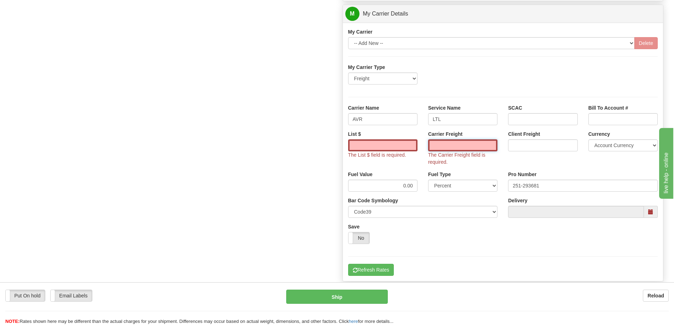
click at [438, 146] on input "Carrier Freight" at bounding box center [462, 145] width 69 height 12
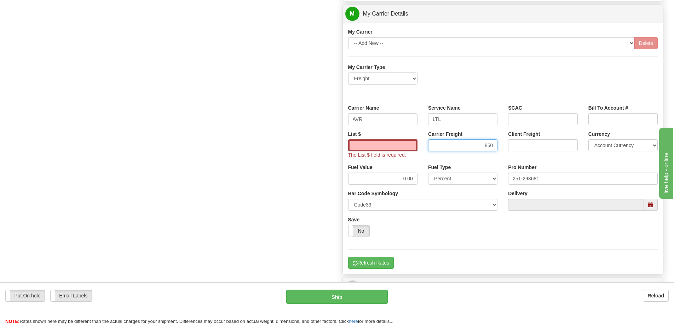
type input "850"
click at [414, 144] on input "List $" at bounding box center [382, 145] width 69 height 12
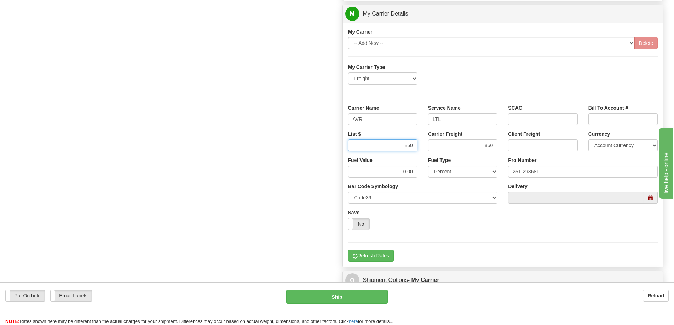
type input "850"
click button "Delete" at bounding box center [0, 0] width 0 height 0
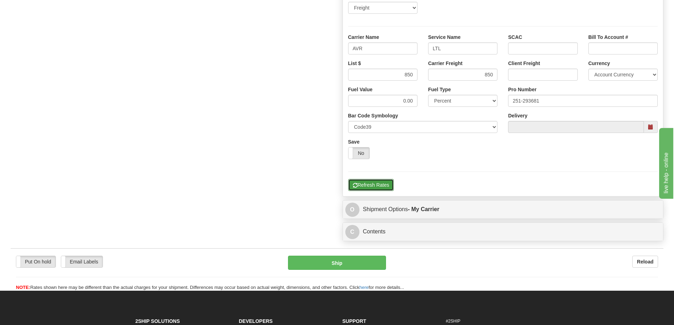
click at [383, 188] on button "Refresh Rates" at bounding box center [371, 185] width 46 height 12
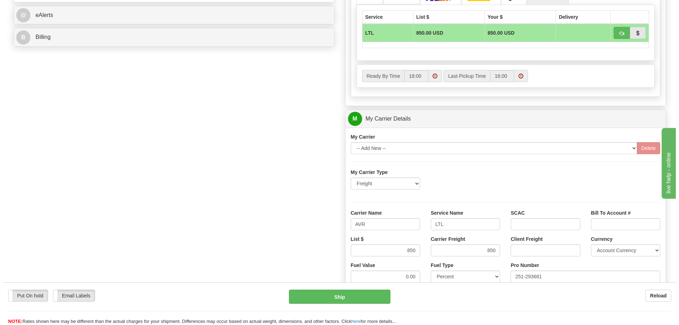
scroll to position [318, 0]
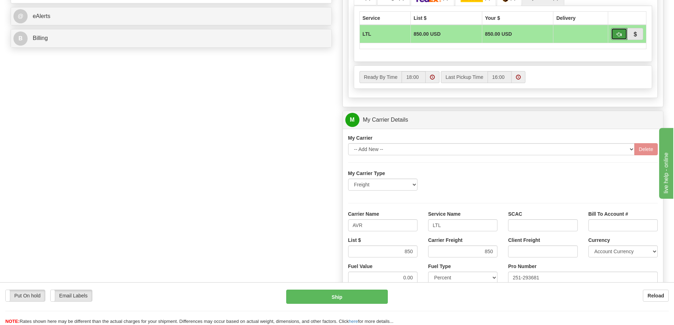
click at [617, 37] on button "button" at bounding box center [619, 34] width 16 height 12
type input "00"
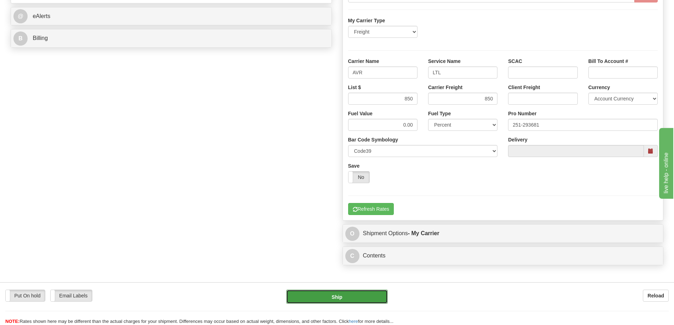
click at [347, 295] on button "Ship" at bounding box center [337, 297] width 102 height 14
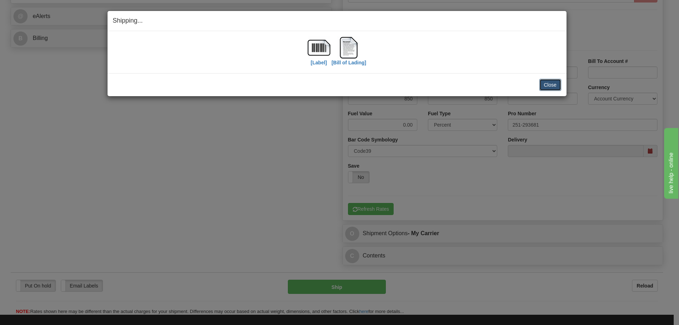
click at [557, 89] on button "Close" at bounding box center [550, 85] width 22 height 12
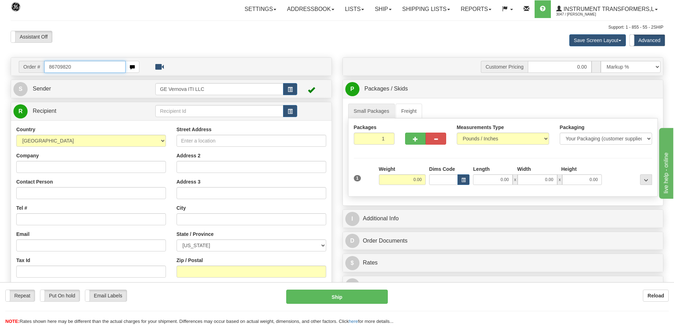
type input "86709820"
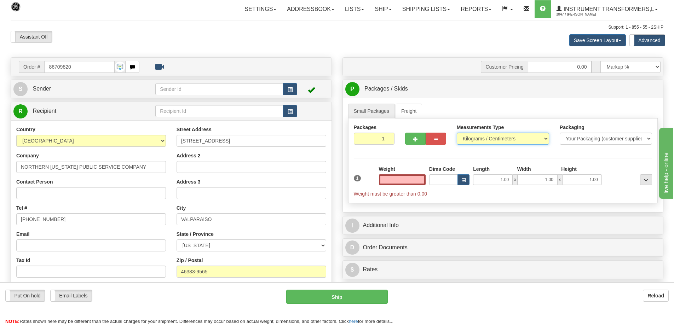
type input "0.00"
click at [475, 135] on select "Pounds / Inches Kilograms / Centimeters" at bounding box center [503, 139] width 92 height 12
select select "0"
click at [457, 133] on select "Pounds / Inches Kilograms / Centimeters" at bounding box center [503, 139] width 92 height 12
click at [400, 183] on input "0.00" at bounding box center [402, 179] width 47 height 11
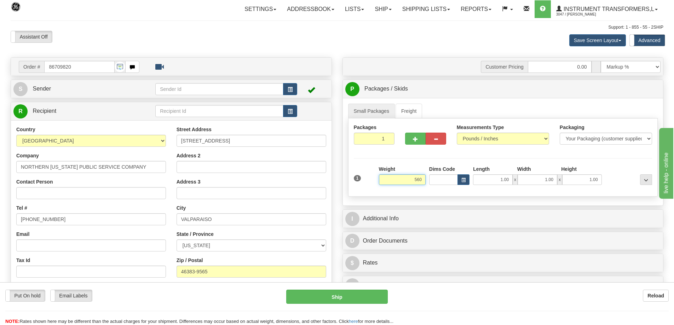
click button "Delete" at bounding box center [0, 0] width 0 height 0
type input "560.00"
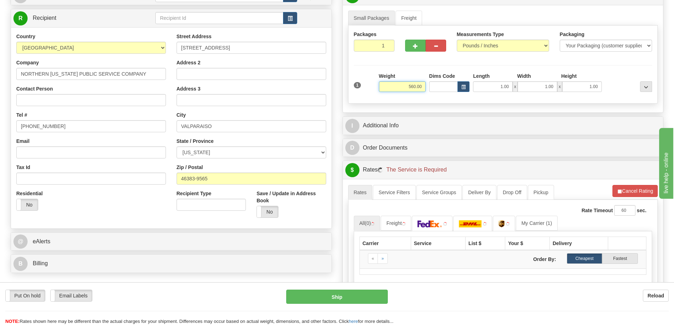
scroll to position [141, 0]
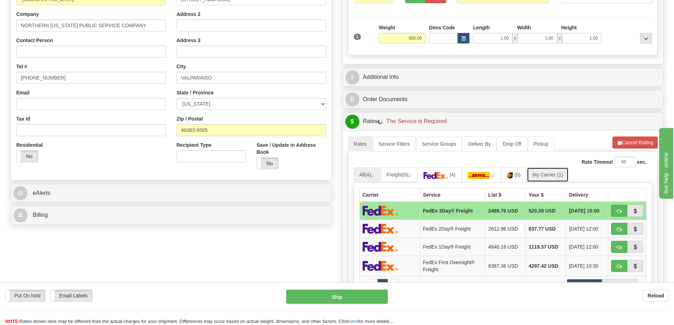
click at [543, 176] on link "My Carrier (1)" at bounding box center [548, 174] width 42 height 15
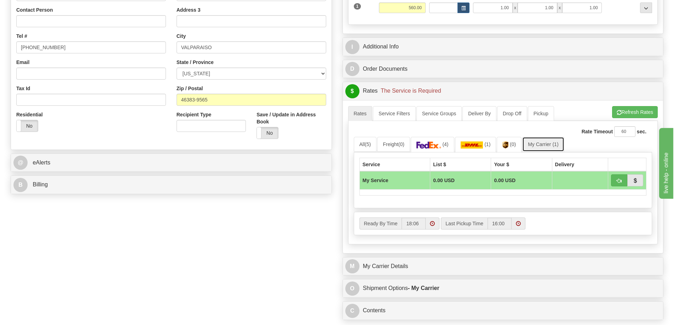
scroll to position [248, 0]
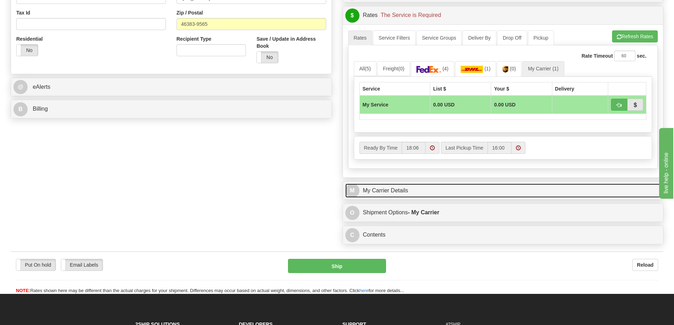
click at [414, 190] on link "M My Carrier Details" at bounding box center [503, 191] width 316 height 15
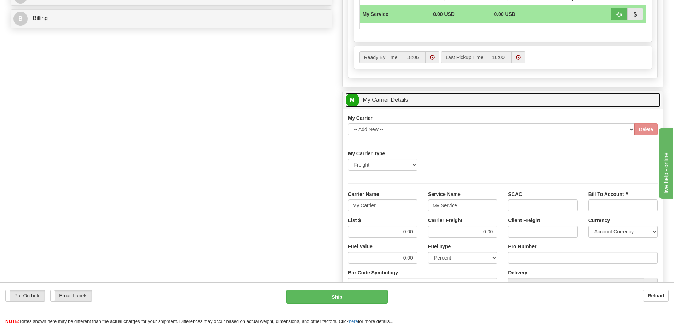
scroll to position [354, 0]
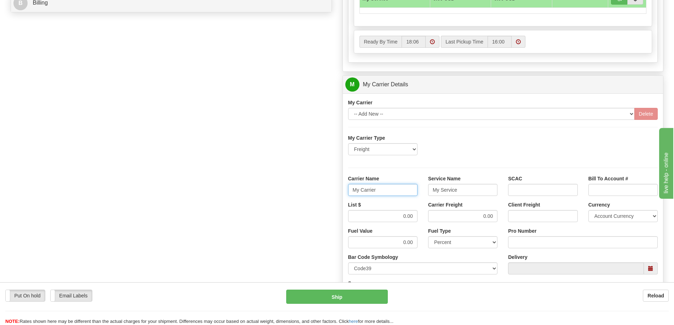
drag, startPoint x: 381, startPoint y: 193, endPoint x: 326, endPoint y: 199, distance: 55.2
click at [326, 199] on div "Order # 86709820 S Sender" at bounding box center [336, 45] width 663 height 683
type input "M"
drag, startPoint x: 458, startPoint y: 193, endPoint x: 424, endPoint y: 200, distance: 35.4
click at [424, 200] on div "Service Name M" at bounding box center [463, 188] width 80 height 26
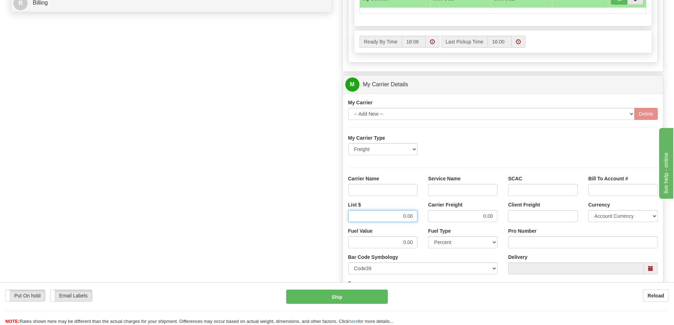
drag, startPoint x: 397, startPoint y: 221, endPoint x: 420, endPoint y: 219, distance: 23.8
click at [420, 219] on div "List $ 0.00" at bounding box center [383, 214] width 80 height 26
drag, startPoint x: 476, startPoint y: 216, endPoint x: 497, endPoint y: 219, distance: 21.3
click at [497, 219] on input "0.00" at bounding box center [462, 216] width 69 height 12
click at [472, 192] on input "Service Name" at bounding box center [462, 190] width 69 height 12
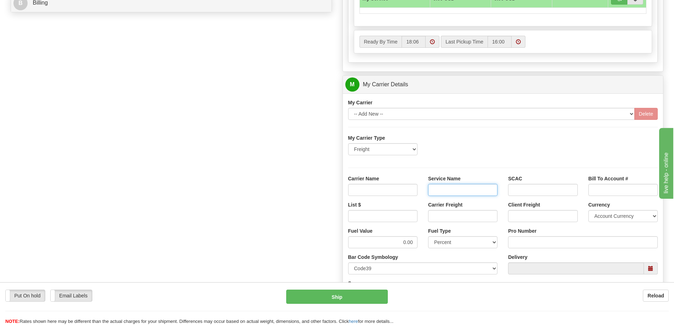
type input "LTL"
drag, startPoint x: 398, startPoint y: 191, endPoint x: 398, endPoint y: 196, distance: 5.0
click at [398, 191] on input "Carrier Name" at bounding box center [382, 190] width 69 height 12
type input "AVR"
click at [389, 216] on input "List $" at bounding box center [382, 216] width 69 height 12
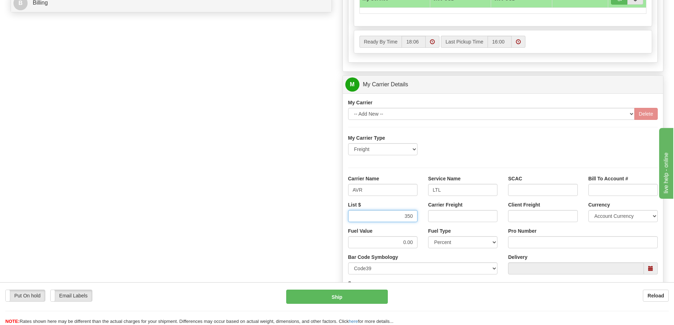
type input "350"
click at [446, 221] on input "Carrier Freight" at bounding box center [462, 216] width 69 height 12
type input "350"
click at [530, 244] on input "Pro Number" at bounding box center [583, 242] width 150 height 12
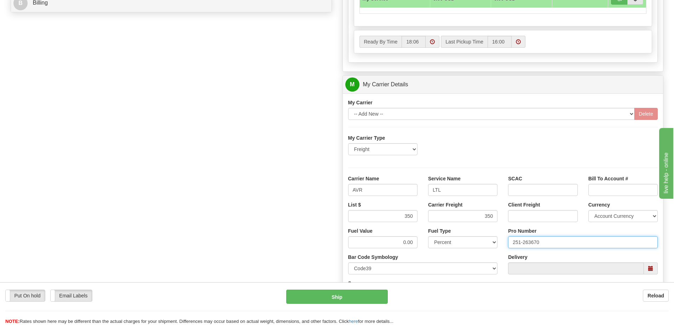
type input "251-263670"
click button "Delete" at bounding box center [0, 0] width 0 height 0
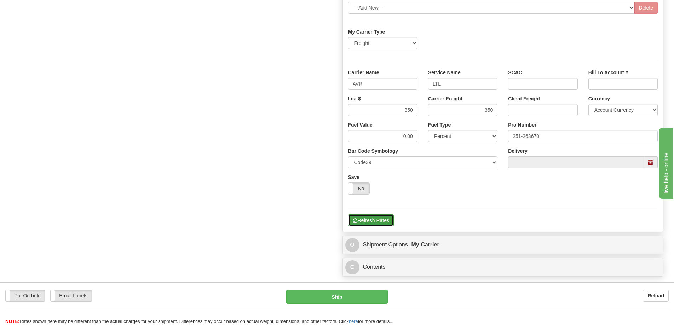
click at [371, 221] on button "Refresh Rates" at bounding box center [371, 220] width 46 height 12
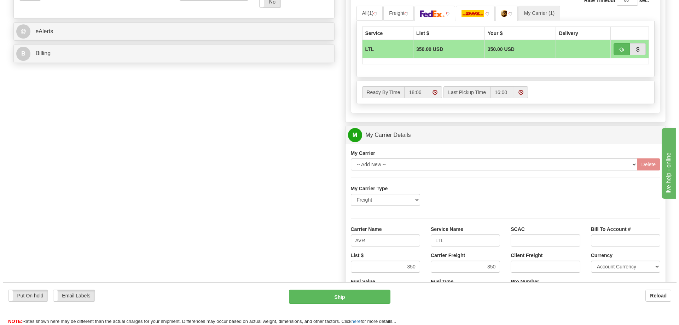
scroll to position [300, 0]
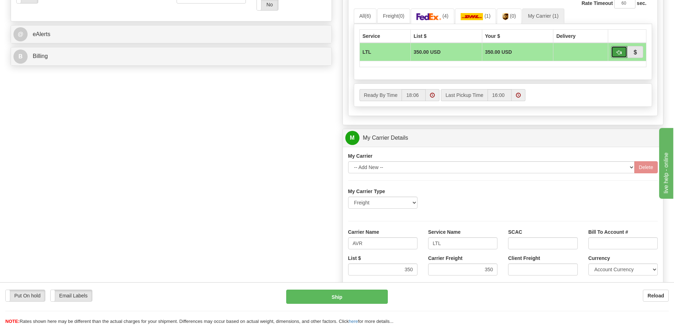
drag, startPoint x: 619, startPoint y: 53, endPoint x: 616, endPoint y: 57, distance: 5.0
click at [618, 53] on span "button" at bounding box center [619, 52] width 5 height 5
type input "00"
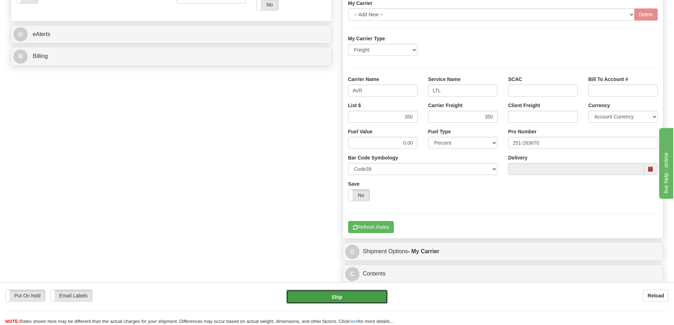
click at [354, 294] on button "Ship" at bounding box center [337, 297] width 102 height 14
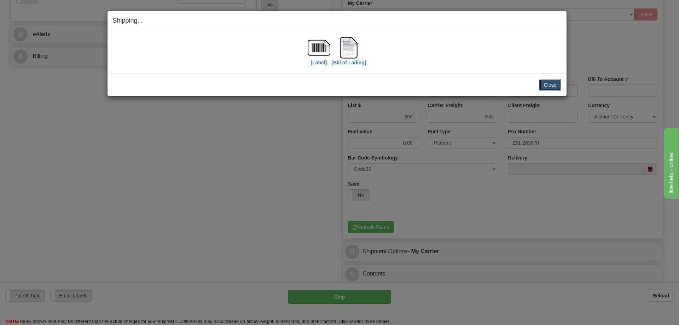
click at [558, 88] on button "Close" at bounding box center [550, 85] width 22 height 12
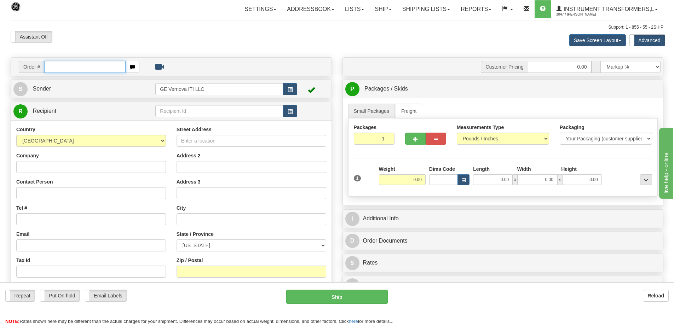
click at [61, 70] on input "text" at bounding box center [84, 67] width 81 height 12
type input "86709797"
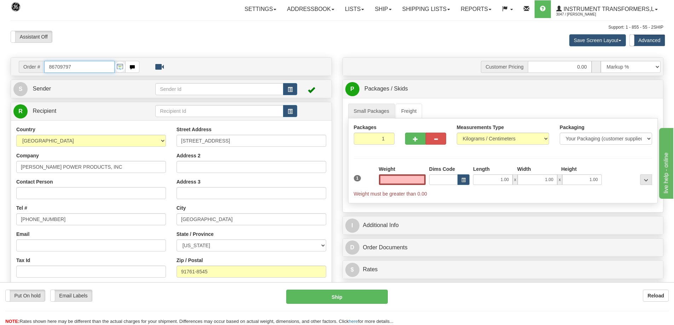
type input "0.00"
drag, startPoint x: 72, startPoint y: 65, endPoint x: 17, endPoint y: 70, distance: 55.7
click at [17, 70] on div "Order # 86709797" at bounding box center [78, 67] width 131 height 12
type input "86709786"
type input "0.00"
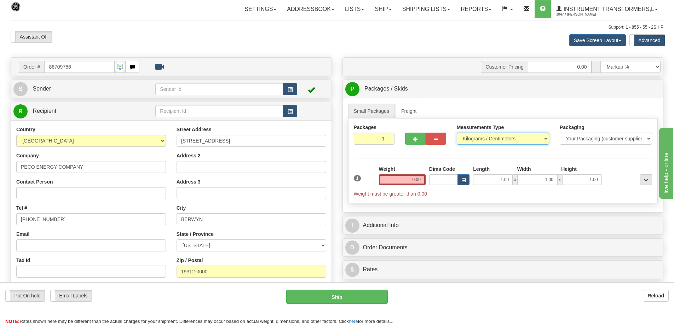
click at [476, 138] on select "Pounds / Inches Kilograms / Centimeters" at bounding box center [503, 139] width 92 height 12
select select "0"
click at [457, 133] on select "Pounds / Inches Kilograms / Centimeters" at bounding box center [503, 139] width 92 height 12
click at [406, 178] on input "0.00" at bounding box center [402, 179] width 47 height 11
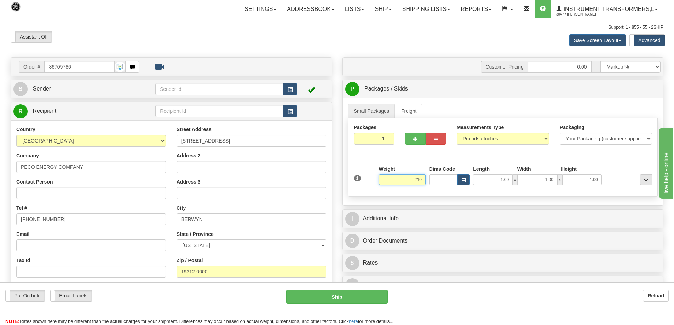
click button "Delete" at bounding box center [0, 0] width 0 height 0
type input "210.00"
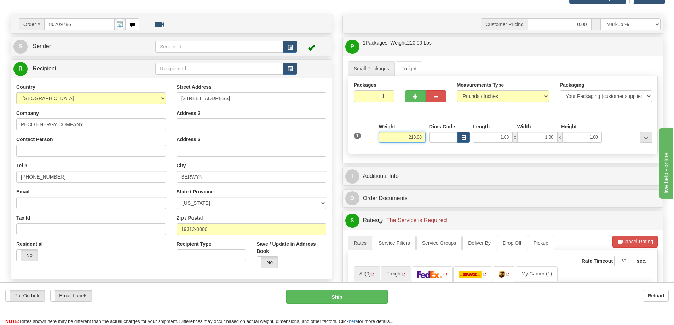
scroll to position [141, 0]
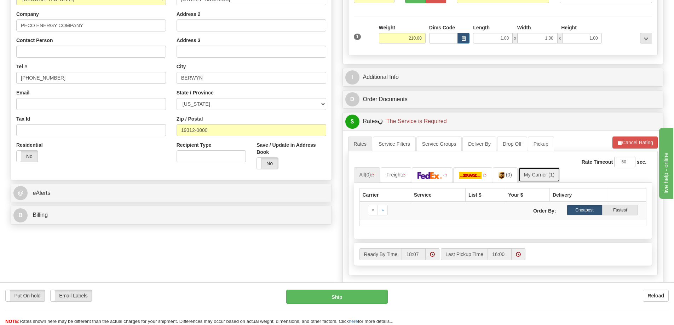
click at [535, 172] on link "My Carrier (1)" at bounding box center [539, 174] width 42 height 15
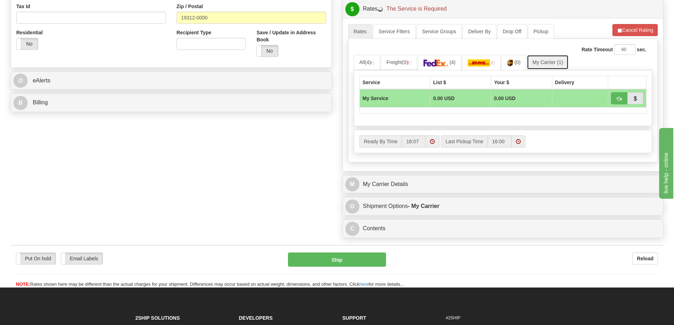
scroll to position [283, 0]
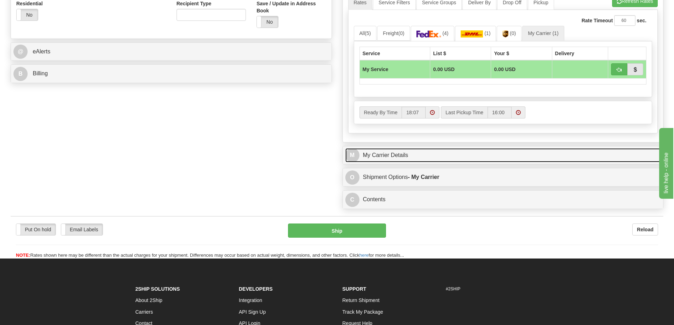
click at [403, 153] on link "M My Carrier Details" at bounding box center [503, 155] width 316 height 15
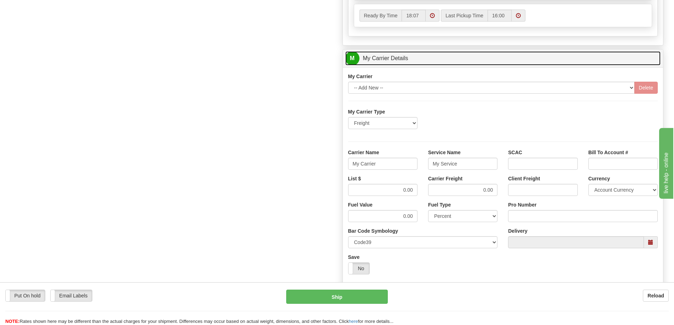
scroll to position [389, 0]
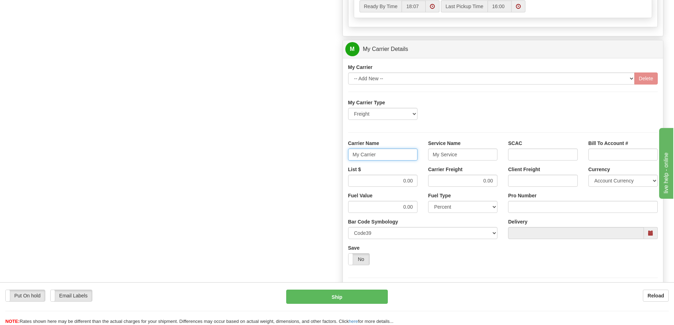
drag, startPoint x: 391, startPoint y: 156, endPoint x: 335, endPoint y: 157, distance: 55.2
click at [335, 157] on div "Order # 86709786 S Sender" at bounding box center [336, 9] width 663 height 683
drag, startPoint x: 468, startPoint y: 157, endPoint x: 433, endPoint y: 162, distance: 35.3
click at [433, 162] on div "Service Name My Service" at bounding box center [463, 153] width 80 height 26
drag, startPoint x: 397, startPoint y: 181, endPoint x: 410, endPoint y: 179, distance: 12.9
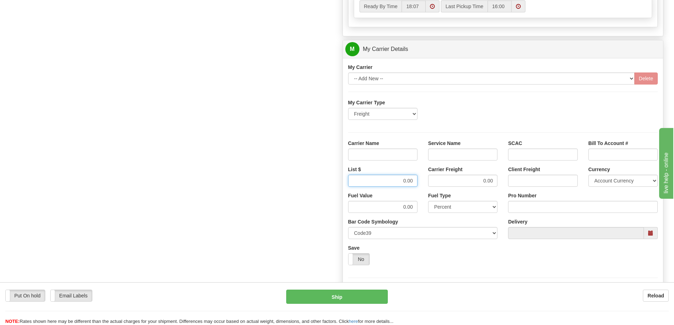
click at [410, 179] on input "0.00" at bounding box center [382, 181] width 69 height 12
type input "0"
drag, startPoint x: 485, startPoint y: 182, endPoint x: 494, endPoint y: 182, distance: 8.5
click at [494, 182] on input "0.00" at bounding box center [462, 181] width 69 height 12
drag, startPoint x: 473, startPoint y: 154, endPoint x: 473, endPoint y: 159, distance: 5.0
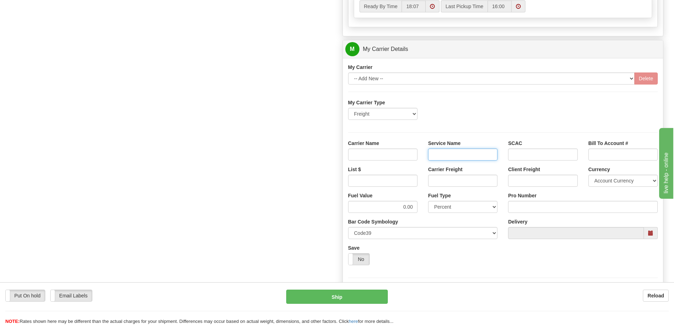
click at [473, 154] on input "Service Name" at bounding box center [462, 155] width 69 height 12
type input "LTL"
click at [411, 156] on input "Carrier Name" at bounding box center [382, 155] width 69 height 12
type input "AVR"
click at [403, 183] on input "List $" at bounding box center [382, 181] width 69 height 12
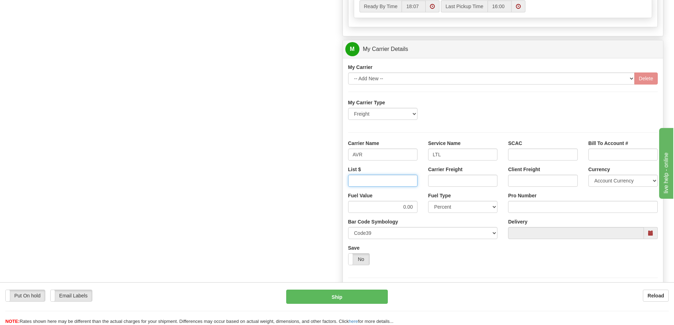
type input "300"
drag, startPoint x: 470, startPoint y: 181, endPoint x: 474, endPoint y: 189, distance: 9.2
click at [470, 181] on input "Carrier Freight" at bounding box center [462, 181] width 69 height 12
type input "300"
click at [520, 208] on input "Pro Number" at bounding box center [583, 207] width 150 height 12
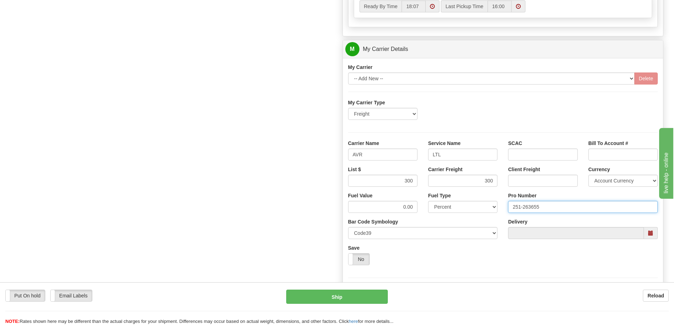
type input "251-263655"
click button "Delete" at bounding box center [0, 0] width 0 height 0
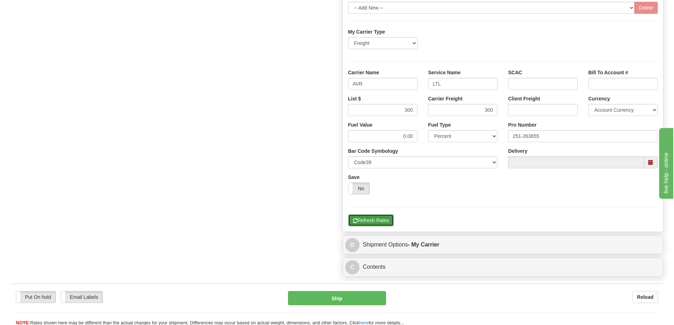
click at [385, 220] on button "Refresh Rates" at bounding box center [371, 220] width 46 height 12
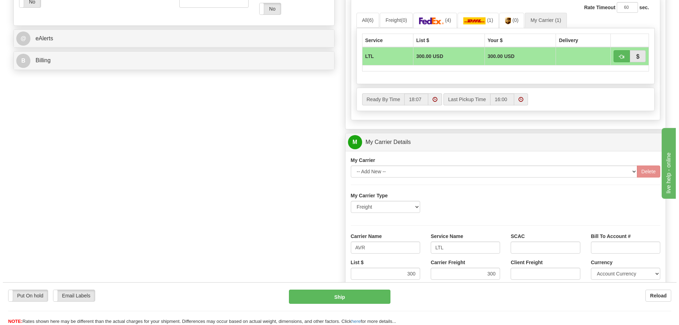
scroll to position [283, 0]
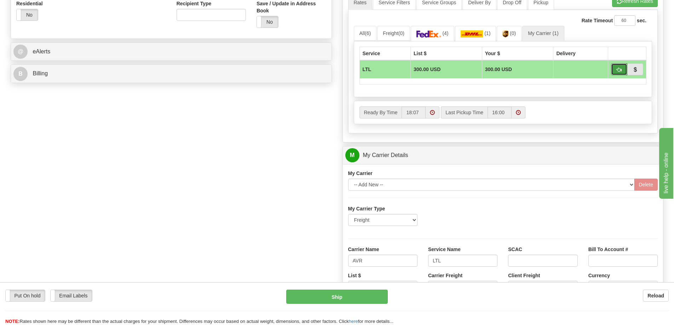
click at [626, 69] on button "button" at bounding box center [619, 69] width 16 height 12
type input "00"
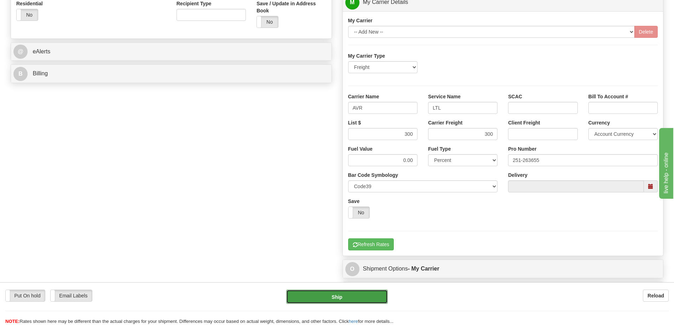
click at [349, 295] on button "Ship" at bounding box center [337, 297] width 102 height 14
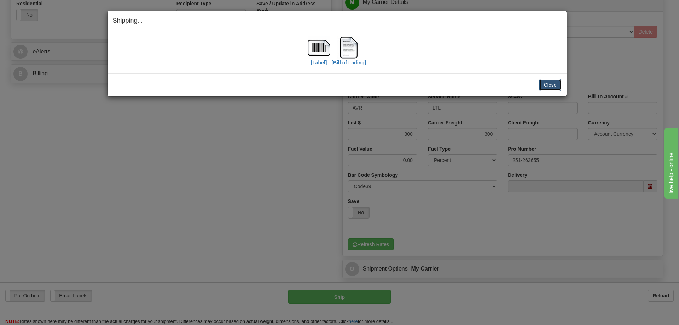
click at [548, 86] on button "Close" at bounding box center [550, 85] width 22 height 12
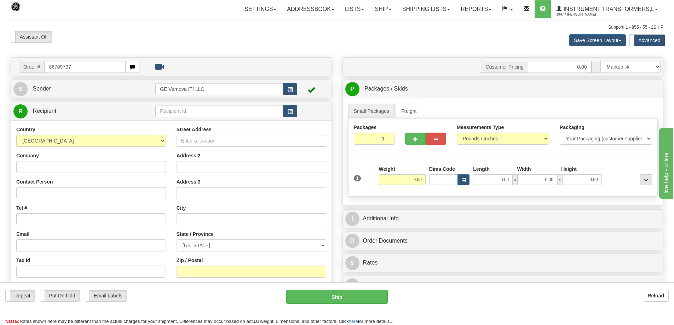
type input "86709797"
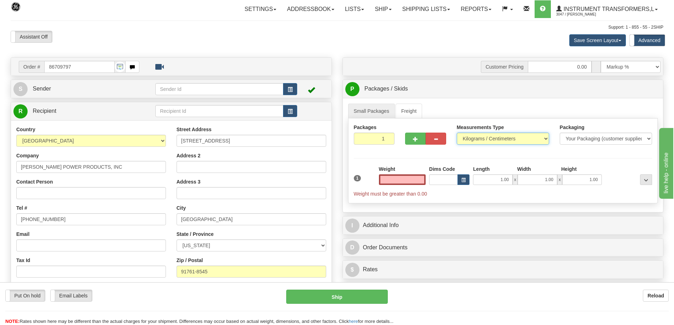
type input "0.00"
click at [488, 140] on select "Pounds / Inches Kilograms / Centimeters" at bounding box center [503, 139] width 92 height 12
select select "0"
click at [457, 133] on select "Pounds / Inches Kilograms / Centimeters" at bounding box center [503, 139] width 92 height 12
click at [405, 181] on input "0.00" at bounding box center [402, 179] width 47 height 11
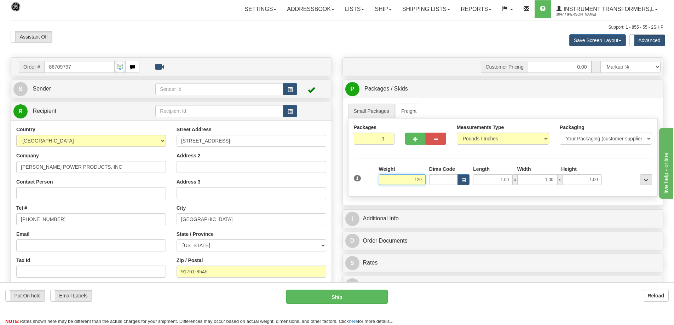
click button "Delete" at bounding box center [0, 0] width 0 height 0
type input "120.00"
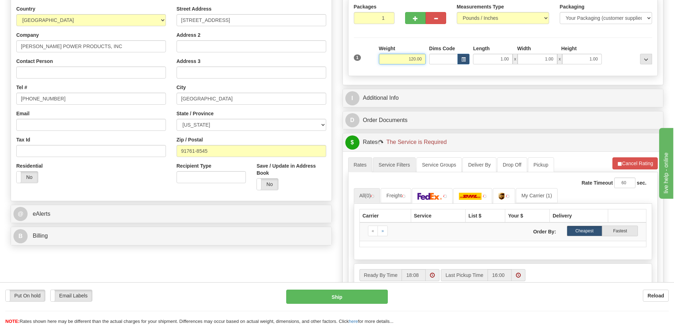
scroll to position [141, 0]
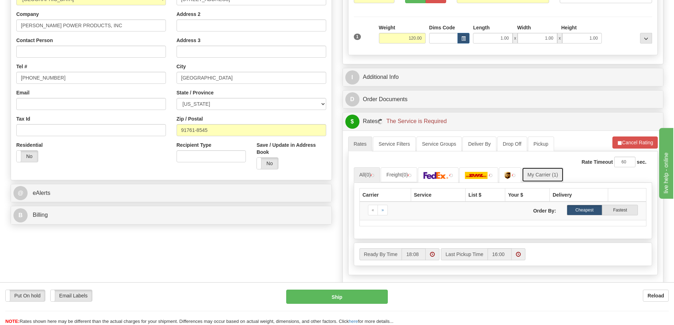
click at [537, 178] on link "My Carrier (1)" at bounding box center [543, 174] width 42 height 15
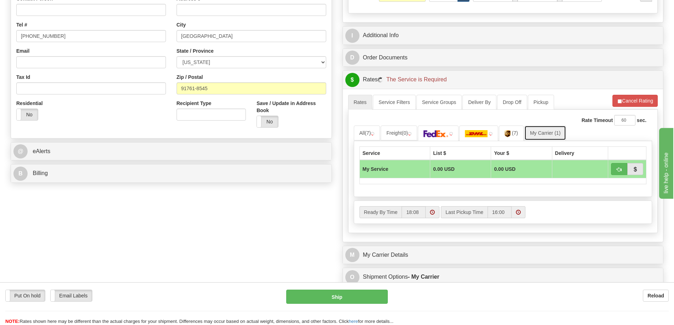
scroll to position [318, 0]
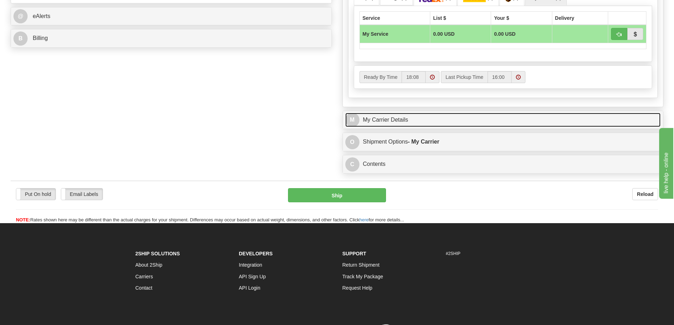
click at [424, 125] on link "M My Carrier Details" at bounding box center [503, 120] width 316 height 15
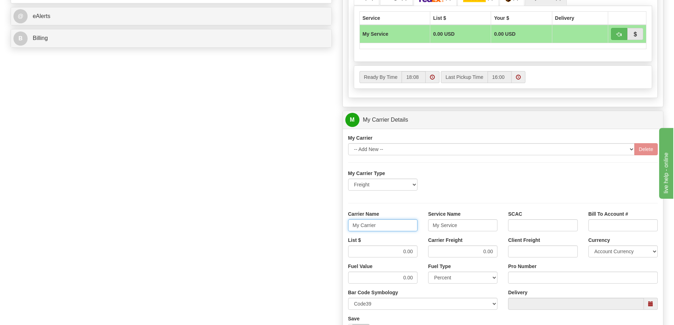
click at [376, 228] on input "My Carrier" at bounding box center [382, 225] width 69 height 12
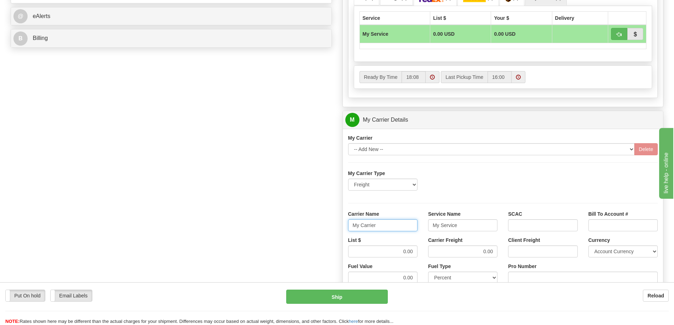
click at [376, 227] on input "My Carrier" at bounding box center [382, 225] width 69 height 12
type input "My"
click at [348, 227] on input "My" at bounding box center [382, 225] width 69 height 12
drag, startPoint x: 464, startPoint y: 225, endPoint x: 419, endPoint y: 227, distance: 45.7
click at [419, 227] on div "Carrier Name Service Name My Service SCAC Bill To Account #" at bounding box center [503, 223] width 320 height 26
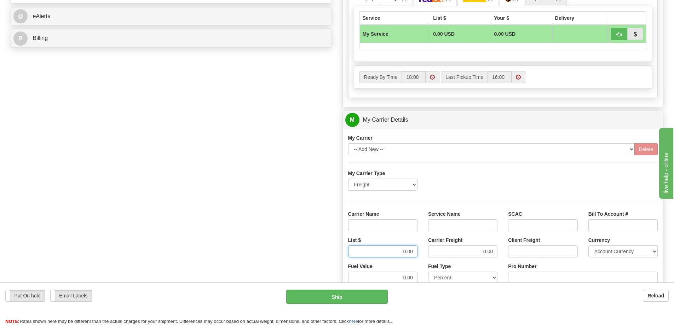
drag, startPoint x: 403, startPoint y: 251, endPoint x: 418, endPoint y: 250, distance: 16.0
click at [418, 250] on div "List $ 0.00" at bounding box center [383, 250] width 80 height 26
drag, startPoint x: 476, startPoint y: 253, endPoint x: 501, endPoint y: 252, distance: 24.8
click at [501, 252] on div "Carrier Freight 0.00" at bounding box center [463, 250] width 80 height 26
click at [456, 224] on input "Service Name" at bounding box center [462, 225] width 69 height 12
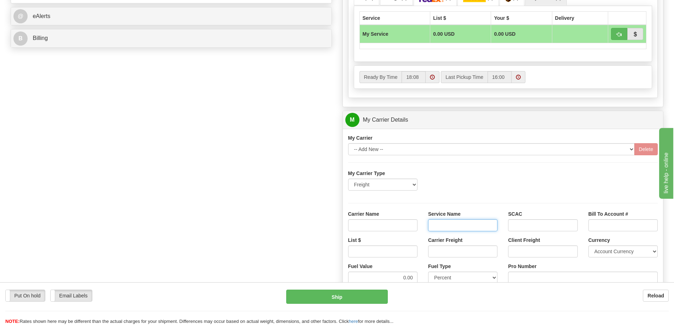
type input "LTL"
click at [395, 223] on input "Carrier Name" at bounding box center [382, 225] width 69 height 12
type input "AVR"
click at [394, 251] on input "List $" at bounding box center [382, 251] width 69 height 12
type input "300"
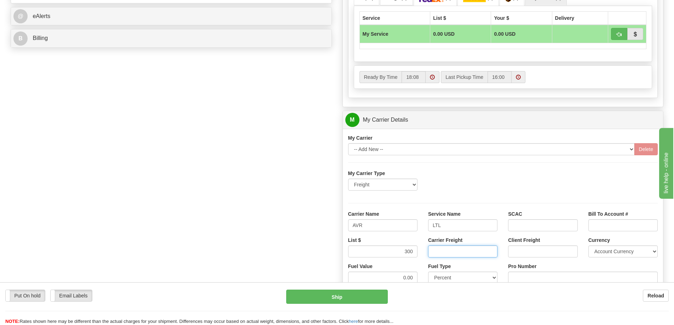
click at [449, 253] on input "Carrier Freight" at bounding box center [462, 251] width 69 height 12
type input "300"
click button "Delete" at bounding box center [0, 0] width 0 height 0
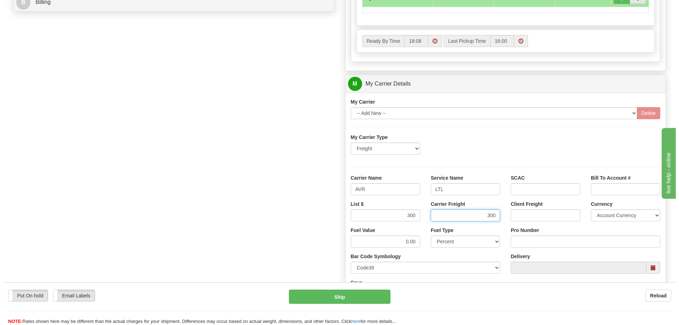
scroll to position [389, 0]
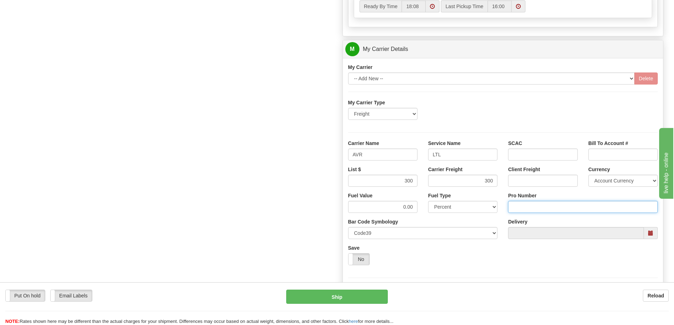
click at [509, 208] on input "Pro Number" at bounding box center [583, 207] width 150 height 12
type input "251-263666"
click button "Delete" at bounding box center [0, 0] width 0 height 0
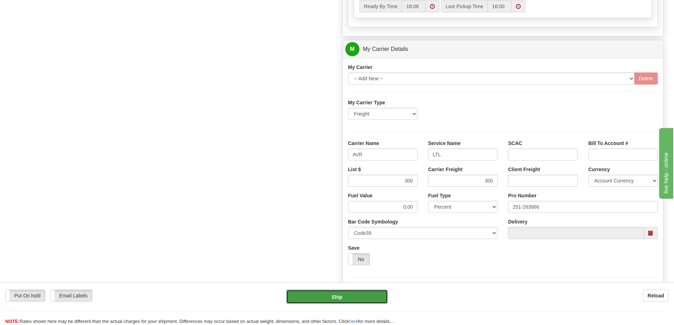
click at [349, 293] on button "Ship" at bounding box center [337, 297] width 102 height 14
type input "00"
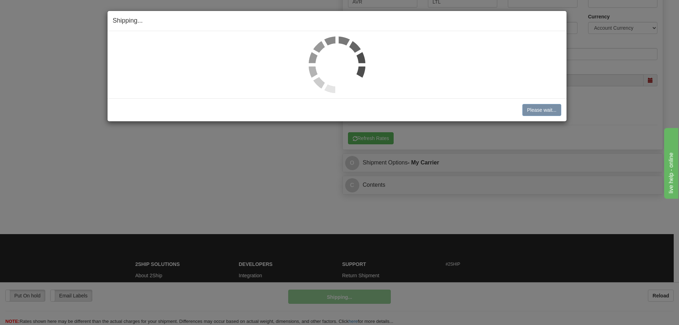
scroll to position [383, 0]
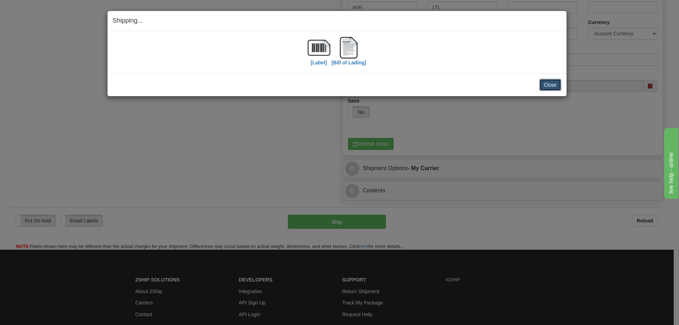
click at [552, 83] on button "Close" at bounding box center [550, 85] width 22 height 12
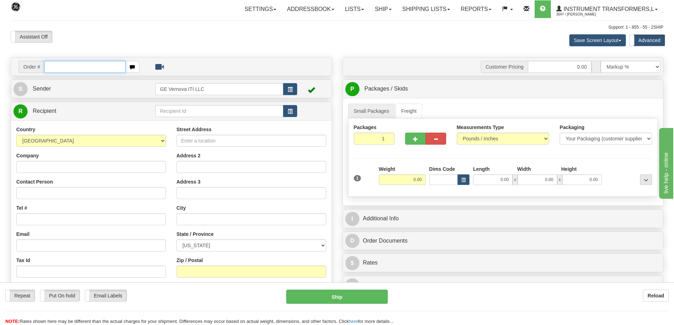
click at [52, 68] on input "text" at bounding box center [84, 67] width 81 height 12
type input "86709951"
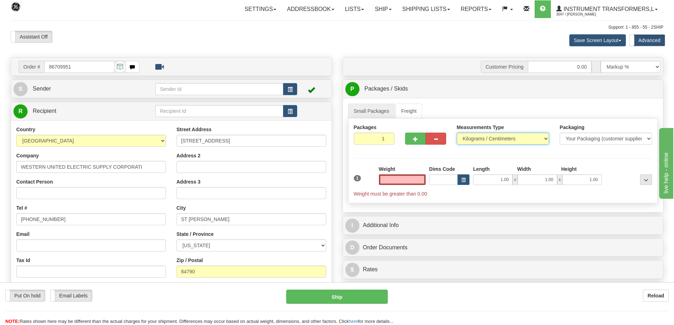
type input "0.00"
click at [522, 140] on select "Pounds / Inches Kilograms / Centimeters" at bounding box center [503, 139] width 92 height 12
select select "0"
click at [457, 133] on select "Pounds / Inches Kilograms / Centimeters" at bounding box center [503, 139] width 92 height 12
click at [408, 179] on input "0.00" at bounding box center [402, 179] width 47 height 11
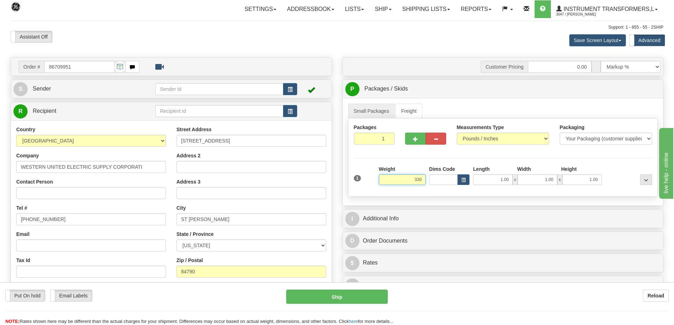
click button "Delete" at bounding box center [0, 0] width 0 height 0
type input "330.00"
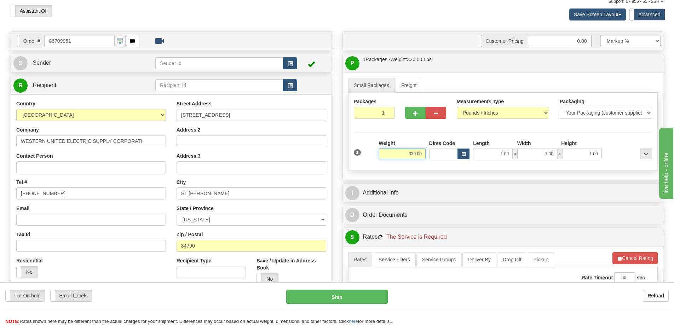
scroll to position [71, 0]
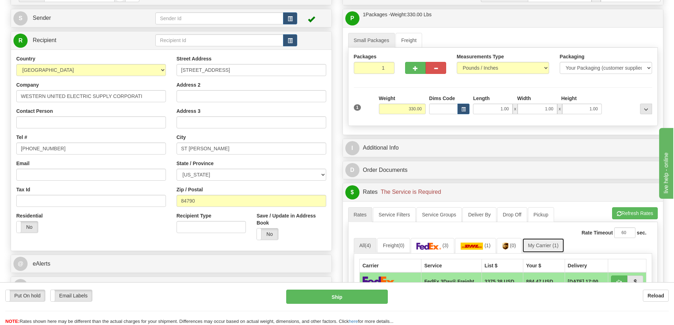
click at [537, 244] on link "My Carrier (1)" at bounding box center [543, 245] width 42 height 15
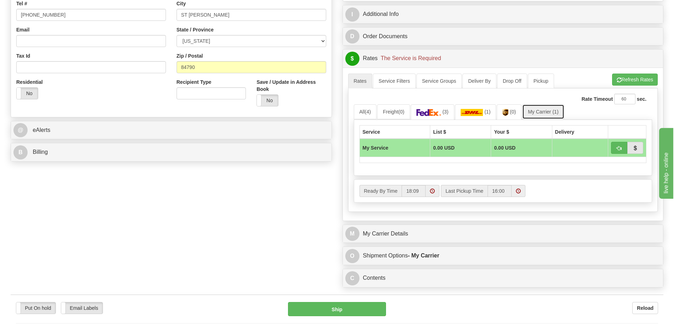
scroll to position [248, 0]
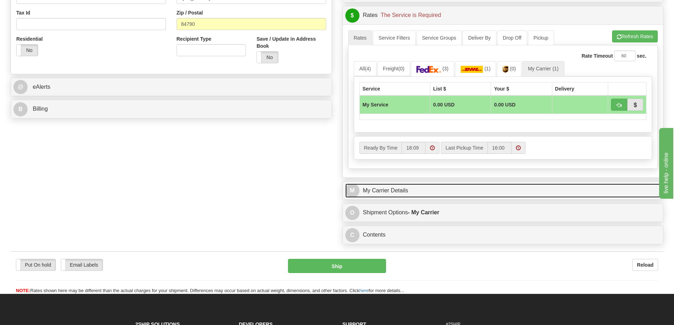
click at [415, 196] on link "M My Carrier Details" at bounding box center [503, 191] width 316 height 15
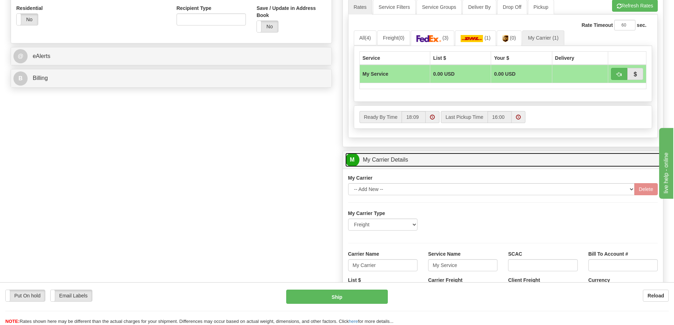
scroll to position [318, 0]
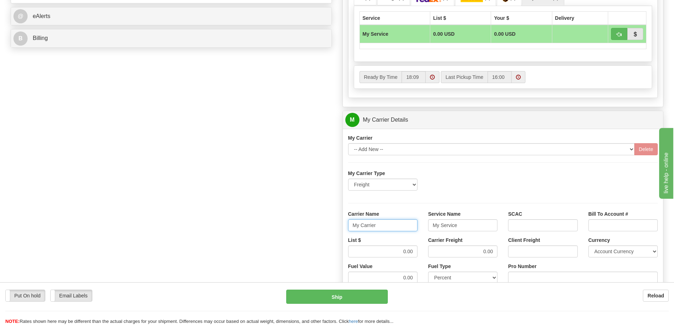
drag, startPoint x: 382, startPoint y: 225, endPoint x: 340, endPoint y: 230, distance: 42.0
click at [340, 230] on div "Customer Pricing 0.00 Markup % Discount % Flat Amount Per Pound Flat Amount Mar…" at bounding box center [503, 80] width 332 height 683
drag, startPoint x: 463, startPoint y: 227, endPoint x: 427, endPoint y: 232, distance: 35.6
click at [427, 232] on div "Service Name My Service" at bounding box center [463, 223] width 80 height 26
drag, startPoint x: 403, startPoint y: 253, endPoint x: 422, endPoint y: 252, distance: 19.1
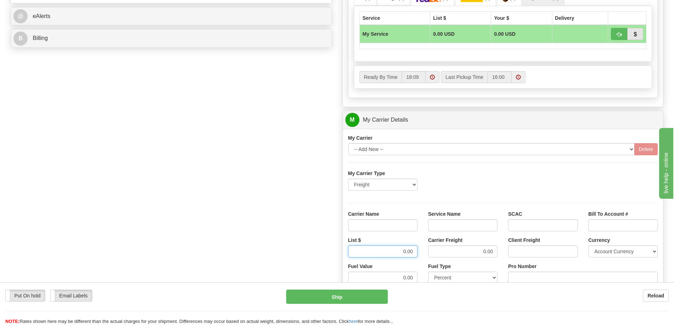
click at [422, 252] on div "List $ 0.00" at bounding box center [383, 250] width 80 height 26
drag, startPoint x: 482, startPoint y: 253, endPoint x: 517, endPoint y: 253, distance: 34.7
click at [517, 253] on div "List $ Carrier Freight Client Freight Currency Account Currency ARN AWG AUD AUS…" at bounding box center [503, 250] width 320 height 26
click at [409, 224] on input "Carrier Name" at bounding box center [382, 225] width 69 height 12
type input "AVR"
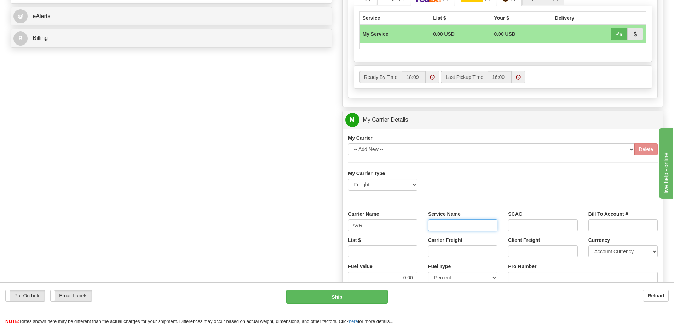
drag, startPoint x: 457, startPoint y: 225, endPoint x: 460, endPoint y: 231, distance: 6.2
click at [457, 226] on input "Service Name" at bounding box center [462, 225] width 69 height 12
type input "LTL"
click at [404, 254] on input "List $" at bounding box center [382, 251] width 69 height 12
click button "Delete" at bounding box center [0, 0] width 0 height 0
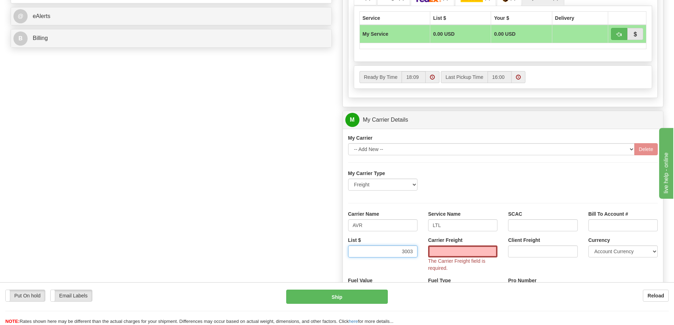
type input "300"
click at [462, 254] on input "Carrier Freight" at bounding box center [462, 251] width 69 height 12
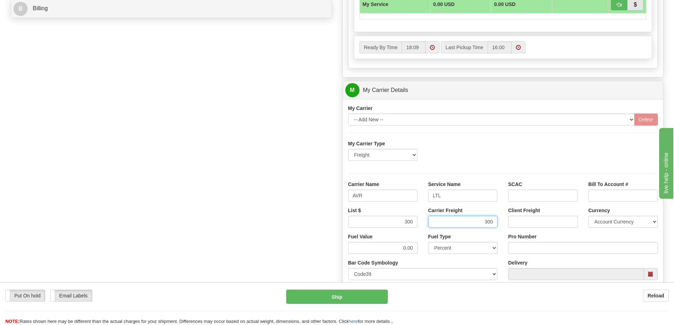
scroll to position [389, 0]
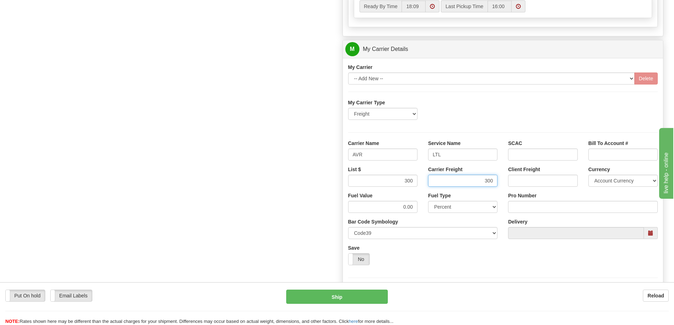
type input "300"
click at [524, 207] on input "Pro Number" at bounding box center [583, 207] width 150 height 12
type input "251-263644"
click button "Delete" at bounding box center [0, 0] width 0 height 0
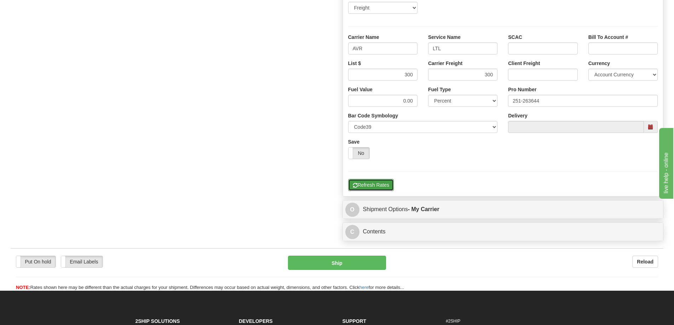
click at [370, 185] on button "Refresh Rates" at bounding box center [371, 185] width 46 height 12
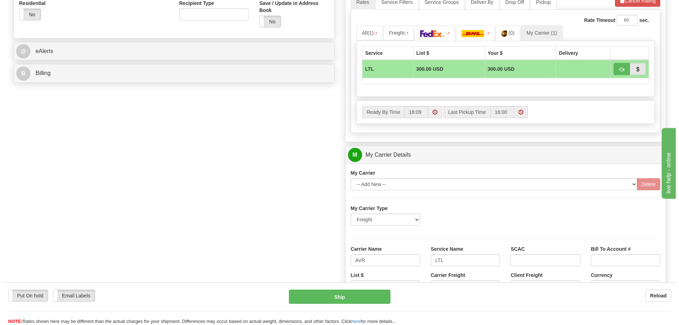
scroll to position [283, 0]
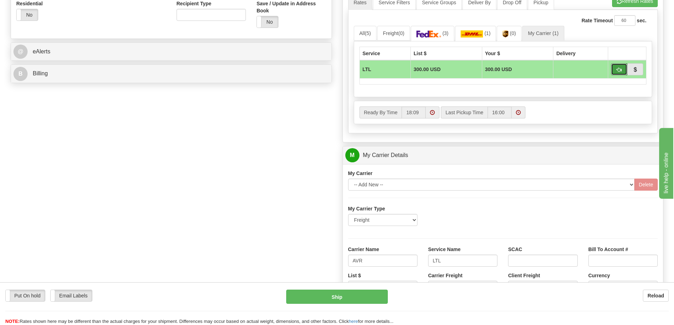
click at [616, 73] on button "button" at bounding box center [619, 69] width 16 height 12
type input "00"
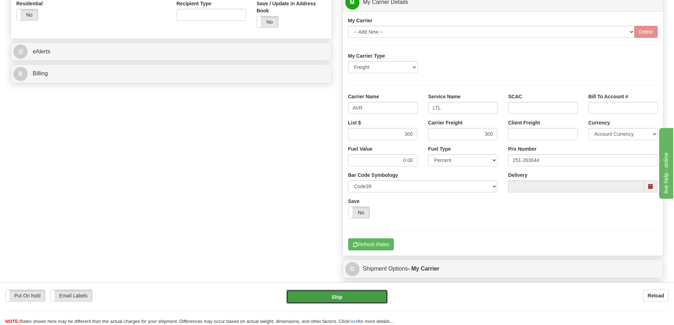
click at [353, 293] on button "Ship" at bounding box center [337, 297] width 102 height 14
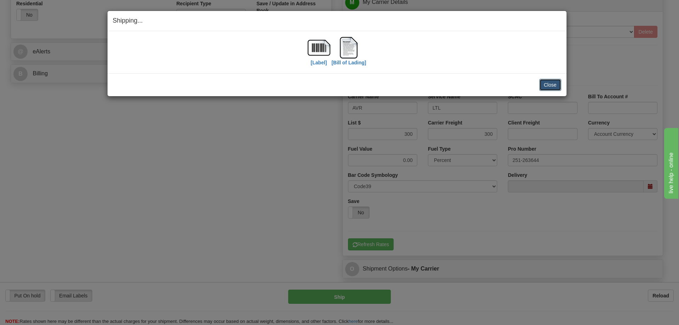
click at [549, 82] on button "Close" at bounding box center [550, 85] width 22 height 12
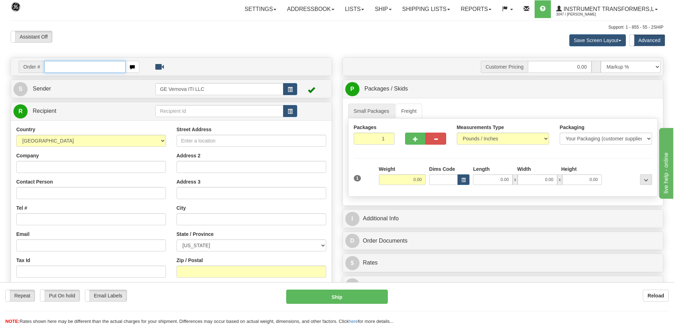
click at [80, 65] on input "text" at bounding box center [84, 67] width 81 height 12
type input "86710047"
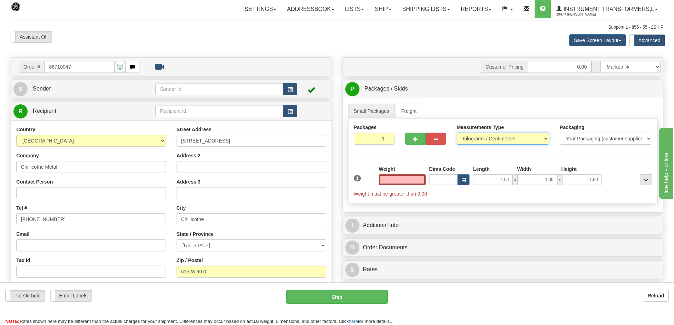
type input "0.00"
click at [476, 139] on select "Pounds / Inches Kilograms / Centimeters" at bounding box center [503, 139] width 92 height 12
select select "0"
click at [457, 133] on select "Pounds / Inches Kilograms / Centimeters" at bounding box center [503, 139] width 92 height 12
drag, startPoint x: 397, startPoint y: 180, endPoint x: 435, endPoint y: 181, distance: 38.2
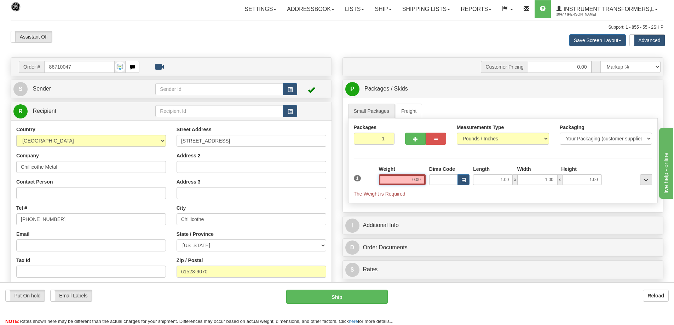
click at [435, 181] on div "1 Weight 0.00 Dims Code 1.00" at bounding box center [503, 182] width 302 height 32
click button "Delete" at bounding box center [0, 0] width 0 height 0
type input "630.00"
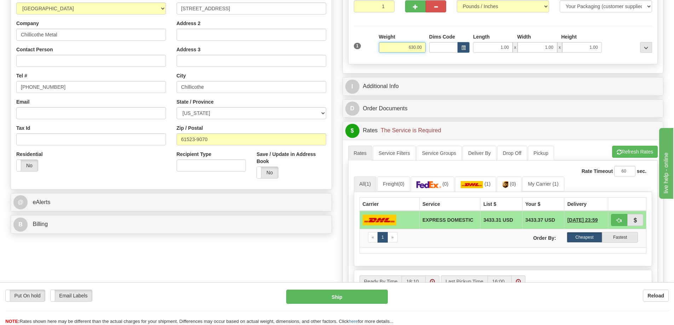
scroll to position [141, 0]
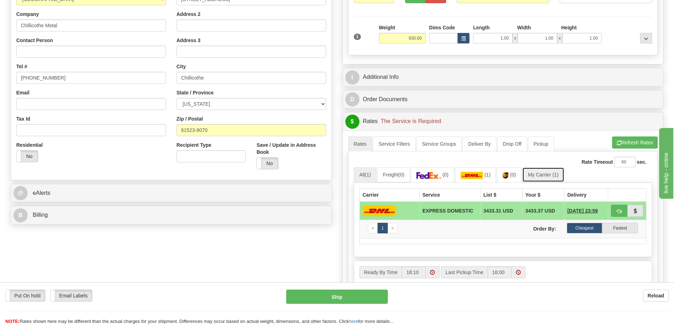
click at [542, 172] on link "My Carrier (1)" at bounding box center [543, 174] width 42 height 15
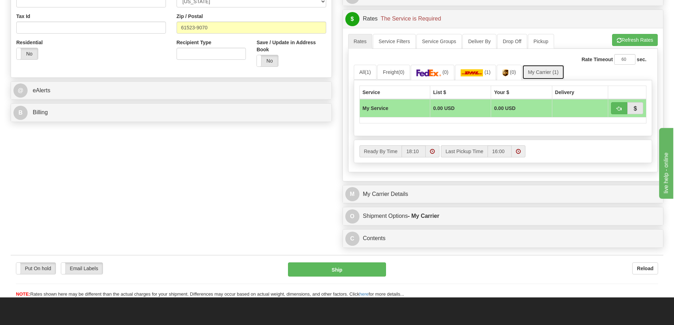
scroll to position [248, 0]
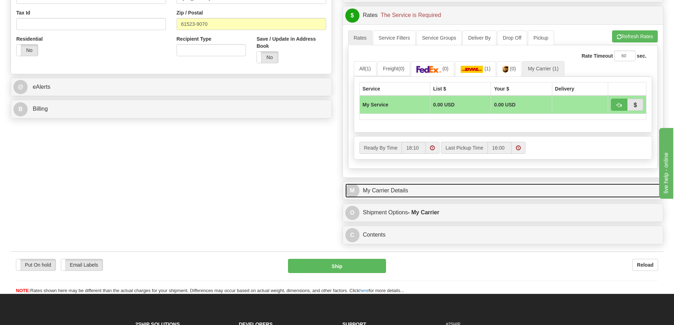
click at [431, 192] on link "M My Carrier Details" at bounding box center [503, 191] width 316 height 15
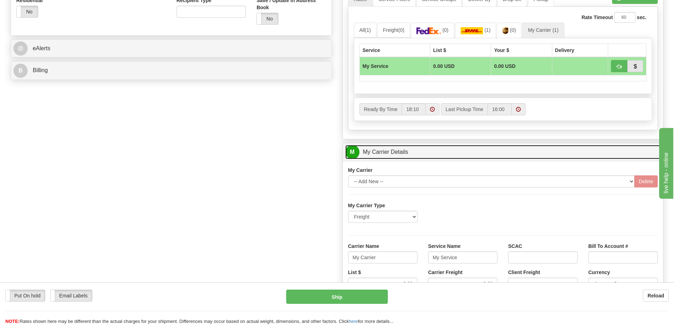
scroll to position [354, 0]
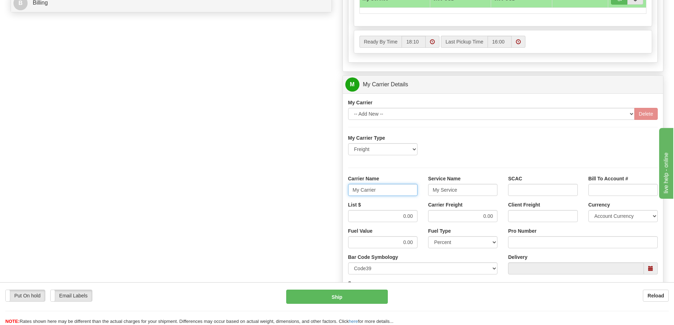
drag, startPoint x: 377, startPoint y: 191, endPoint x: 359, endPoint y: 194, distance: 18.2
click at [359, 194] on input "My Carrier" at bounding box center [382, 190] width 69 height 12
type input "M"
drag, startPoint x: 456, startPoint y: 191, endPoint x: 424, endPoint y: 193, distance: 31.9
click at [424, 193] on div "Service Name" at bounding box center [463, 188] width 80 height 26
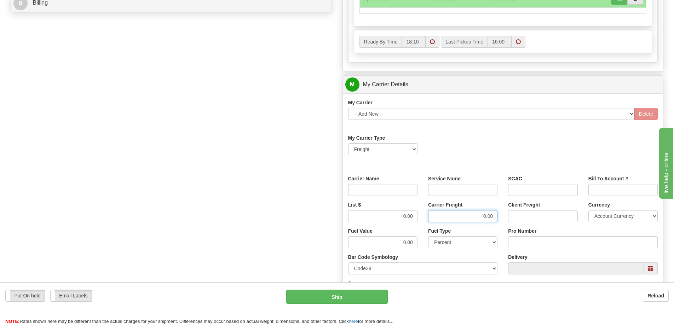
drag, startPoint x: 480, startPoint y: 215, endPoint x: 501, endPoint y: 216, distance: 20.2
click at [501, 216] on div "Carrier Freight 0.00" at bounding box center [463, 214] width 80 height 26
drag, startPoint x: 402, startPoint y: 216, endPoint x: 420, endPoint y: 217, distance: 18.1
click at [420, 217] on div "List $" at bounding box center [383, 214] width 80 height 26
click at [403, 191] on input "Carrier Name" at bounding box center [382, 190] width 69 height 12
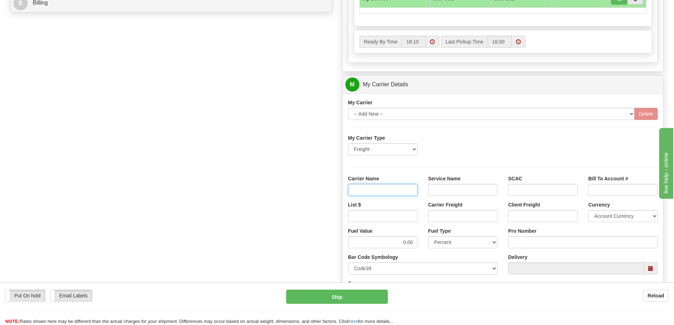
type input "3"
click at [403, 191] on input "Carrier Name" at bounding box center [382, 190] width 69 height 12
type input "AVR"
click at [439, 191] on input "Service Name" at bounding box center [462, 190] width 69 height 12
type input "LTL"
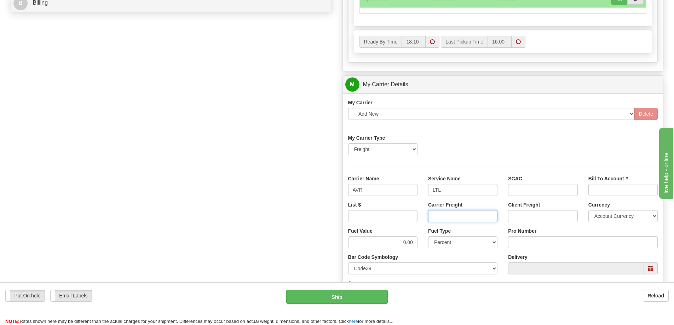
click at [457, 216] on input "Carrier Freight" at bounding box center [462, 216] width 69 height 12
type input "350"
click at [407, 216] on input "List $" at bounding box center [382, 216] width 69 height 12
type input "350"
click button "Delete" at bounding box center [0, 0] width 0 height 0
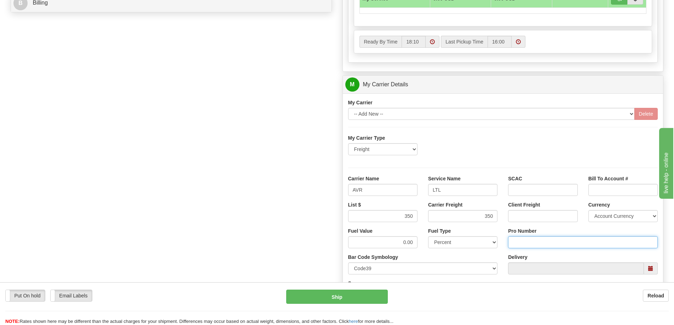
click at [512, 243] on input "Pro Number" at bounding box center [583, 242] width 150 height 12
type input "0760161600"
click button "Delete" at bounding box center [0, 0] width 0 height 0
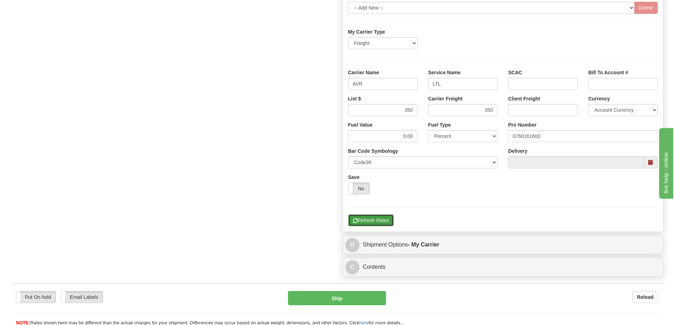
click at [377, 221] on button "Refresh Rates" at bounding box center [371, 220] width 46 height 12
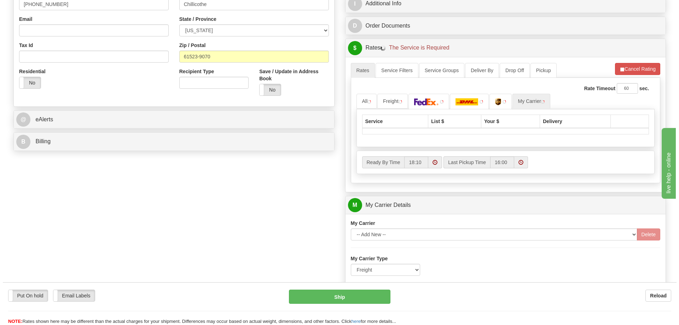
scroll to position [194, 0]
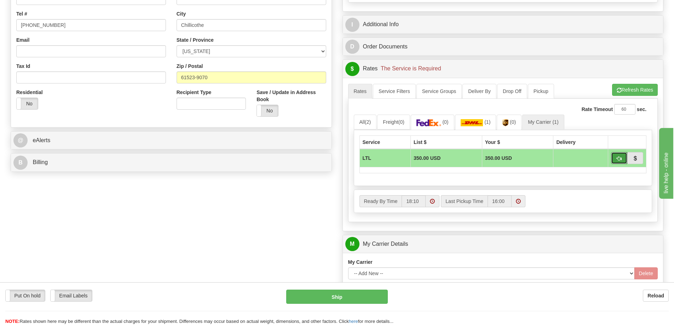
click at [623, 158] on button "button" at bounding box center [619, 158] width 16 height 12
type input "00"
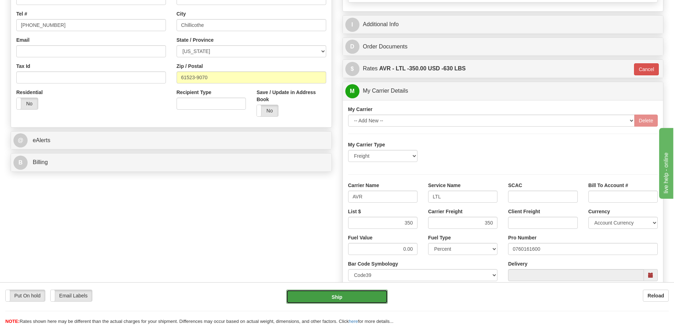
click at [359, 296] on button "Ship" at bounding box center [337, 297] width 102 height 14
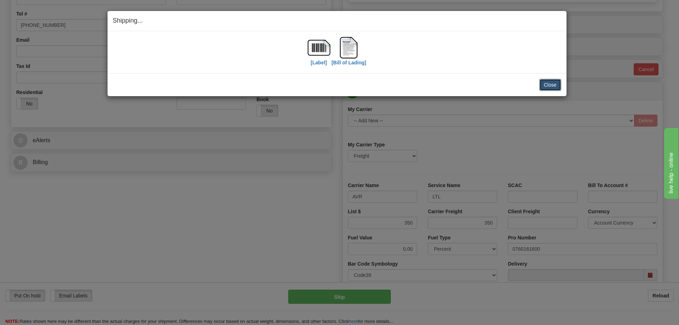
click at [558, 80] on button "Close" at bounding box center [550, 85] width 22 height 12
click at [557, 85] on button "Close" at bounding box center [550, 85] width 22 height 12
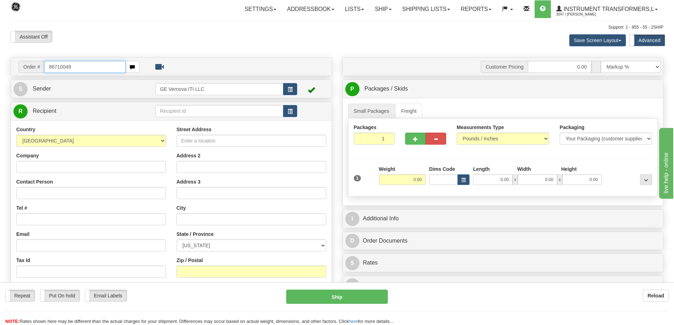
type input "86710049"
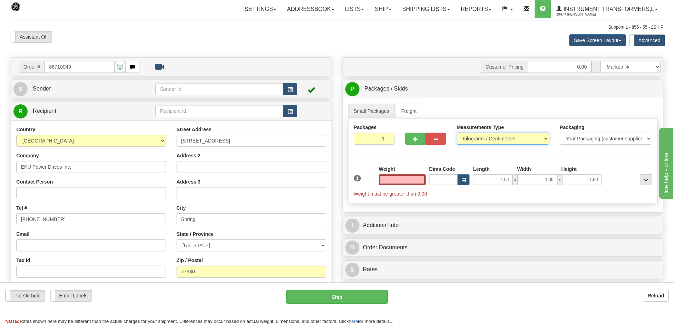
type input "0.00"
click at [486, 138] on select "Pounds / Inches Kilograms / Centimeters" at bounding box center [503, 139] width 92 height 12
select select "0"
click at [457, 133] on select "Pounds / Inches Kilograms / Centimeters" at bounding box center [503, 139] width 92 height 12
click at [411, 179] on input "0.00" at bounding box center [402, 179] width 47 height 11
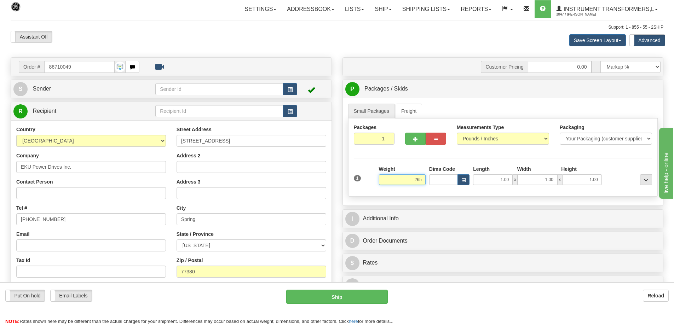
click button "Delete" at bounding box center [0, 0] width 0 height 0
type input "265.00"
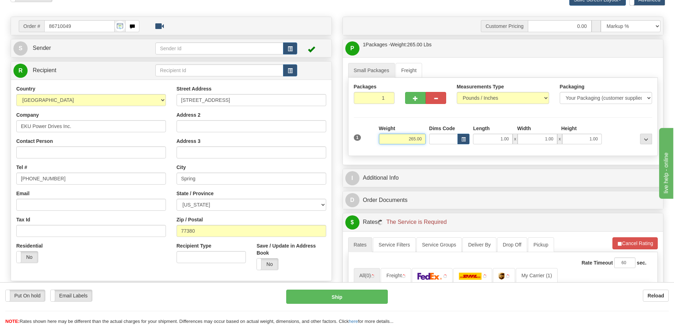
scroll to position [106, 0]
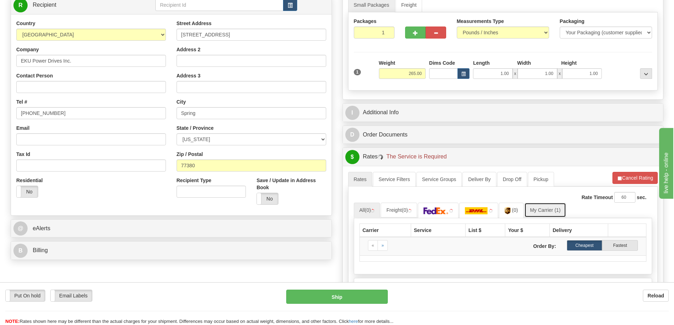
click at [539, 210] on link "My Carrier (1)" at bounding box center [545, 210] width 42 height 15
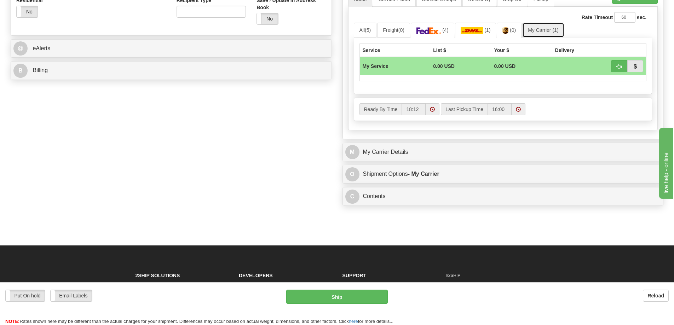
scroll to position [318, 0]
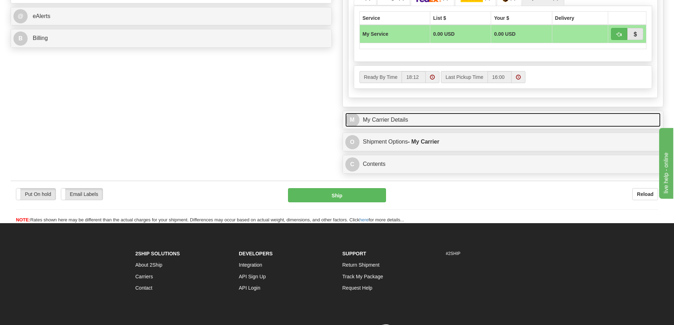
click at [439, 124] on link "M My Carrier Details" at bounding box center [503, 120] width 316 height 15
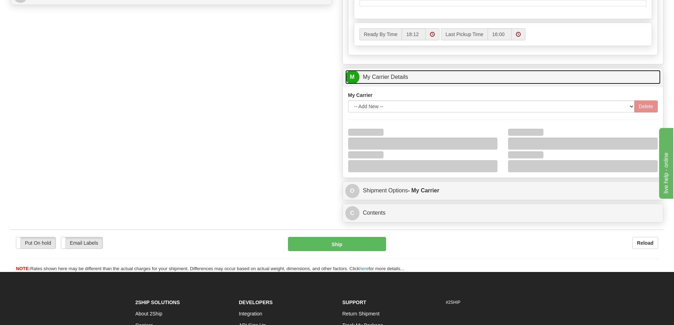
scroll to position [424, 0]
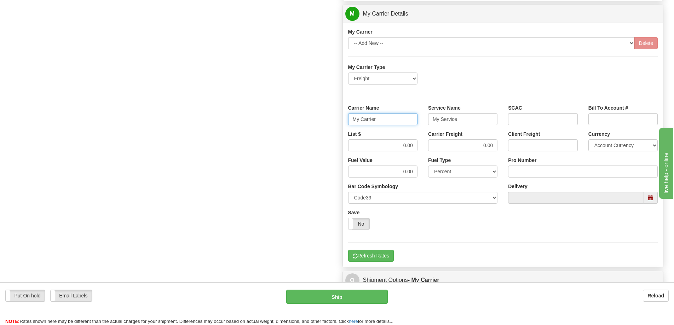
drag, startPoint x: 379, startPoint y: 117, endPoint x: 345, endPoint y: 125, distance: 35.3
click at [345, 125] on div "Carrier Name My Carrier" at bounding box center [383, 117] width 80 height 26
drag, startPoint x: 463, startPoint y: 120, endPoint x: 406, endPoint y: 130, distance: 57.5
click at [406, 130] on div "Carrier Name Service Name My Service SCAC Bill To Account #" at bounding box center [503, 117] width 320 height 26
drag, startPoint x: 395, startPoint y: 149, endPoint x: 418, endPoint y: 148, distance: 23.3
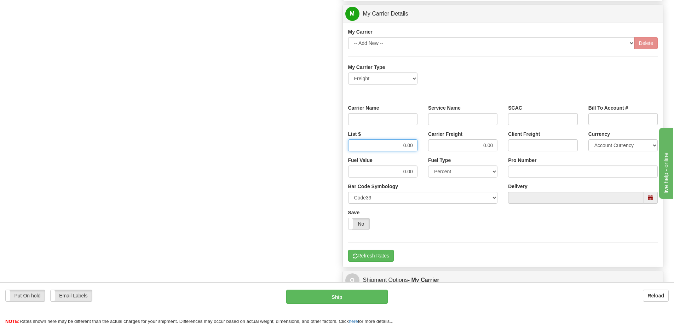
click at [418, 148] on div "List $ 0.00" at bounding box center [383, 144] width 80 height 26
drag, startPoint x: 483, startPoint y: 144, endPoint x: 501, endPoint y: 144, distance: 18.4
click at [501, 144] on div "Carrier Freight 0.00" at bounding box center [463, 144] width 80 height 26
click at [483, 120] on input "Service Name" at bounding box center [462, 119] width 69 height 12
type input "LTL"
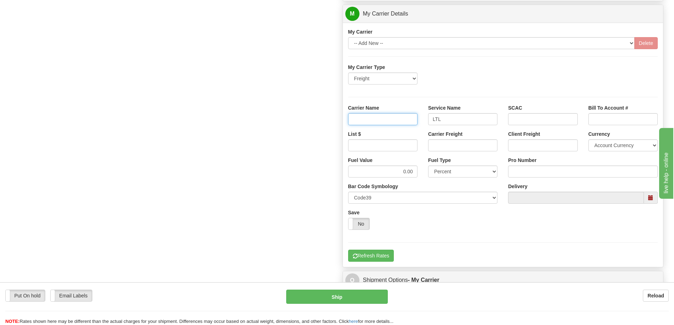
click at [408, 117] on input "Carrier Name" at bounding box center [382, 119] width 69 height 12
type input "AVR"
click at [388, 143] on input "List $" at bounding box center [382, 145] width 69 height 12
type input "300"
click at [475, 145] on input "Carrier Freight" at bounding box center [462, 145] width 69 height 12
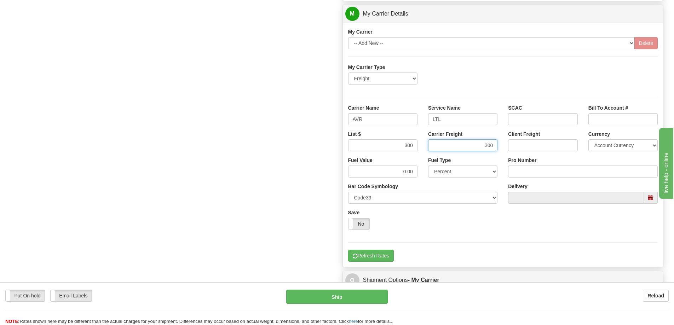
type input "300"
click button "Delete" at bounding box center [0, 0] width 0 height 0
click at [522, 177] on input "Pro Number" at bounding box center [583, 172] width 150 height 12
type input "0760161601"
click button "Delete" at bounding box center [0, 0] width 0 height 0
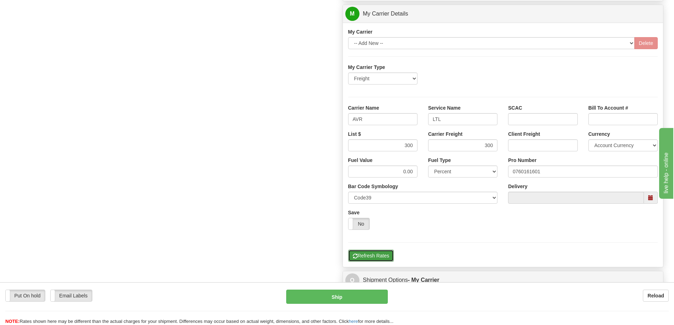
click at [365, 258] on button "Refresh Rates" at bounding box center [371, 256] width 46 height 12
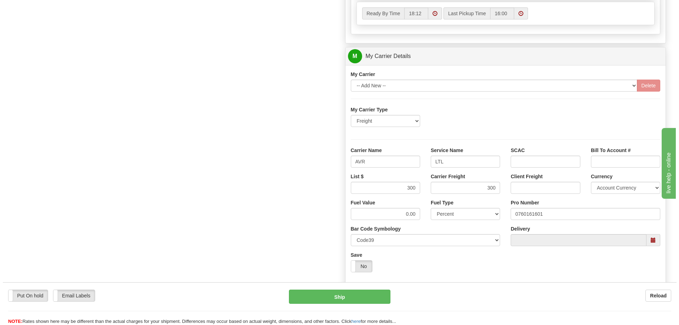
scroll to position [248, 0]
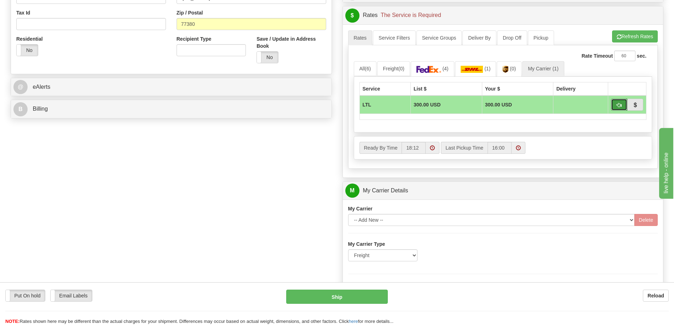
click at [617, 101] on button "button" at bounding box center [619, 105] width 16 height 12
type input "00"
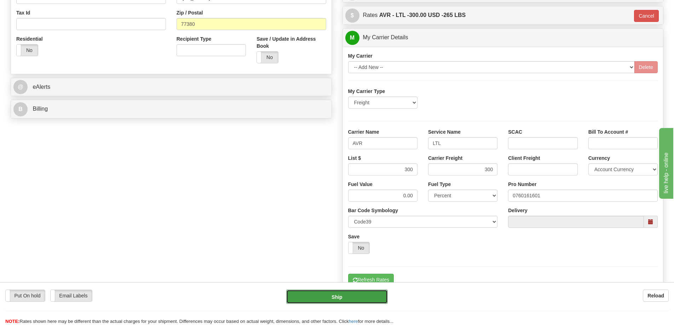
click at [316, 295] on button "Ship" at bounding box center [337, 297] width 102 height 14
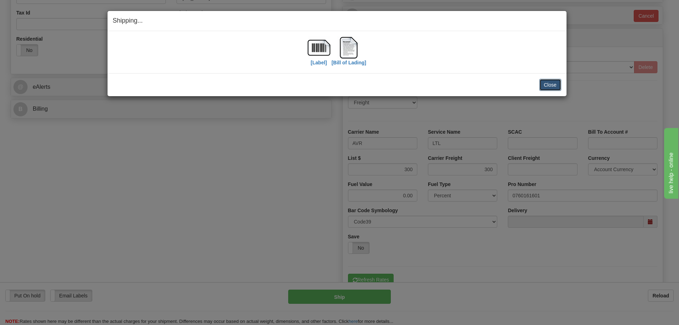
click at [554, 81] on button "Close" at bounding box center [550, 85] width 22 height 12
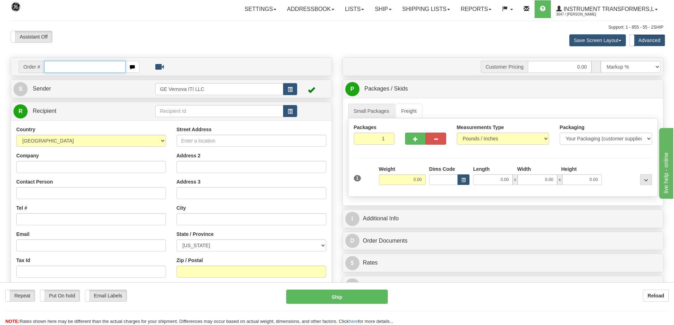
click at [56, 65] on input "text" at bounding box center [84, 67] width 81 height 12
click at [56, 65] on input "86710052" at bounding box center [84, 67] width 81 height 12
type input "86710052"
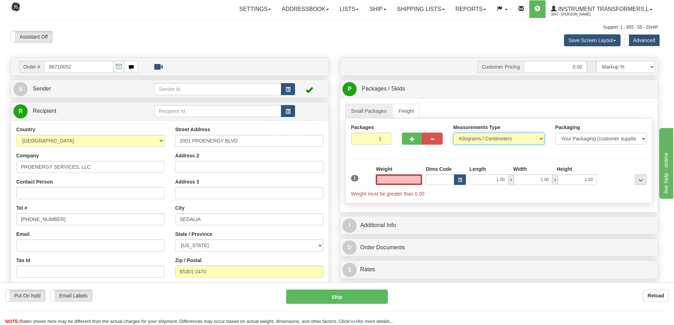
type input "0.00"
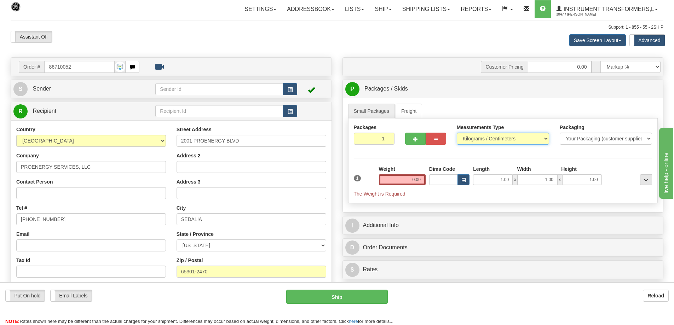
click at [505, 140] on select "Pounds / Inches Kilograms / Centimeters" at bounding box center [503, 139] width 92 height 12
select select "0"
click at [457, 133] on select "Pounds / Inches Kilograms / Centimeters" at bounding box center [503, 139] width 92 height 12
click at [410, 180] on input "0.00" at bounding box center [402, 179] width 47 height 11
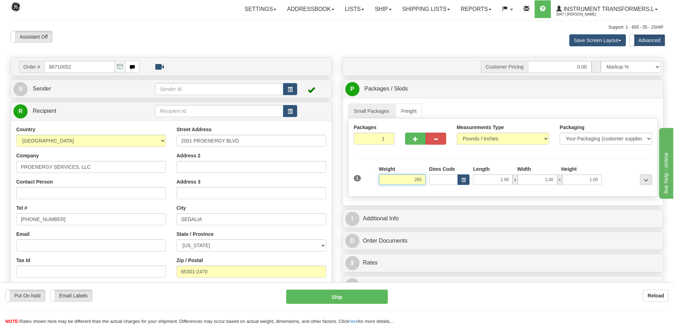
click button "Delete" at bounding box center [0, 0] width 0 height 0
type input "265.00"
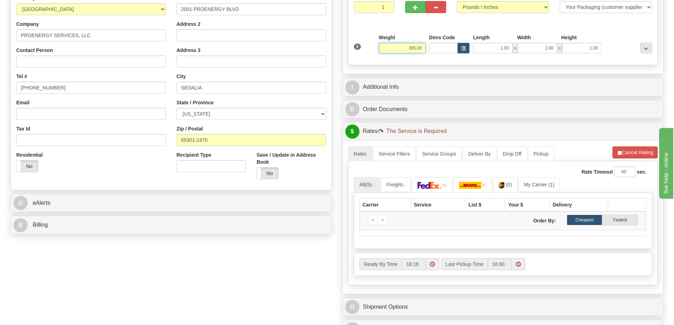
scroll to position [212, 0]
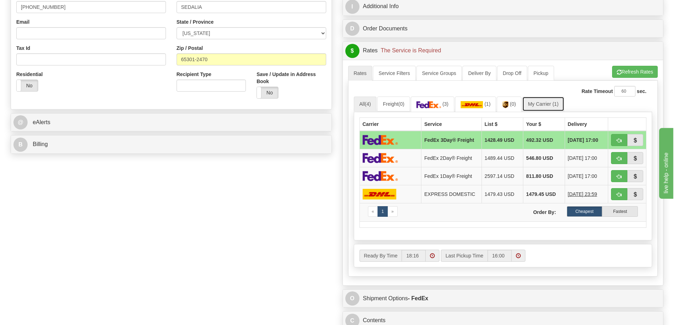
click at [544, 106] on link "My Carrier (1)" at bounding box center [543, 104] width 42 height 15
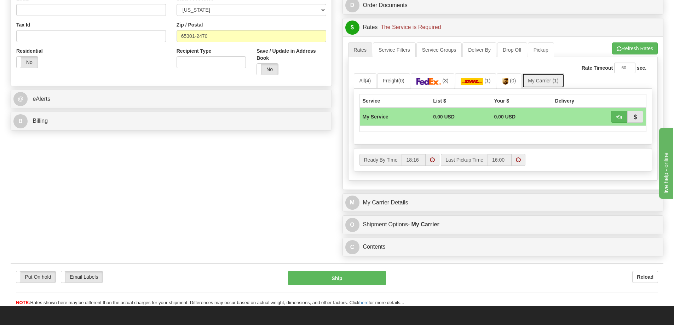
scroll to position [248, 0]
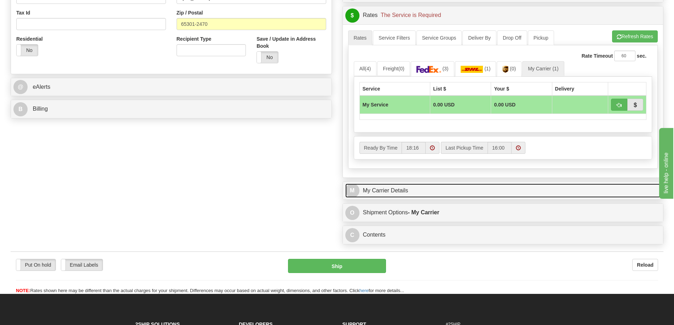
click at [420, 191] on link "M My Carrier Details" at bounding box center [503, 191] width 316 height 15
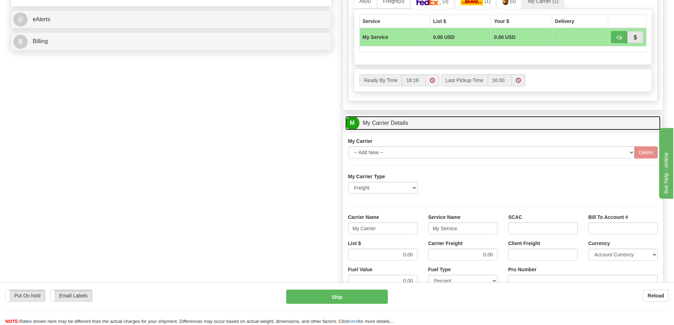
scroll to position [318, 0]
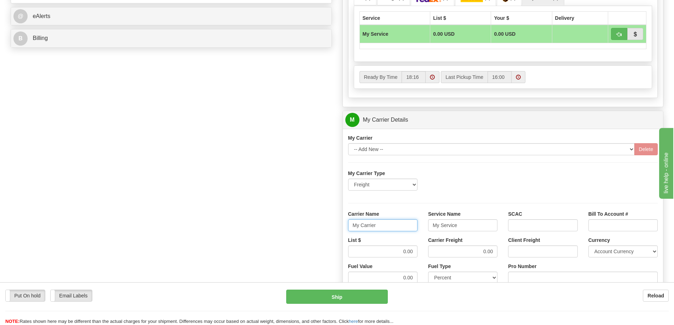
drag, startPoint x: 378, startPoint y: 226, endPoint x: 348, endPoint y: 230, distance: 30.0
click at [348, 230] on input "My Carrier" at bounding box center [382, 225] width 69 height 12
drag, startPoint x: 457, startPoint y: 227, endPoint x: 426, endPoint y: 230, distance: 30.6
click at [426, 230] on div "Service Name My Service" at bounding box center [463, 223] width 80 height 26
drag, startPoint x: 400, startPoint y: 254, endPoint x: 467, endPoint y: 259, distance: 67.4
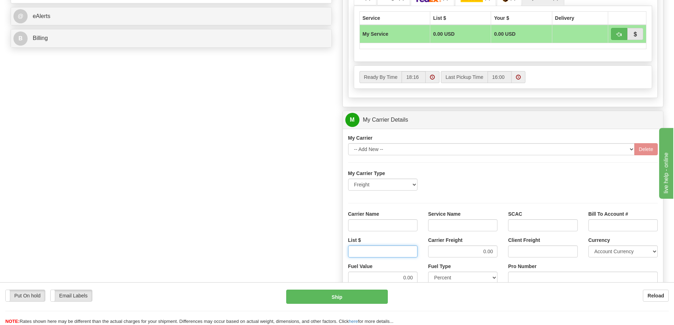
click at [419, 254] on div "List $" at bounding box center [383, 250] width 80 height 26
drag, startPoint x: 489, startPoint y: 252, endPoint x: 494, endPoint y: 251, distance: 5.1
click at [494, 251] on input "0.00" at bounding box center [462, 251] width 69 height 12
click at [464, 227] on input "Service Name" at bounding box center [462, 225] width 69 height 12
type input "LTL"
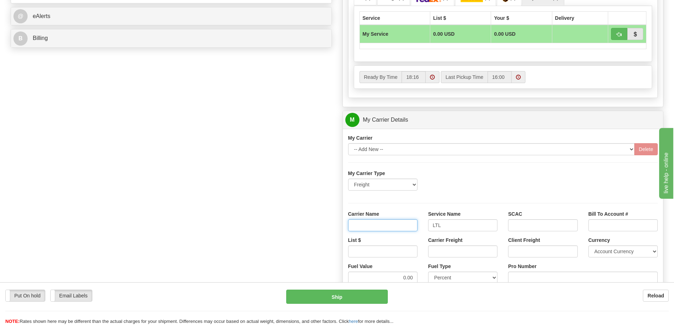
drag, startPoint x: 404, startPoint y: 223, endPoint x: 406, endPoint y: 232, distance: 9.6
click at [404, 223] on input "Carrier Name" at bounding box center [382, 225] width 69 height 12
type input "AVR"
click at [400, 256] on input "List $" at bounding box center [382, 251] width 69 height 12
type input "265"
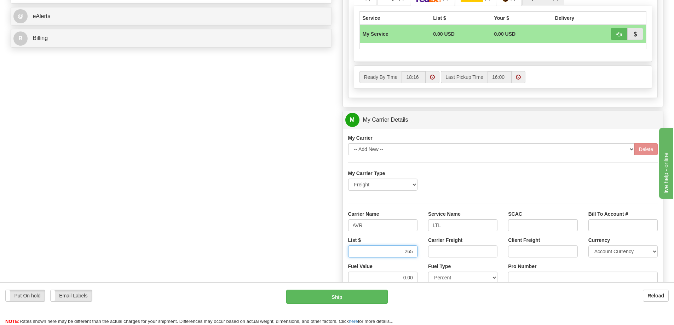
click button "Delete" at bounding box center [0, 0] width 0 height 0
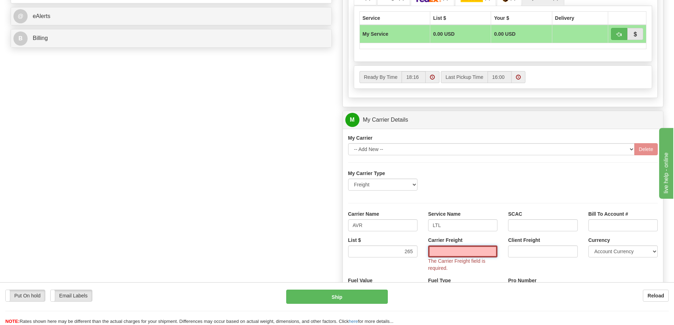
click at [452, 252] on input "Carrier Freight" at bounding box center [462, 251] width 69 height 12
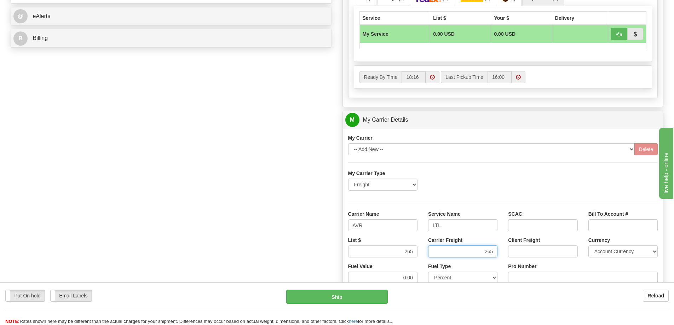
type input "265"
click button "Delete" at bounding box center [0, 0] width 0 height 0
click at [526, 277] on input "Pro Number" at bounding box center [583, 278] width 150 height 12
type input "251-263692"
click button "Delete" at bounding box center [0, 0] width 0 height 0
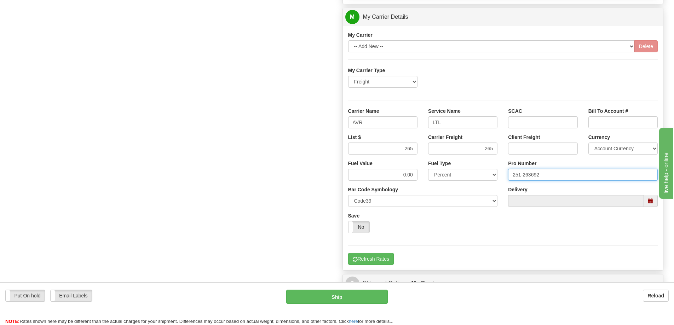
scroll to position [424, 0]
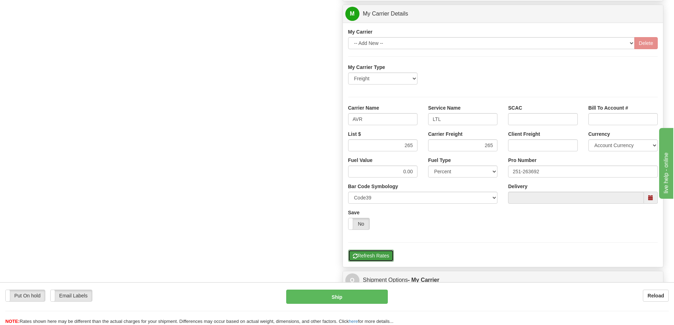
click at [374, 255] on button "Refresh Rates" at bounding box center [371, 256] width 46 height 12
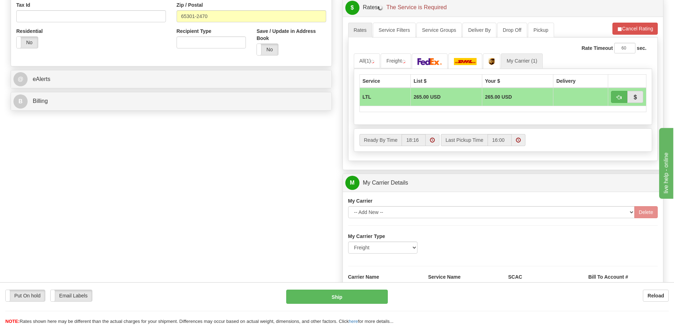
scroll to position [248, 0]
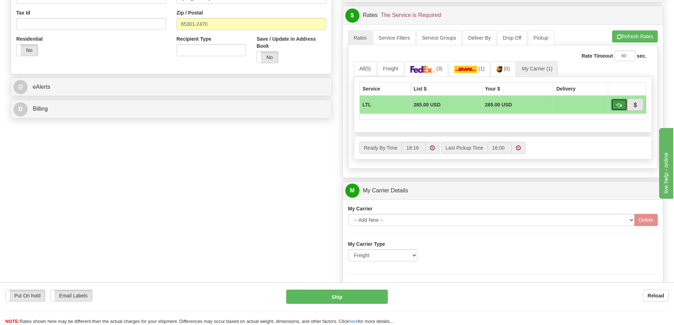
click at [619, 106] on span "button" at bounding box center [619, 105] width 5 height 5
type input "00"
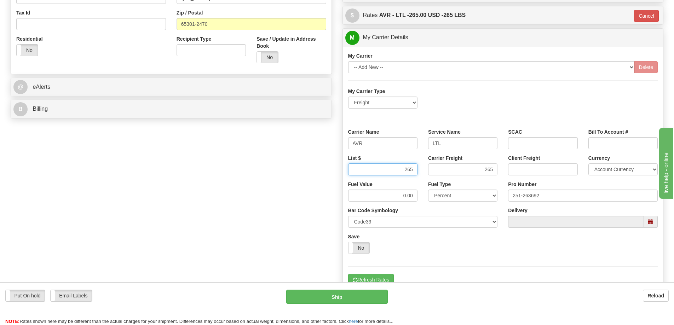
drag, startPoint x: 402, startPoint y: 171, endPoint x: 418, endPoint y: 171, distance: 15.9
click at [418, 171] on div "List $ 265" at bounding box center [383, 168] width 80 height 26
type input "300"
drag, startPoint x: 476, startPoint y: 170, endPoint x: 499, endPoint y: 174, distance: 23.6
click at [499, 174] on div "Carrier Freight 265" at bounding box center [463, 168] width 80 height 26
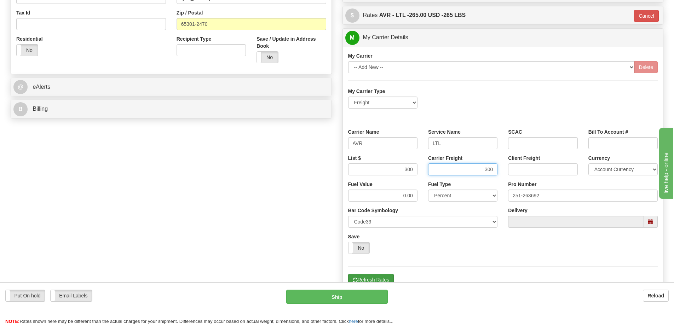
type input "300"
click at [382, 279] on button "Refresh Rates" at bounding box center [371, 280] width 46 height 12
type input "00"
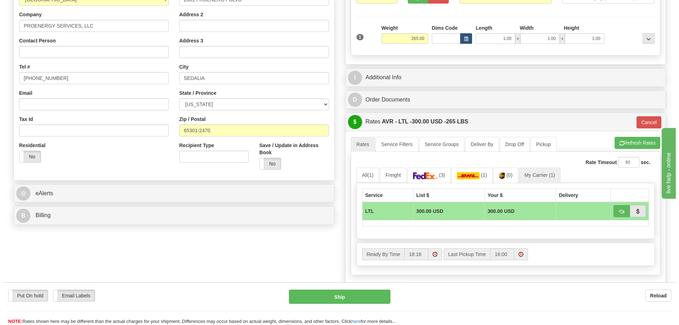
scroll to position [141, 0]
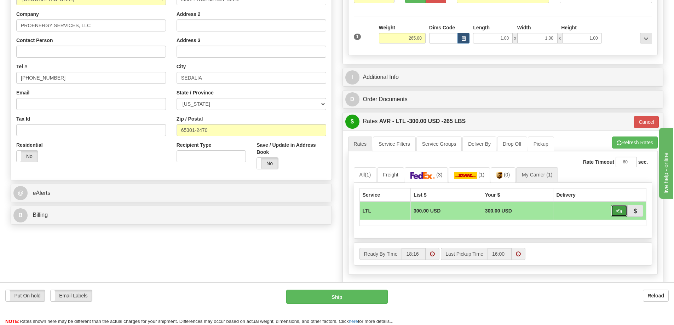
click at [620, 209] on span "button" at bounding box center [619, 211] width 5 height 5
click at [343, 298] on button "Ship" at bounding box center [337, 297] width 102 height 14
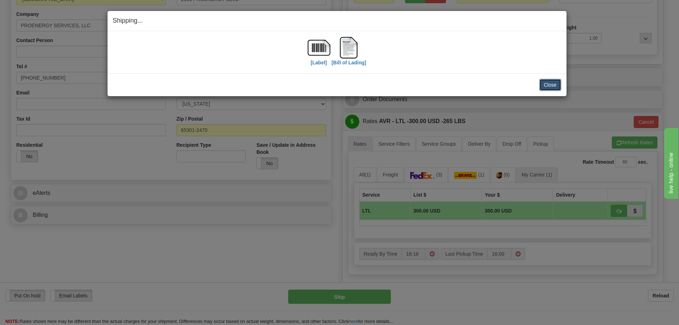
click at [557, 87] on button "Close" at bounding box center [550, 85] width 22 height 12
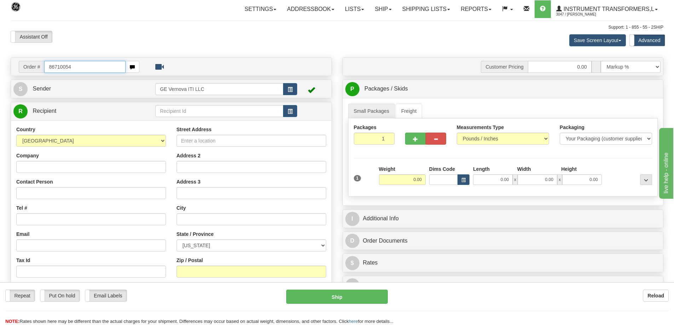
type input "86710054"
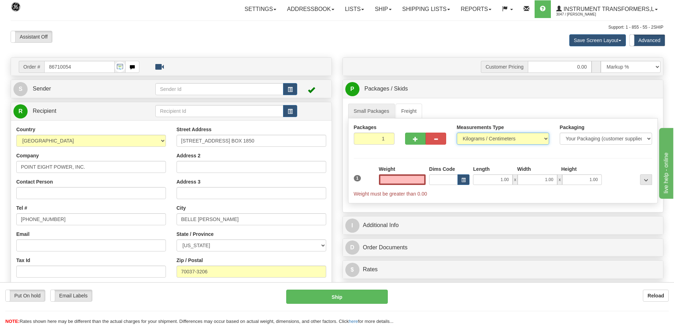
type input "0.00"
click at [466, 139] on select "Pounds / Inches Kilograms / Centimeters" at bounding box center [503, 139] width 92 height 12
click at [464, 144] on select "Pounds / Inches Kilograms / Centimeters" at bounding box center [503, 139] width 92 height 12
drag, startPoint x: 478, startPoint y: 138, endPoint x: 478, endPoint y: 143, distance: 5.0
click at [478, 138] on select "Pounds / Inches Kilograms / Centimeters" at bounding box center [503, 139] width 92 height 12
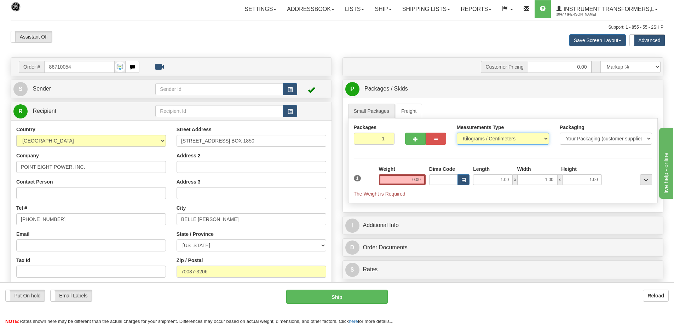
select select "0"
click at [457, 133] on select "Pounds / Inches Kilograms / Centimeters" at bounding box center [503, 139] width 92 height 12
click at [411, 178] on input "0.00" at bounding box center [402, 179] width 47 height 11
type input "8"
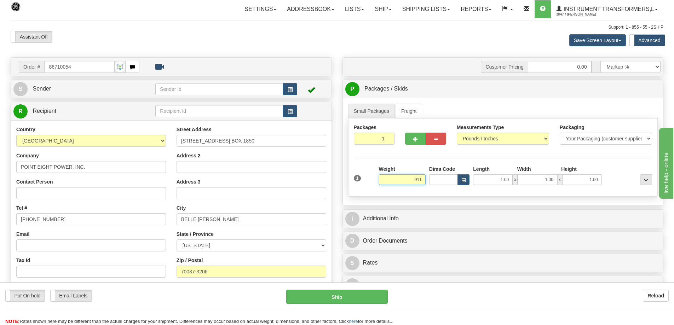
click button "Delete" at bounding box center [0, 0] width 0 height 0
type input "911.00"
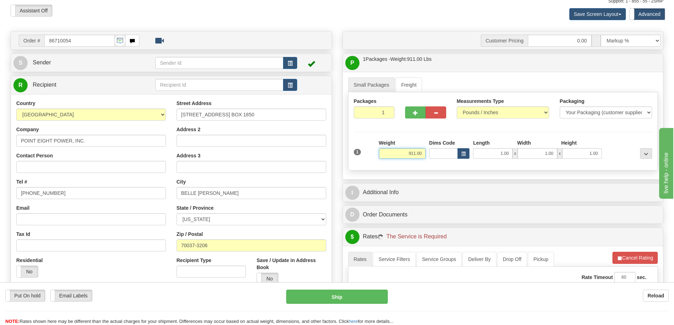
scroll to position [212, 0]
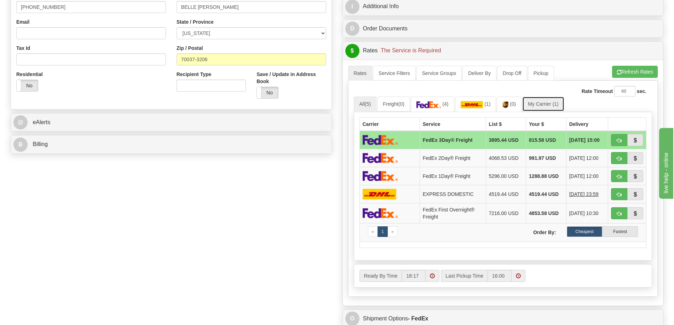
click at [547, 102] on link "My Carrier (1)" at bounding box center [543, 104] width 42 height 15
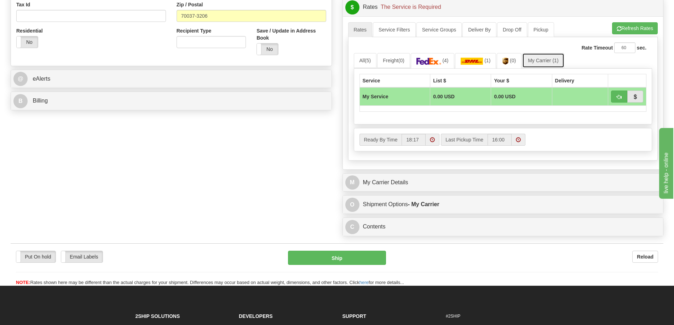
scroll to position [318, 0]
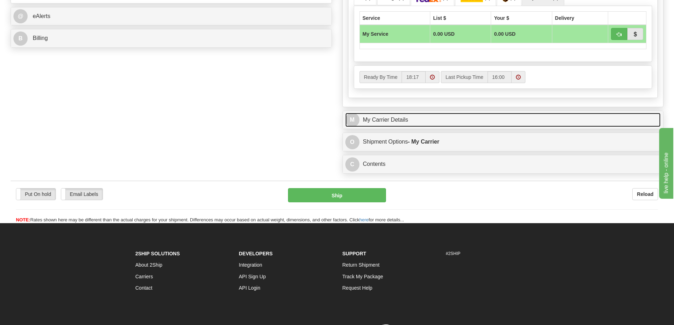
click at [461, 125] on link "M My Carrier Details" at bounding box center [503, 120] width 316 height 15
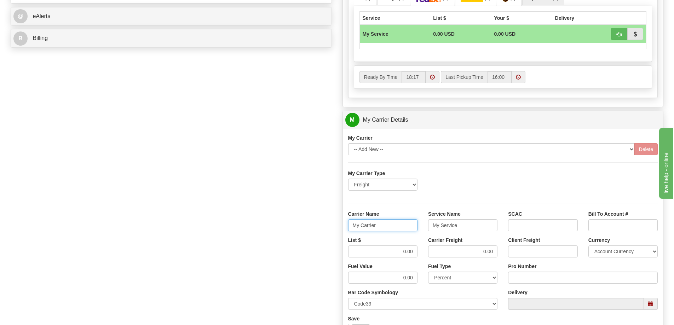
drag, startPoint x: 386, startPoint y: 225, endPoint x: 345, endPoint y: 228, distance: 41.2
click at [345, 228] on div "Carrier Name My Carrier" at bounding box center [383, 223] width 80 height 26
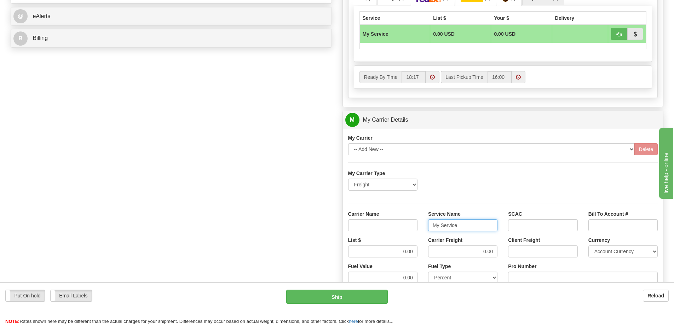
click at [419, 232] on div "Carrier Name Service Name My Service SCAC Bill To Account #" at bounding box center [503, 223] width 320 height 26
drag, startPoint x: 416, startPoint y: 254, endPoint x: 429, endPoint y: 254, distance: 13.4
click at [429, 254] on div "List $ 0.00 Carrier Freight 0.00 Client Freight Currency Account Currency ARN A…" at bounding box center [503, 250] width 320 height 26
type input "0"
drag, startPoint x: 480, startPoint y: 248, endPoint x: 515, endPoint y: 255, distance: 35.7
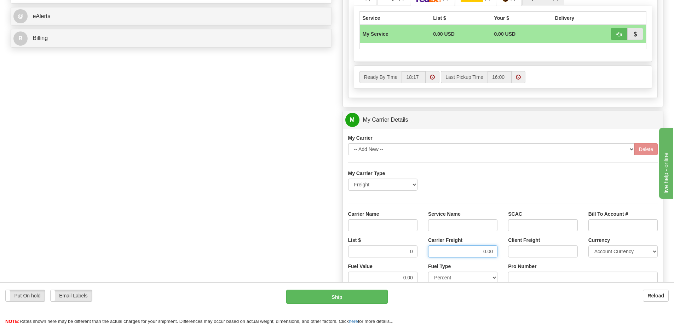
click at [515, 255] on div "List $ 0 Carrier Freight 0.00 Client Freight Currency Account Currency ARN AWG …" at bounding box center [503, 250] width 320 height 26
drag, startPoint x: 409, startPoint y: 253, endPoint x: 415, endPoint y: 251, distance: 6.6
click at [415, 251] on input "0" at bounding box center [382, 251] width 69 height 12
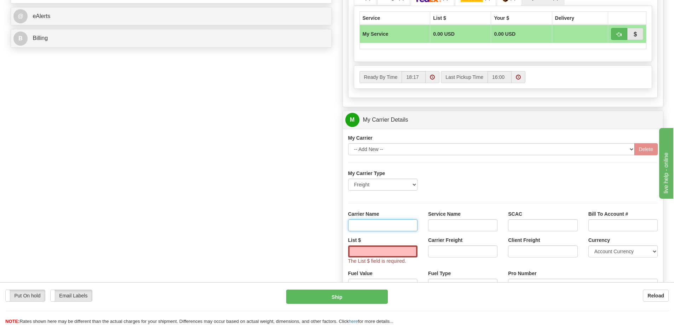
click at [409, 221] on input "Carrier Name" at bounding box center [382, 225] width 69 height 12
type input "AVR"
click at [450, 220] on input "Service Name" at bounding box center [462, 225] width 69 height 12
type input "LTL"
click at [397, 255] on input "List $" at bounding box center [382, 251] width 69 height 12
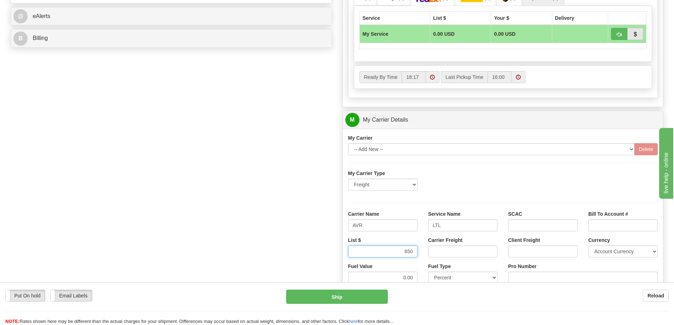
type input "650"
click at [458, 255] on input "Carrier Freight" at bounding box center [462, 251] width 69 height 12
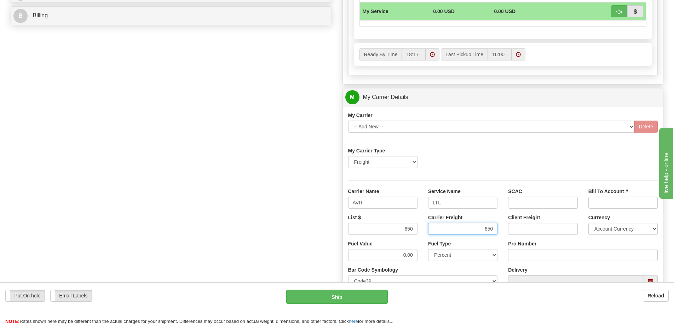
scroll to position [354, 0]
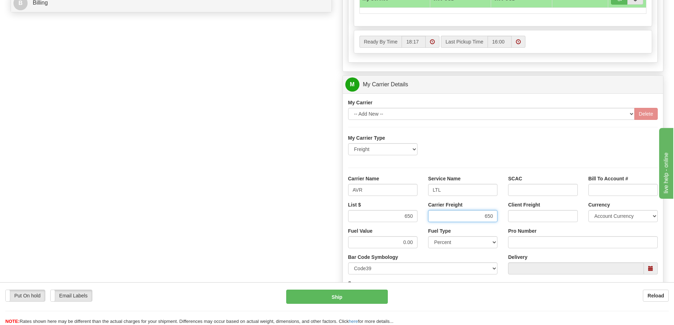
type input "650"
click at [535, 243] on input "Pro Number" at bounding box center [583, 242] width 150 height 12
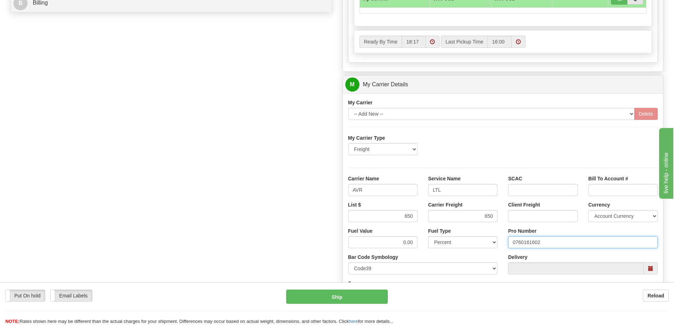
type input "0760161602"
click button "Delete" at bounding box center [0, 0] width 0 height 0
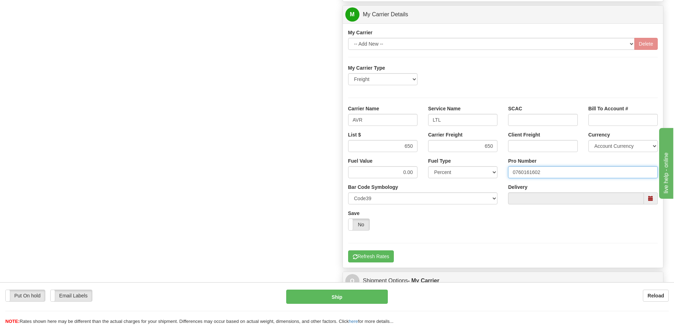
scroll to position [424, 0]
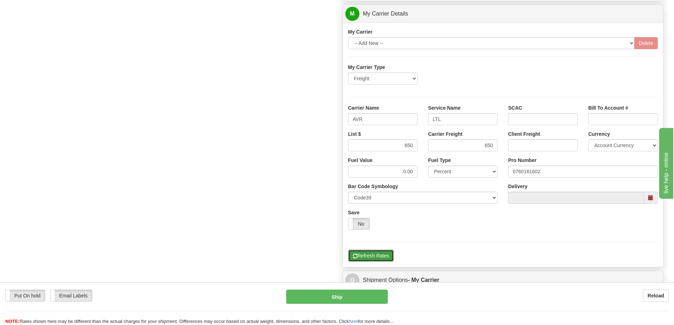
click at [371, 256] on button "Refresh Rates" at bounding box center [371, 256] width 46 height 12
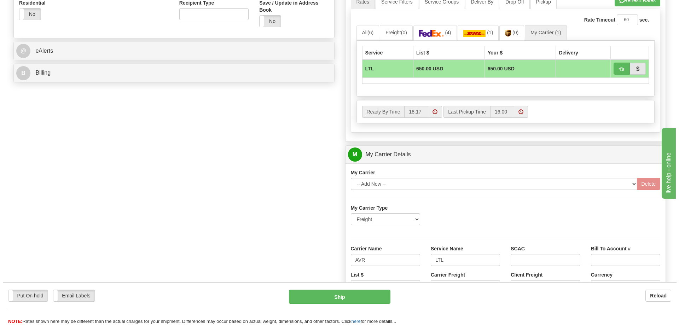
scroll to position [283, 0]
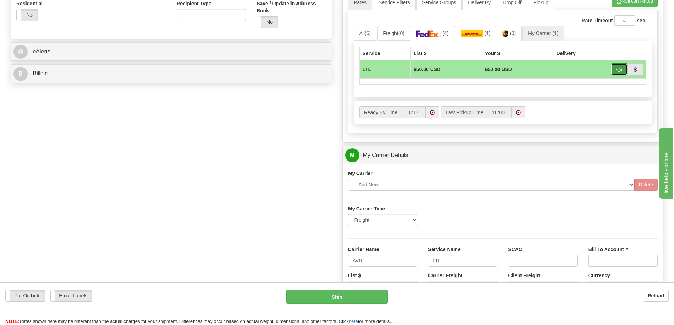
click at [617, 69] on span "button" at bounding box center [619, 70] width 5 height 5
type input "00"
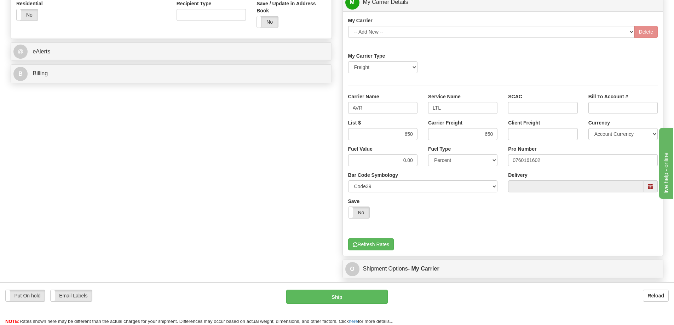
click at [342, 305] on div "Put On hold Put On hold Email Labels Email Labels Edit Reload Ship" at bounding box center [337, 307] width 674 height 35
click at [342, 300] on button "Ship" at bounding box center [337, 297] width 102 height 14
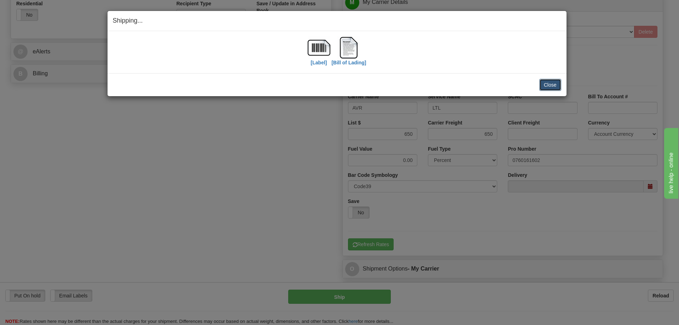
click at [548, 81] on button "Close" at bounding box center [550, 85] width 22 height 12
